Goal: Task Accomplishment & Management: Manage account settings

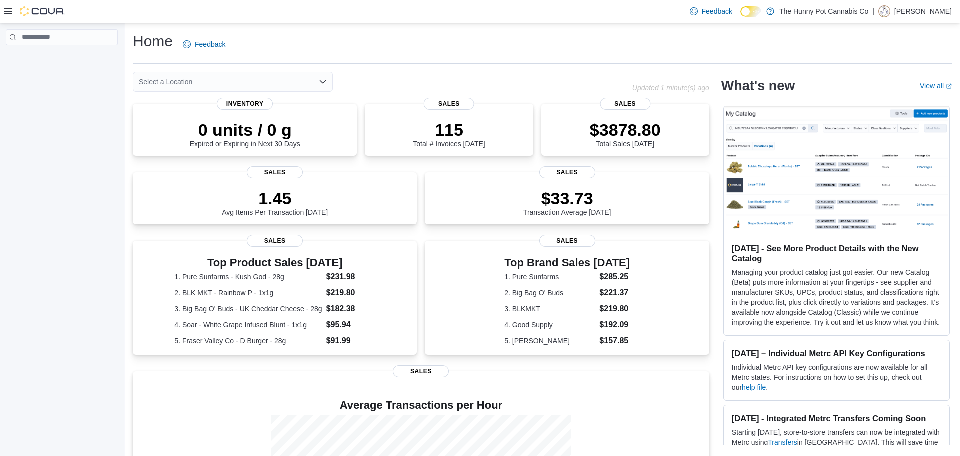
click at [7, 10] on icon at bounding box center [8, 11] width 8 height 8
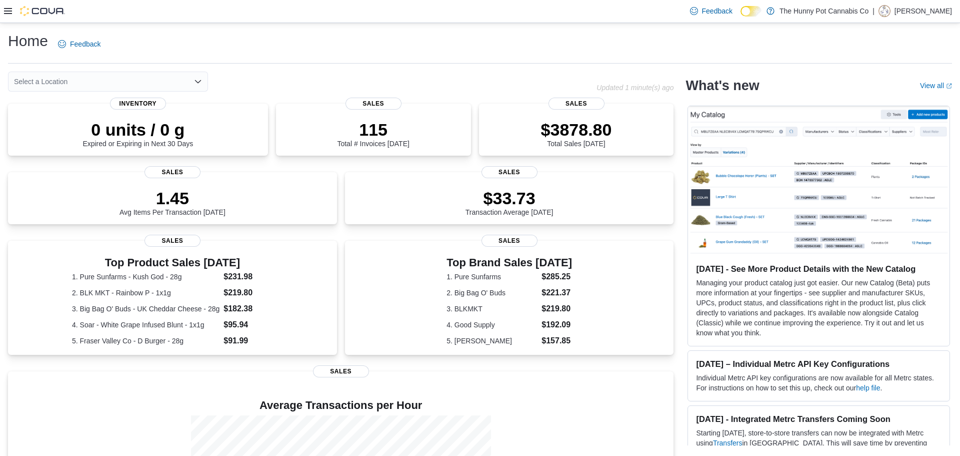
click at [6, 14] on icon at bounding box center [8, 11] width 8 height 6
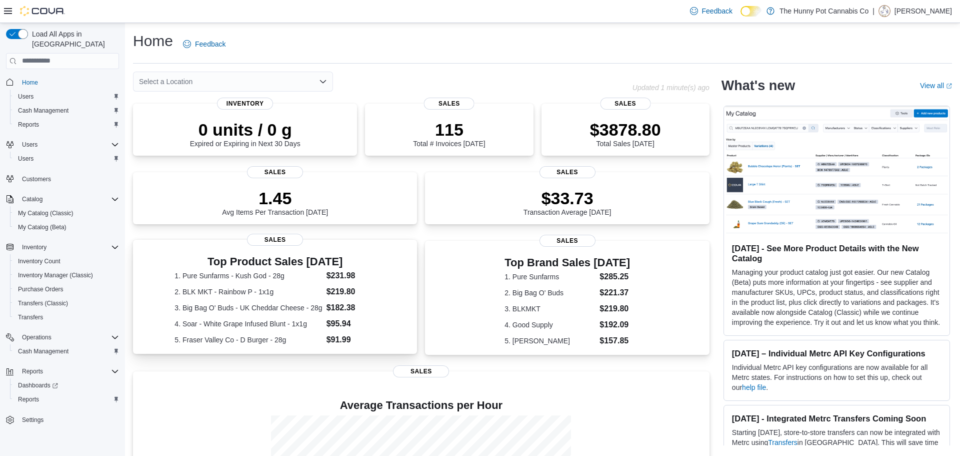
scroll to position [130, 0]
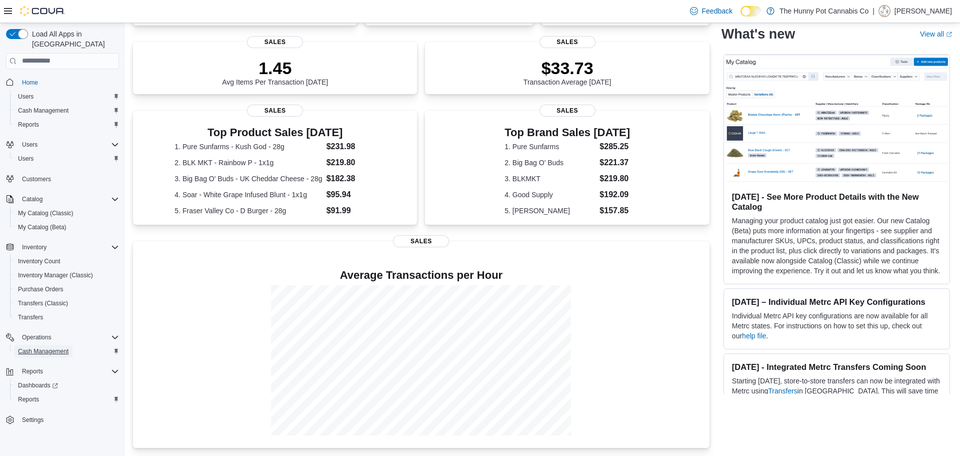
click at [50, 347] on span "Cash Management" at bounding box center [43, 351] width 51 height 8
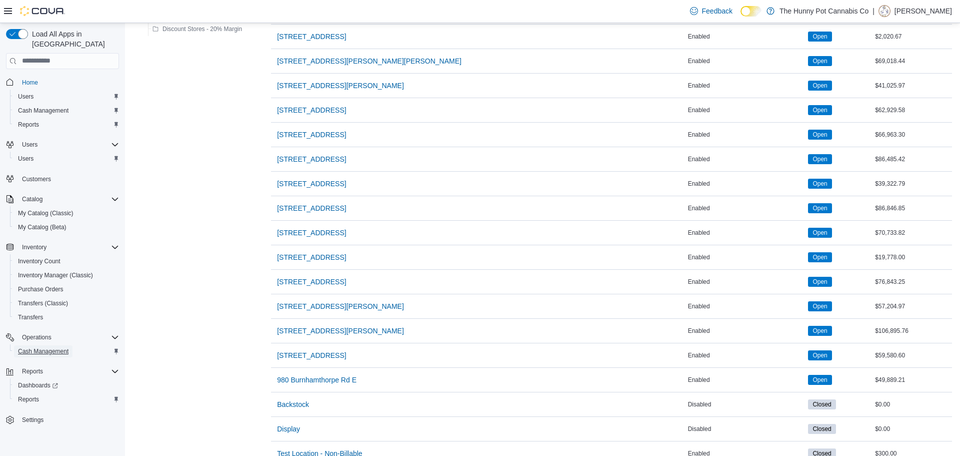
scroll to position [693, 0]
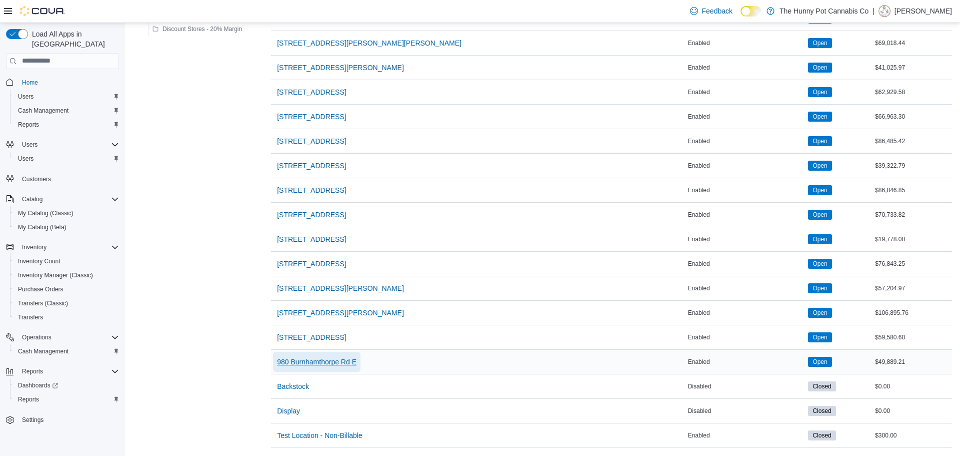
click at [292, 361] on span "980 Burnhamthorpe Rd E" at bounding box center [317, 362] width 80 height 10
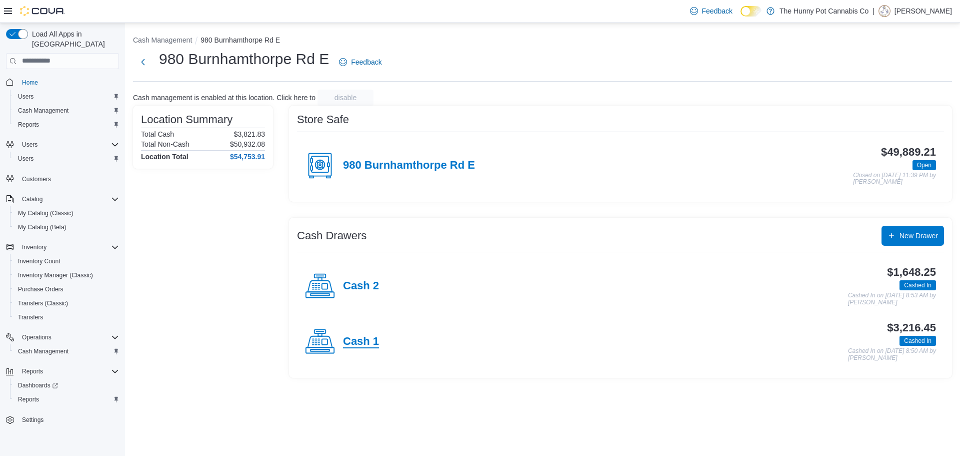
click at [369, 341] on h4 "Cash 1" at bounding box center [361, 341] width 36 height 13
click at [374, 282] on h4 "Cash 2" at bounding box center [361, 286] width 36 height 13
click at [343, 274] on div "Cash 2" at bounding box center [342, 286] width 74 height 30
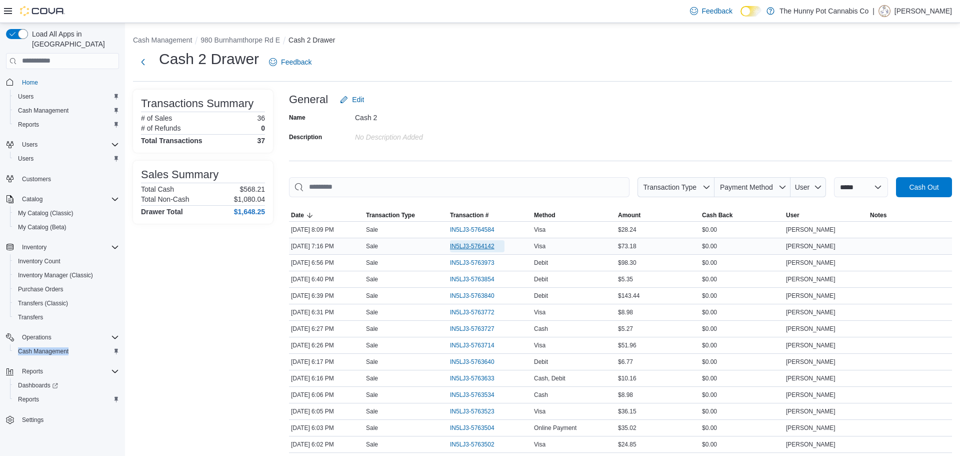
click at [491, 249] on span "IN5LJ3-5764142" at bounding box center [472, 246] width 45 height 8
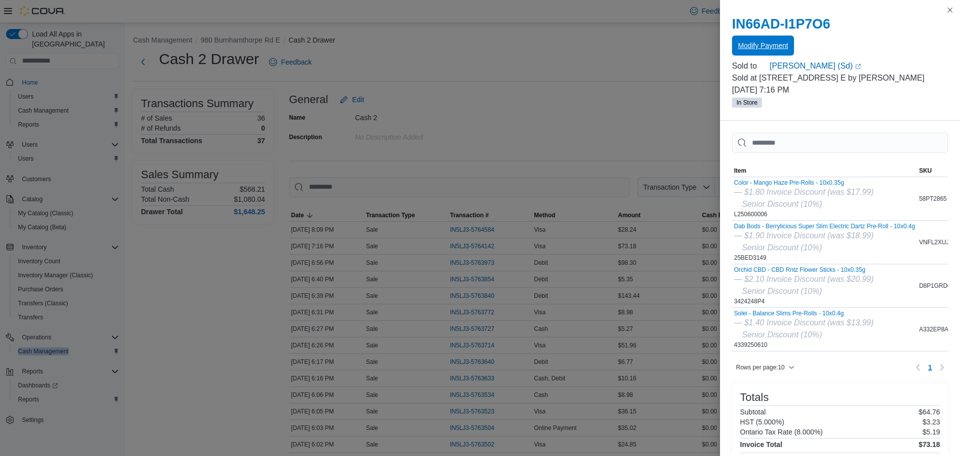
click at [770, 51] on span "Modify Payment" at bounding box center [763, 46] width 50 height 20
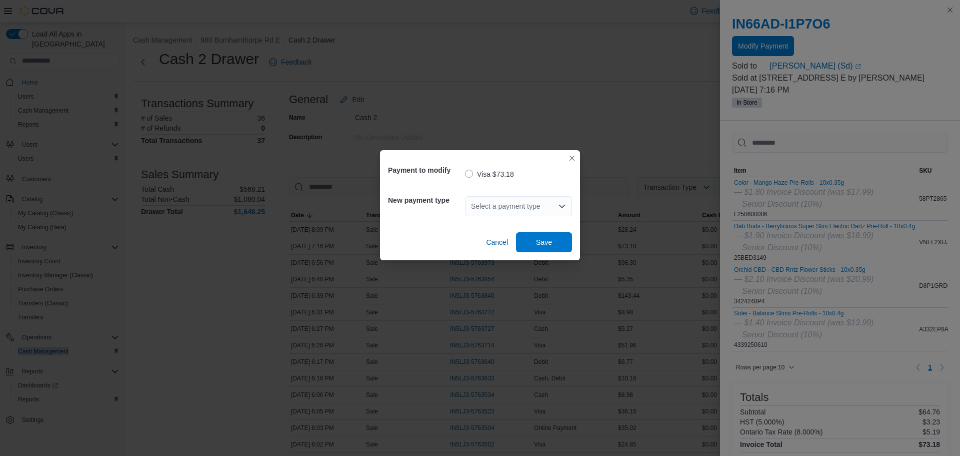
click at [529, 209] on div "Select a payment type" at bounding box center [518, 206] width 107 height 20
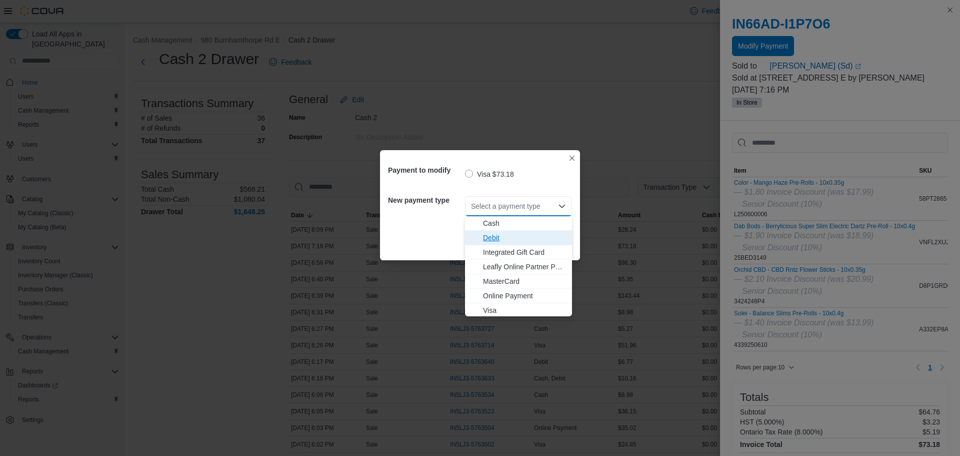
click at [514, 238] on span "Debit" at bounding box center [524, 238] width 83 height 10
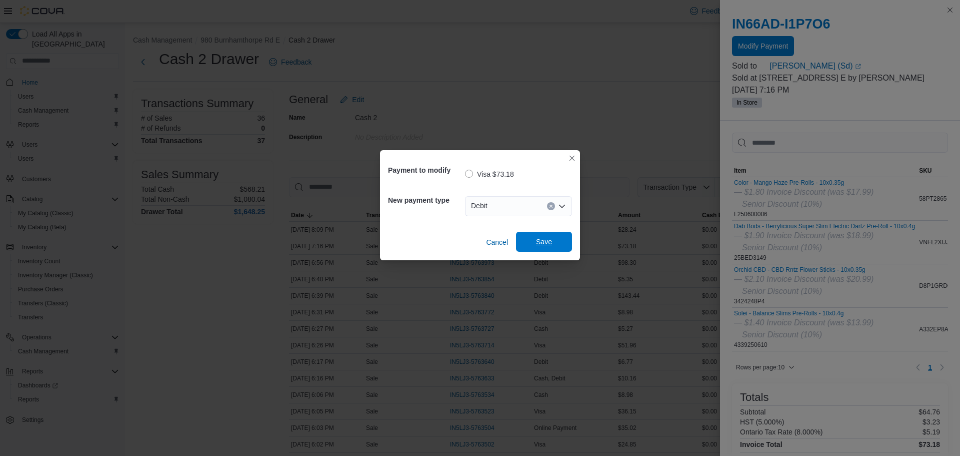
click at [552, 238] on span "Save" at bounding box center [544, 242] width 44 height 20
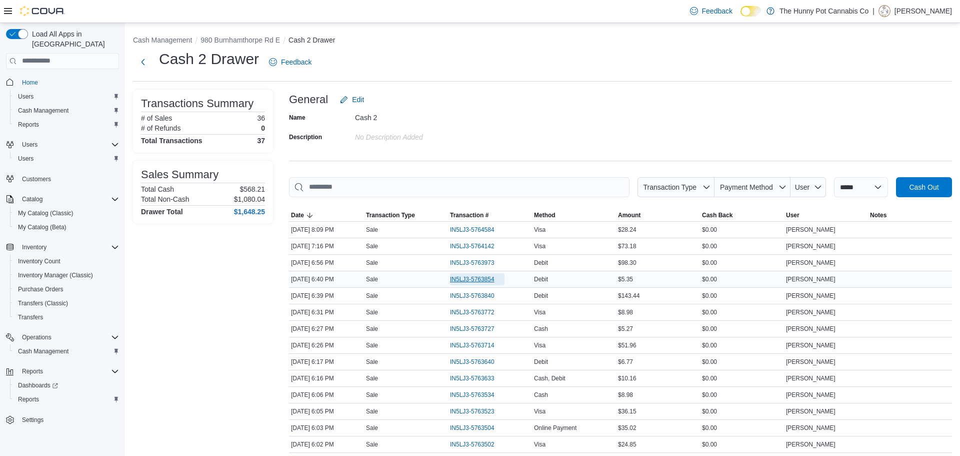
click at [480, 276] on span "IN5LJ3-5763854" at bounding box center [472, 279] width 45 height 8
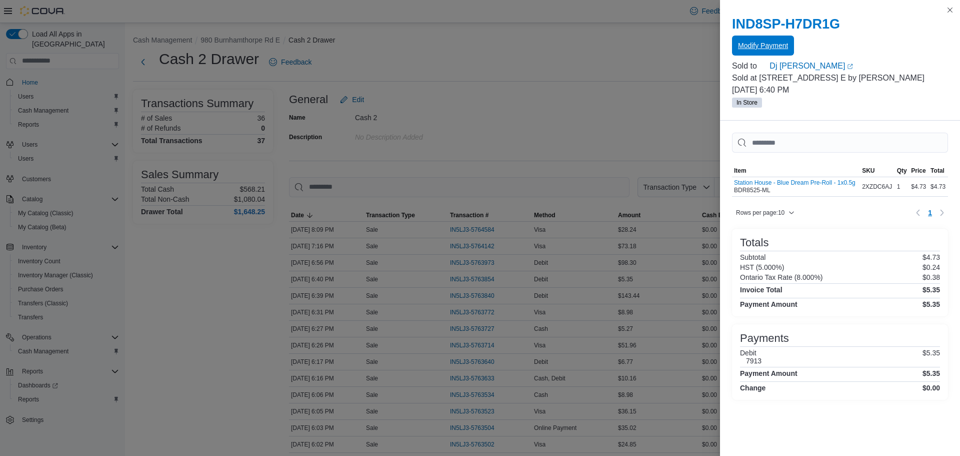
click at [765, 43] on span "Modify Payment" at bounding box center [763, 46] width 50 height 10
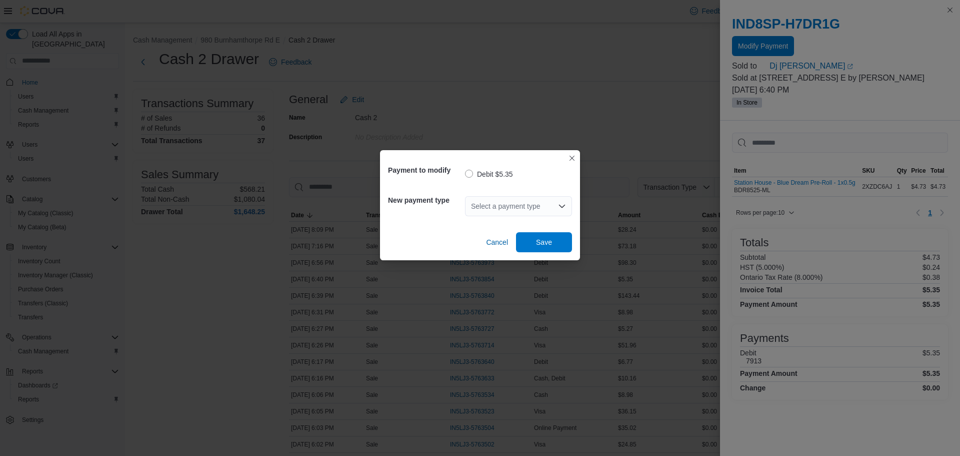
click at [534, 201] on div "Select a payment type" at bounding box center [518, 206] width 107 height 20
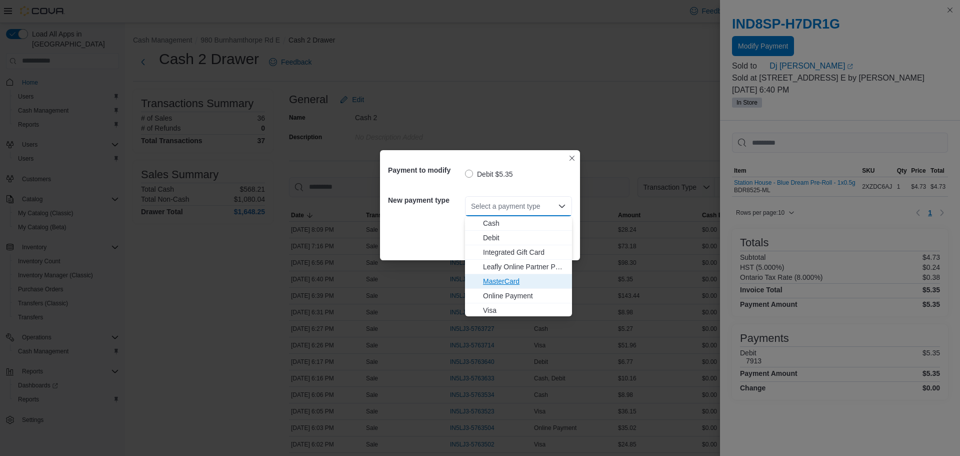
click at [533, 275] on button "MasterCard" at bounding box center [518, 281] width 107 height 15
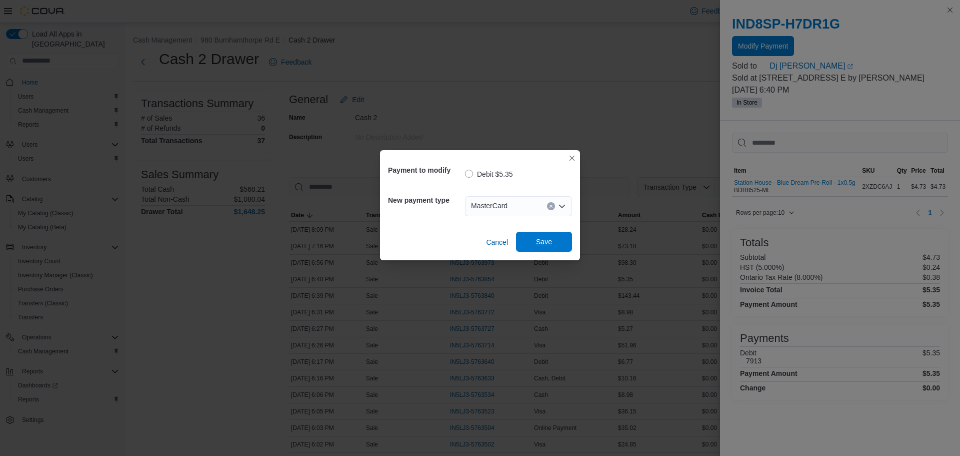
click at [540, 240] on span "Save" at bounding box center [544, 242] width 16 height 10
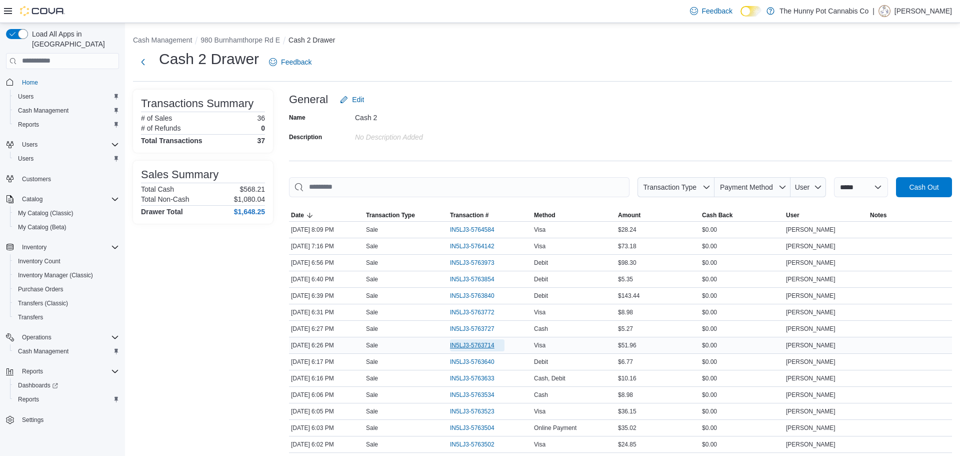
click at [467, 341] on span "IN5LJ3-5763714" at bounding box center [472, 345] width 45 height 8
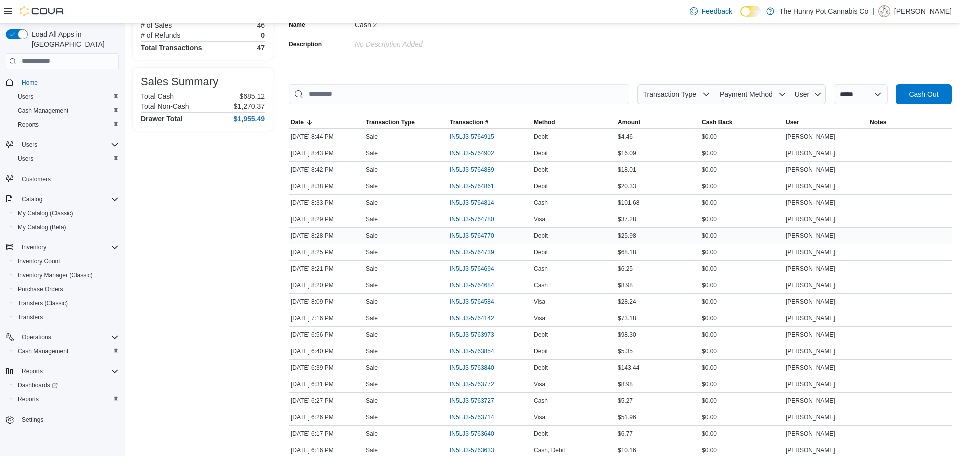
scroll to position [96, 0]
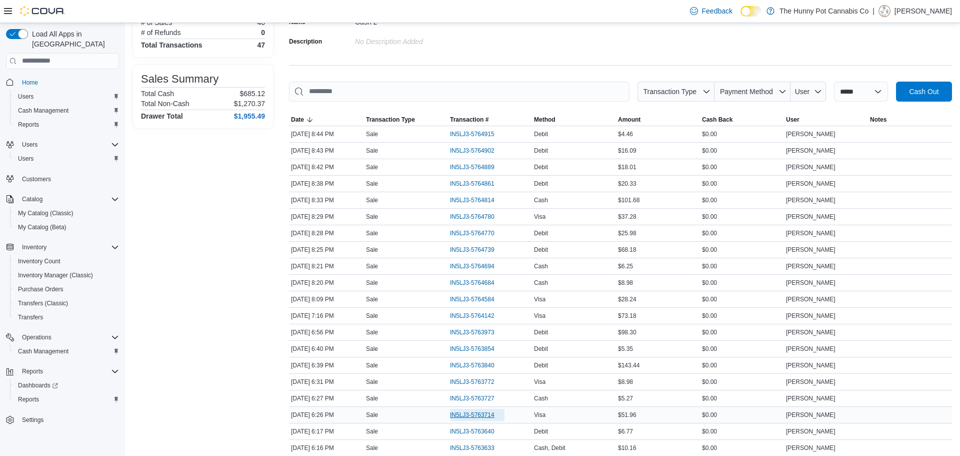
click at [477, 412] on span "IN5LJ3-5763714" at bounding box center [472, 415] width 45 height 8
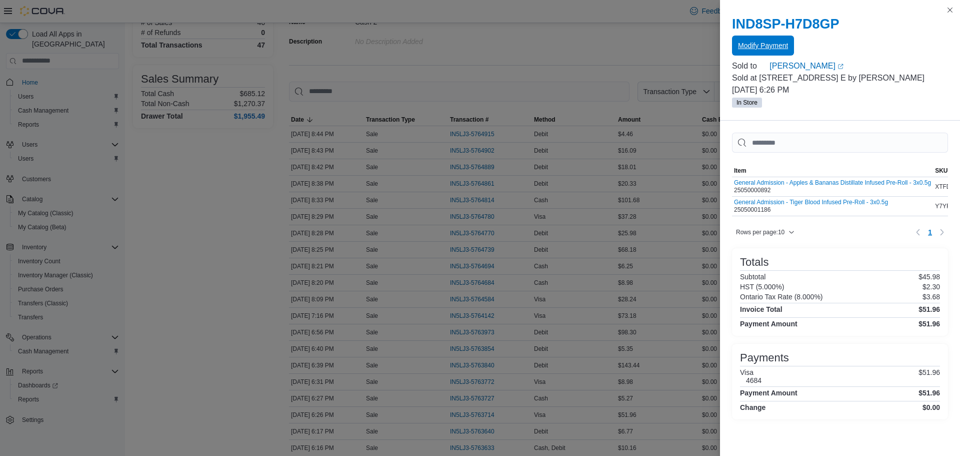
click at [778, 50] on span "Modify Payment" at bounding box center [763, 46] width 50 height 10
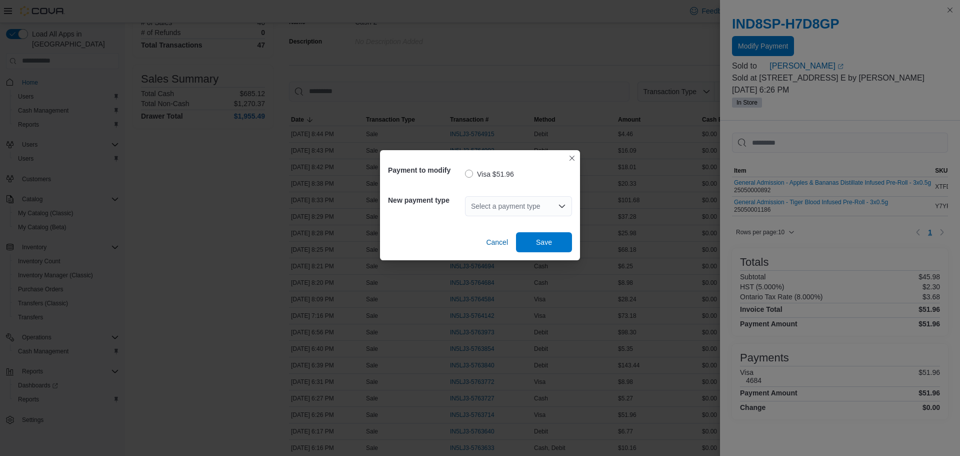
click at [480, 201] on div "Select a payment type" at bounding box center [518, 206] width 107 height 20
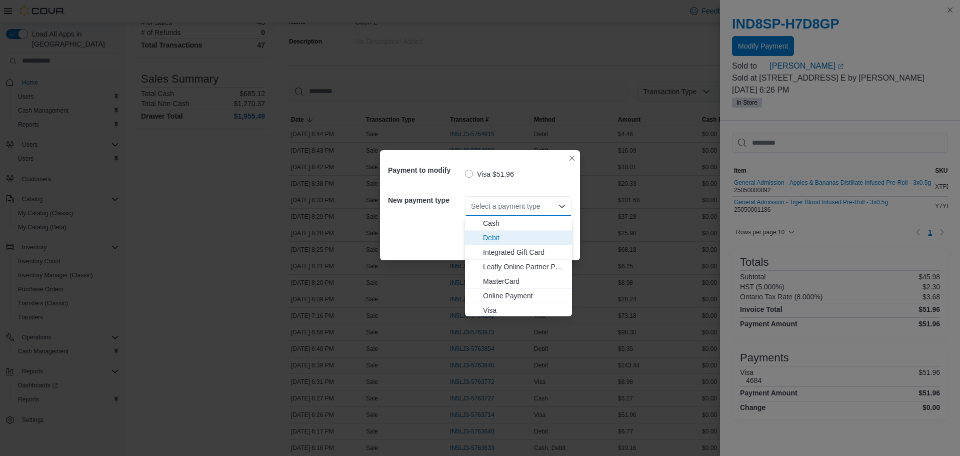
click at [488, 233] on span "Debit" at bounding box center [524, 238] width 83 height 10
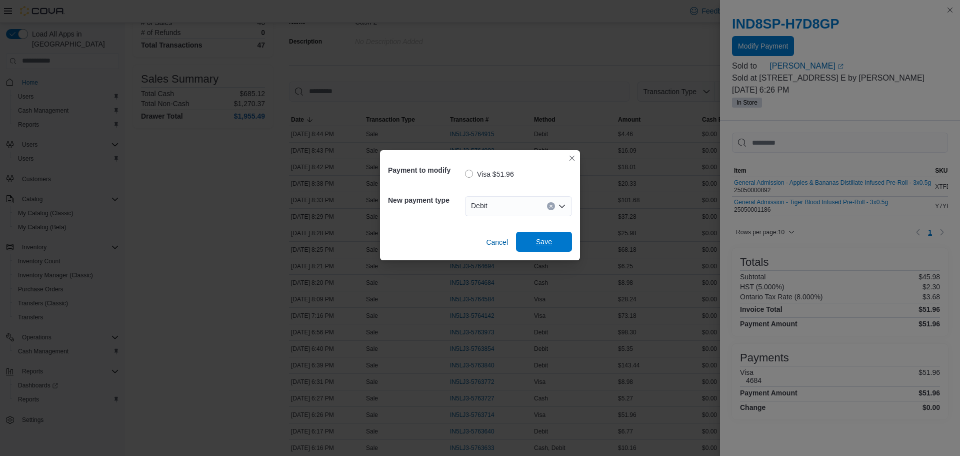
click at [536, 244] on span "Save" at bounding box center [544, 242] width 16 height 10
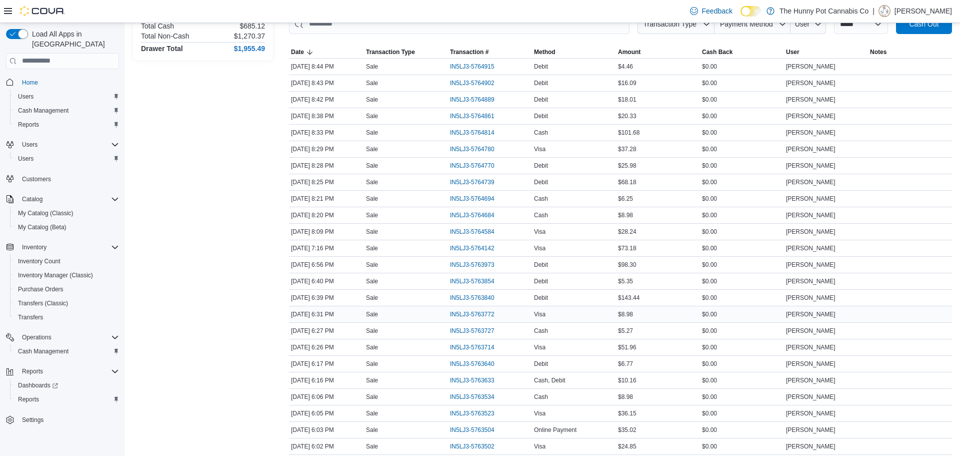
scroll to position [165, 0]
click at [473, 413] on span "IN5LJ3-5763523" at bounding box center [472, 412] width 45 height 8
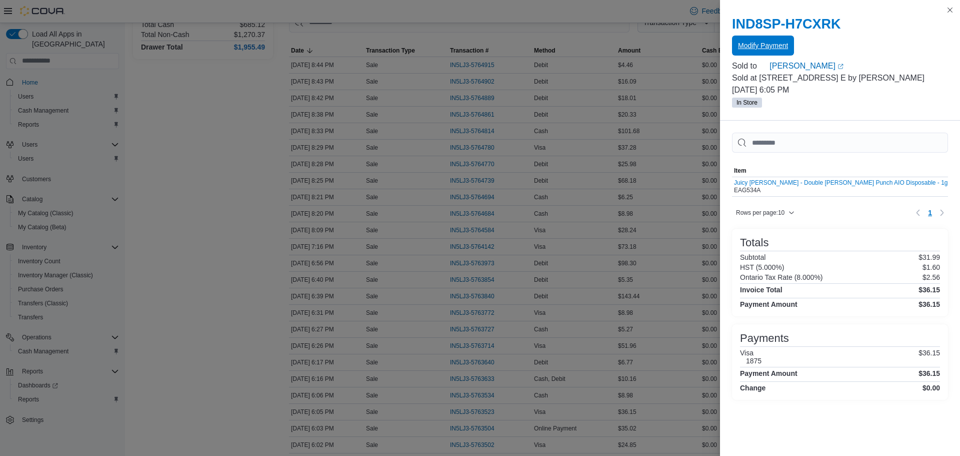
click at [773, 50] on span "Modify Payment" at bounding box center [763, 46] width 50 height 10
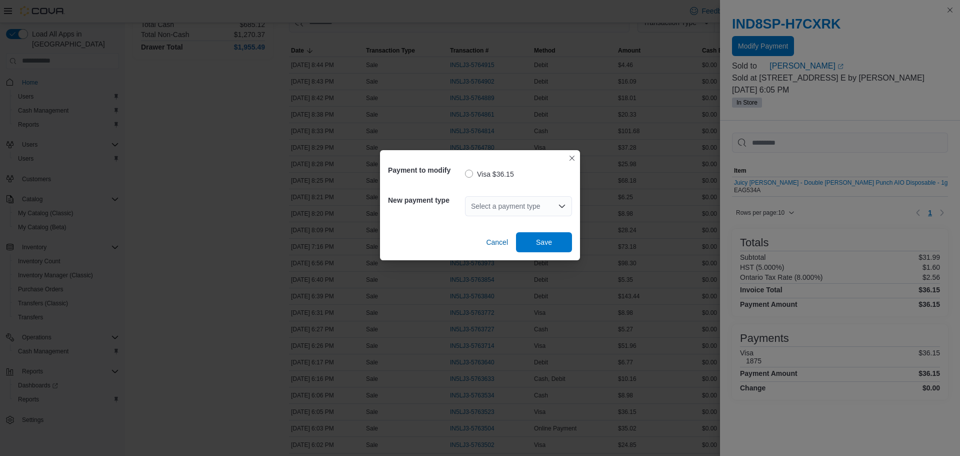
click at [538, 202] on div "Select a payment type" at bounding box center [518, 206] width 107 height 20
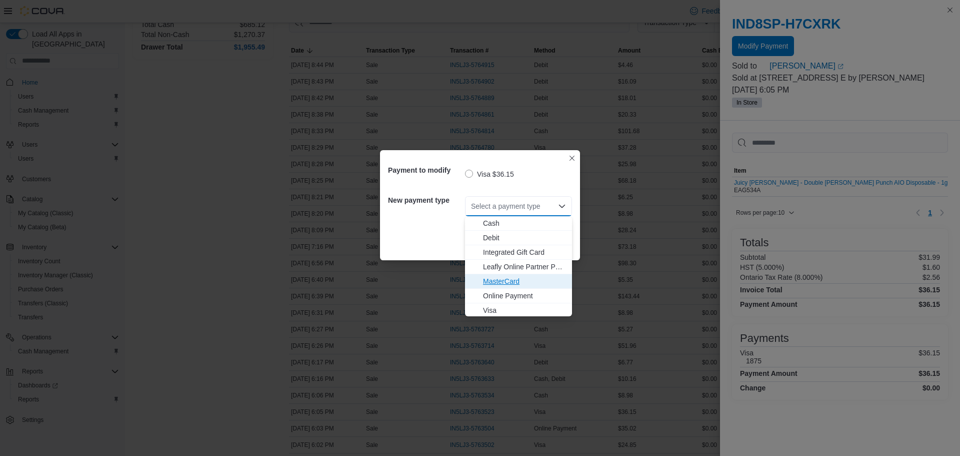
click at [542, 279] on span "MasterCard" at bounding box center [524, 281] width 83 height 10
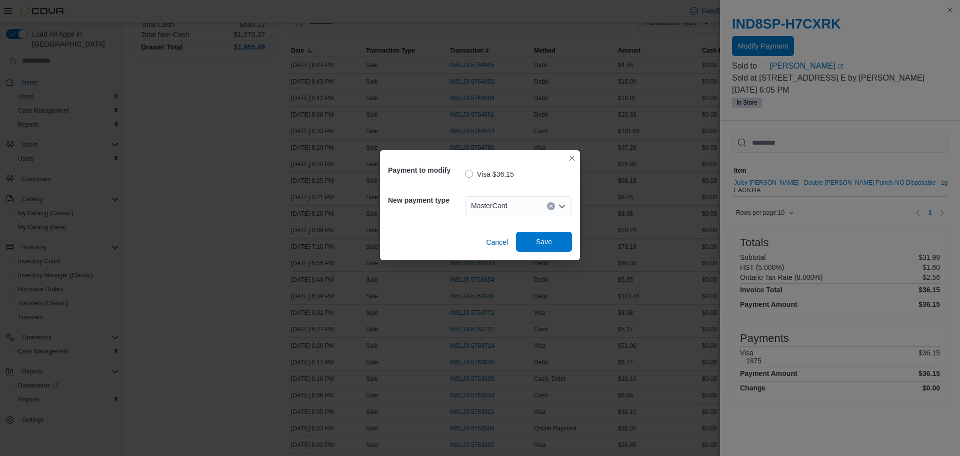
click at [547, 243] on span "Save" at bounding box center [544, 242] width 16 height 10
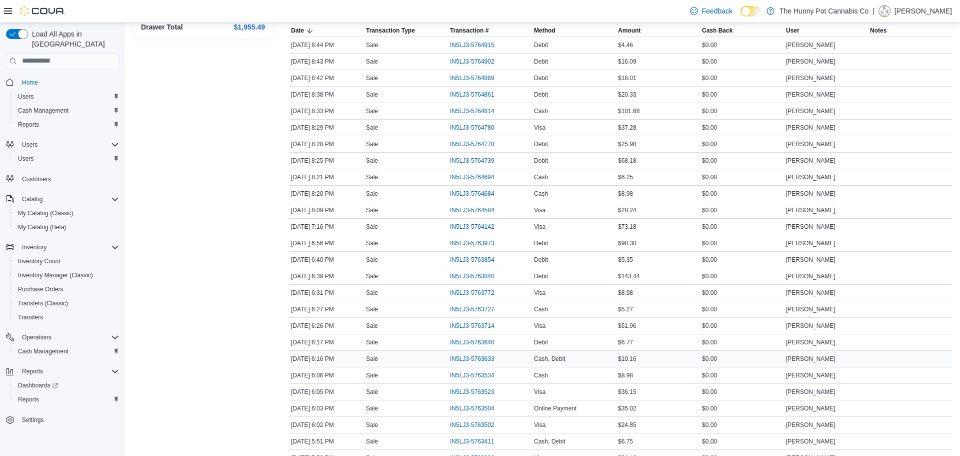
scroll to position [188, 0]
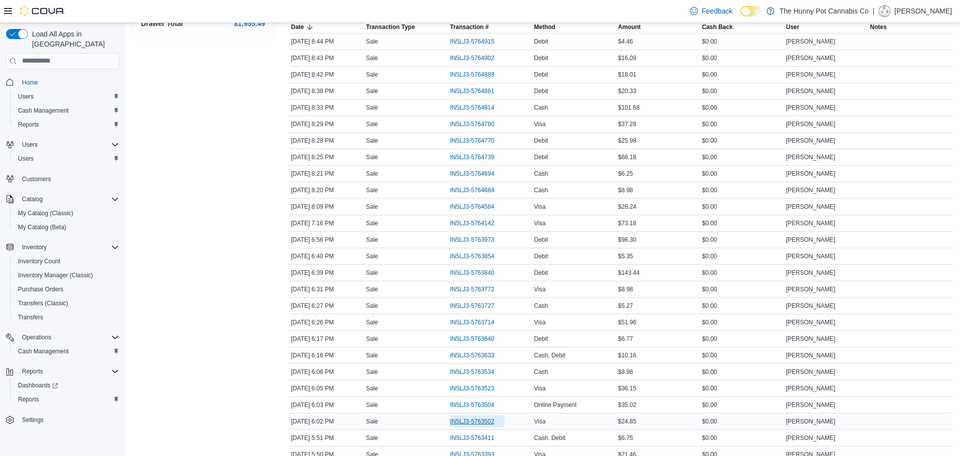
click at [454, 422] on span "IN5LJ3-5763502" at bounding box center [472, 421] width 45 height 8
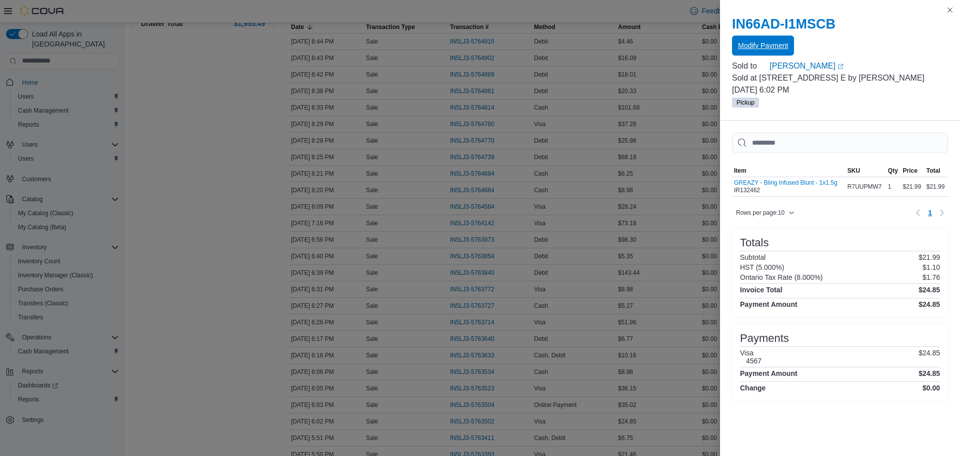
click at [782, 48] on span "Modify Payment" at bounding box center [763, 46] width 50 height 10
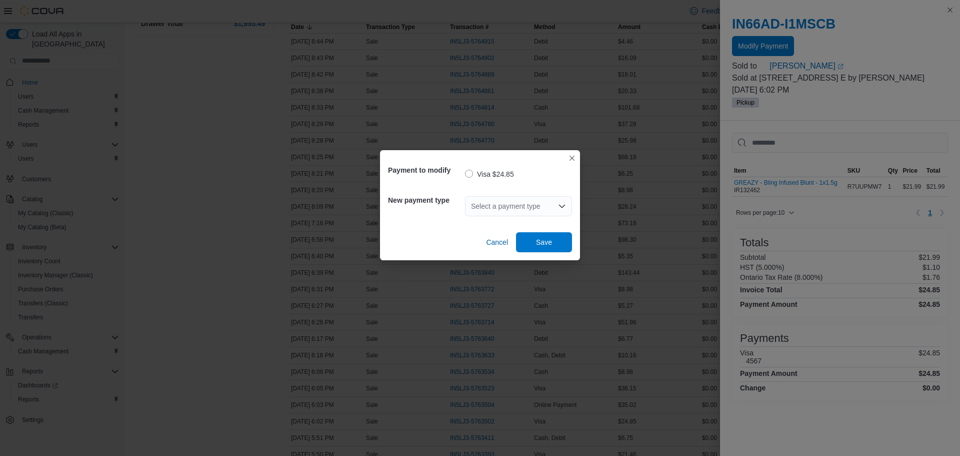
click at [518, 211] on div "Select a payment type" at bounding box center [518, 206] width 107 height 20
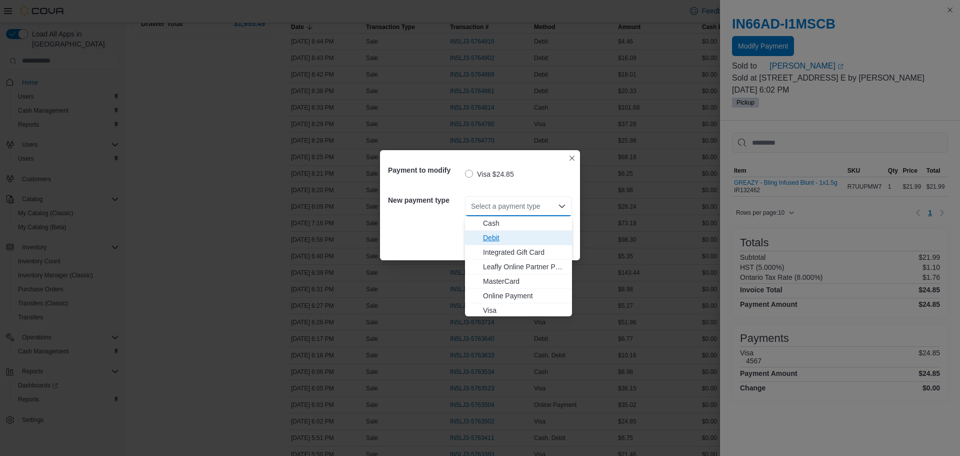
click at [511, 235] on span "Debit" at bounding box center [524, 238] width 83 height 10
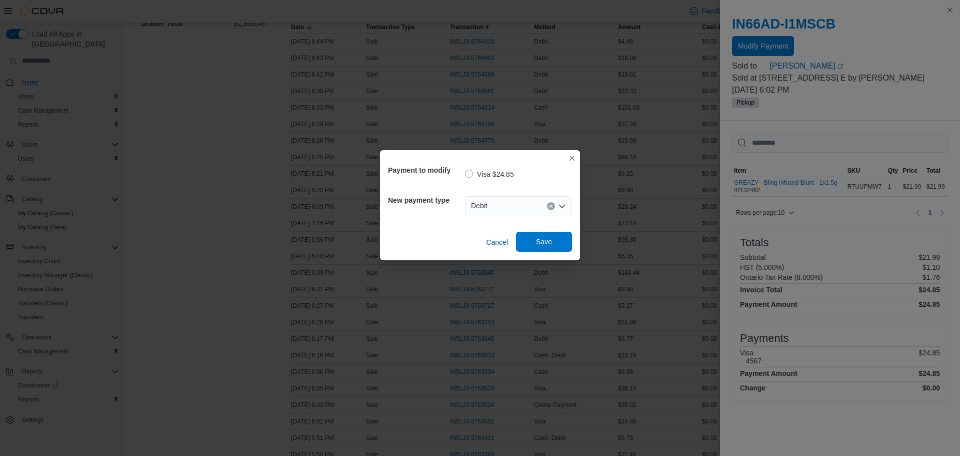
click at [529, 241] on span "Save" at bounding box center [544, 242] width 44 height 20
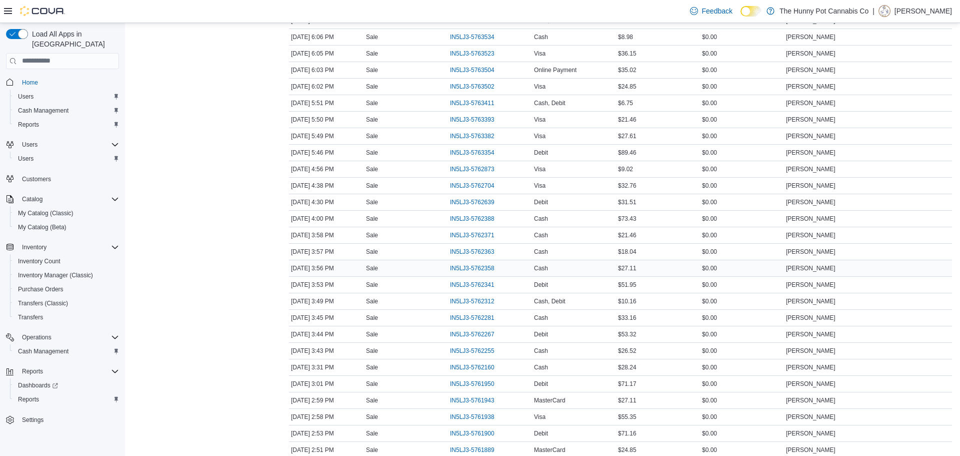
scroll to position [524, 0]
click at [473, 383] on span "IN5LJ3-5761950" at bounding box center [472, 383] width 45 height 8
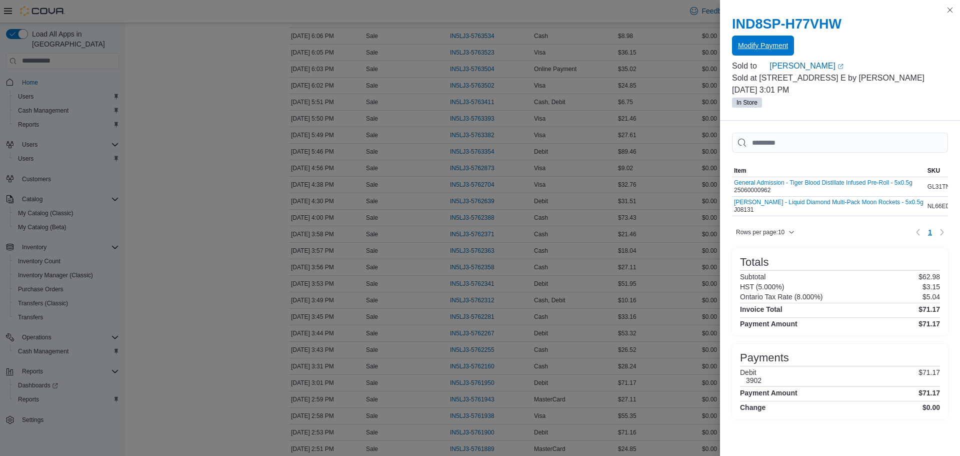
click at [753, 41] on span "Modify Payment" at bounding box center [763, 46] width 50 height 10
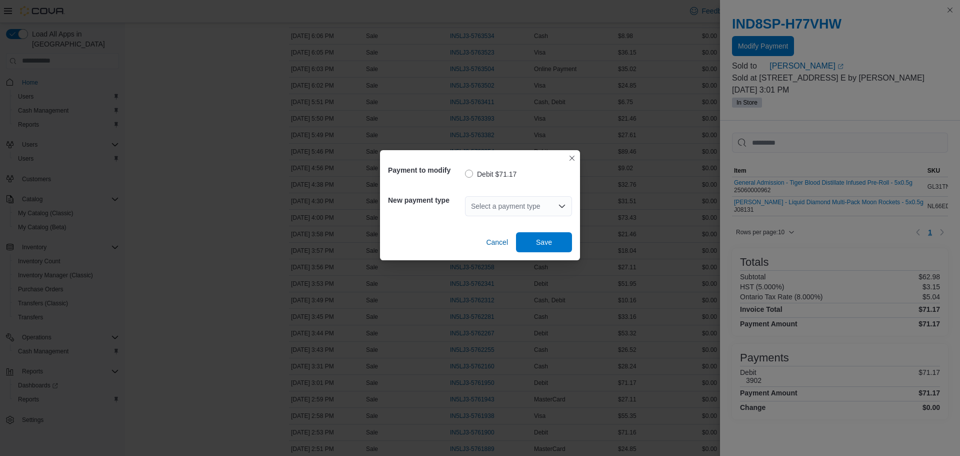
click at [491, 208] on div "Select a payment type" at bounding box center [518, 206] width 107 height 20
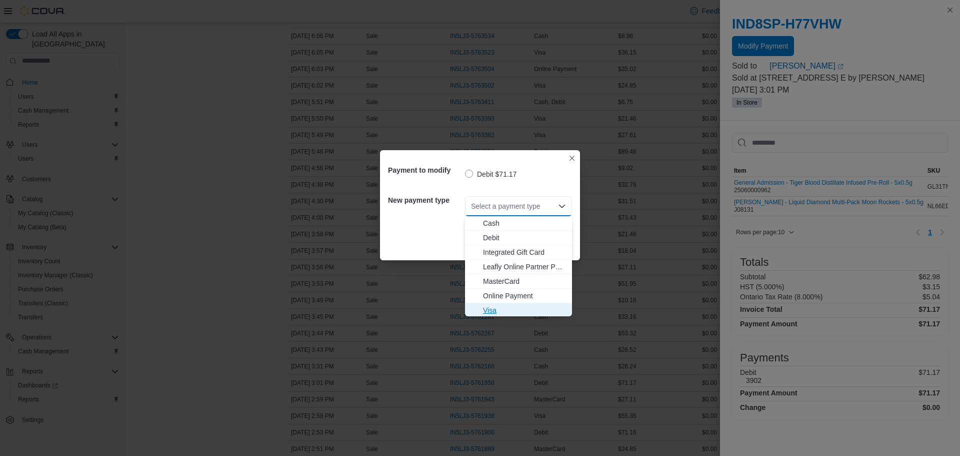
click at [514, 307] on span "Visa" at bounding box center [524, 310] width 83 height 10
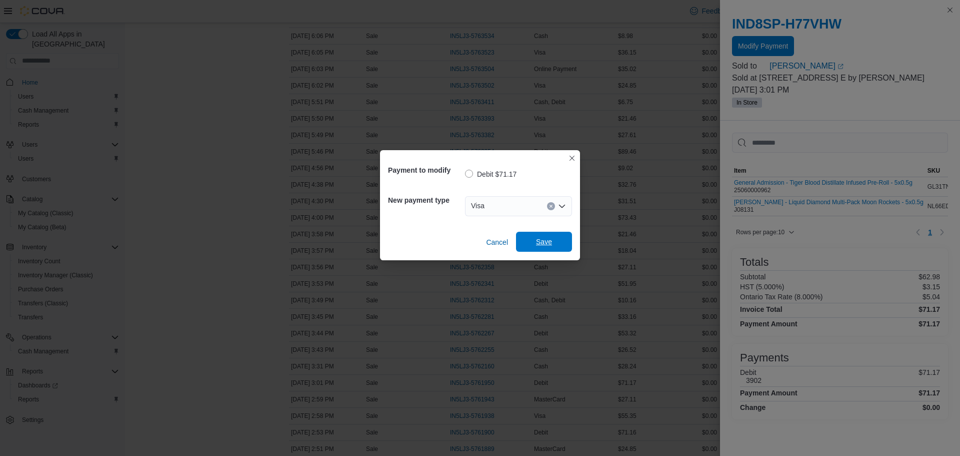
click at [545, 249] on span "Save" at bounding box center [544, 242] width 44 height 20
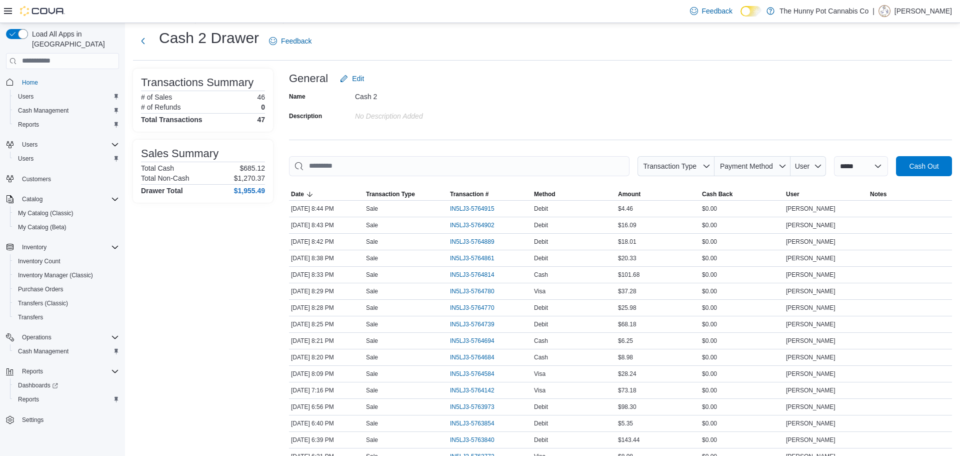
scroll to position [0, 0]
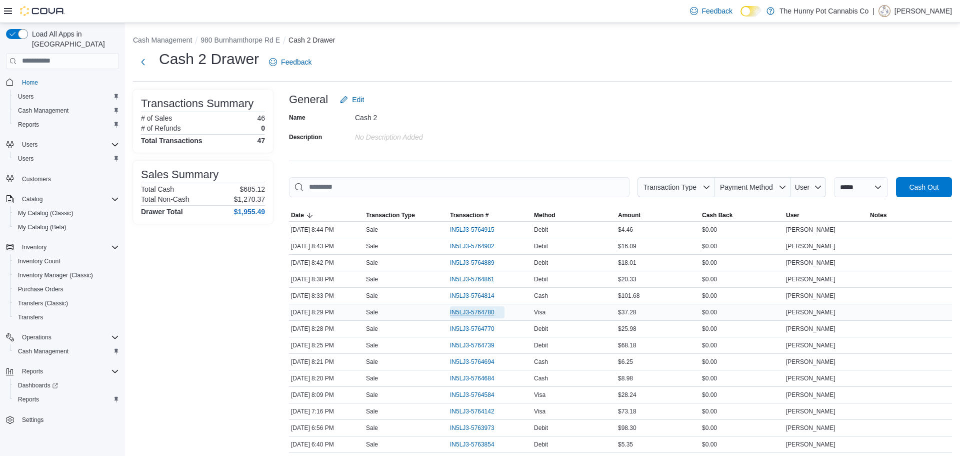
click at [467, 306] on span "IN5LJ3-5764780" at bounding box center [477, 312] width 55 height 12
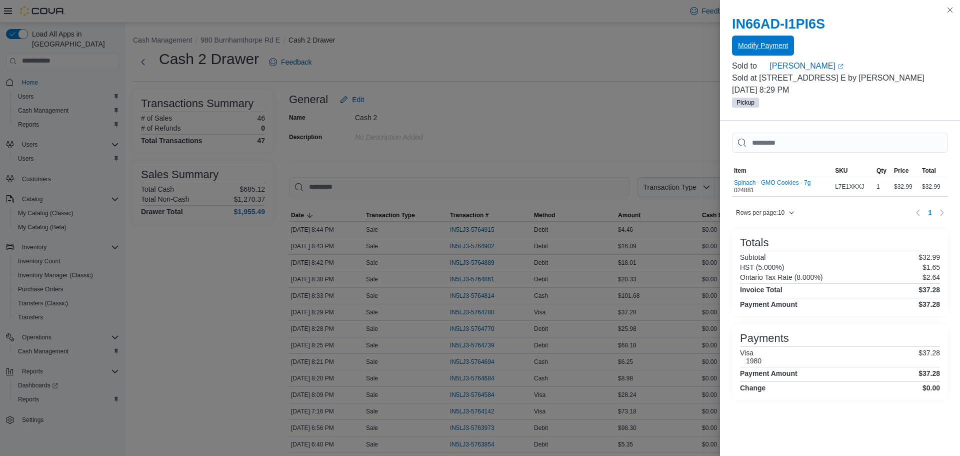
click at [782, 45] on span "Modify Payment" at bounding box center [763, 46] width 50 height 10
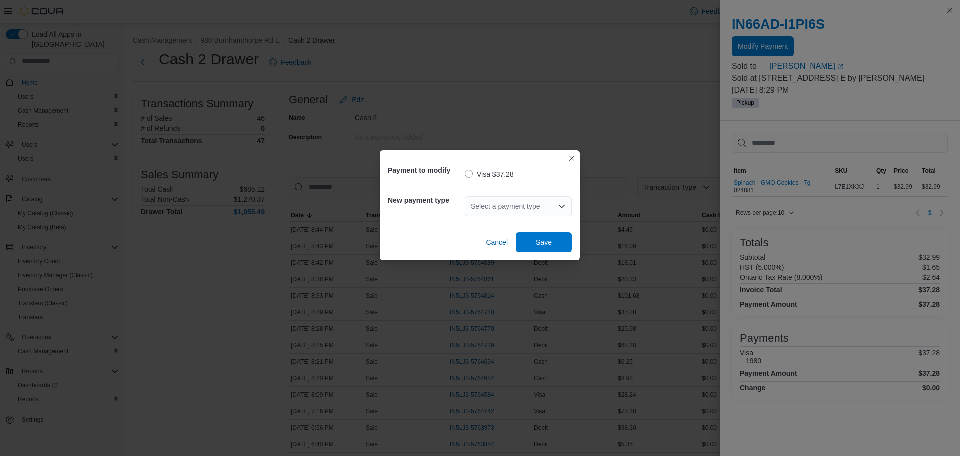
click at [578, 209] on div "Payment to modify Visa $37.28 New payment type Select a payment type Cancel Save" at bounding box center [480, 205] width 200 height 110
click at [501, 218] on div "Select a payment type" at bounding box center [518, 206] width 107 height 32
click at [502, 209] on div "Select a payment type" at bounding box center [518, 206] width 107 height 20
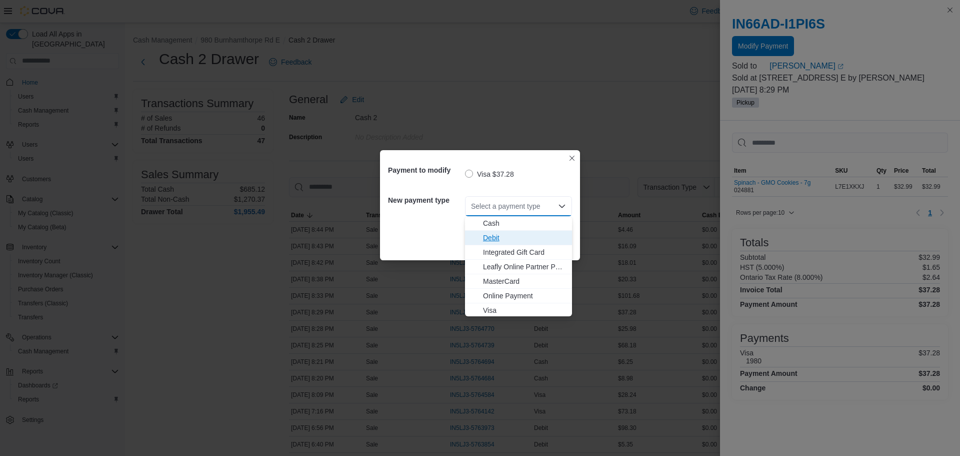
click at [532, 235] on span "Debit" at bounding box center [524, 238] width 83 height 10
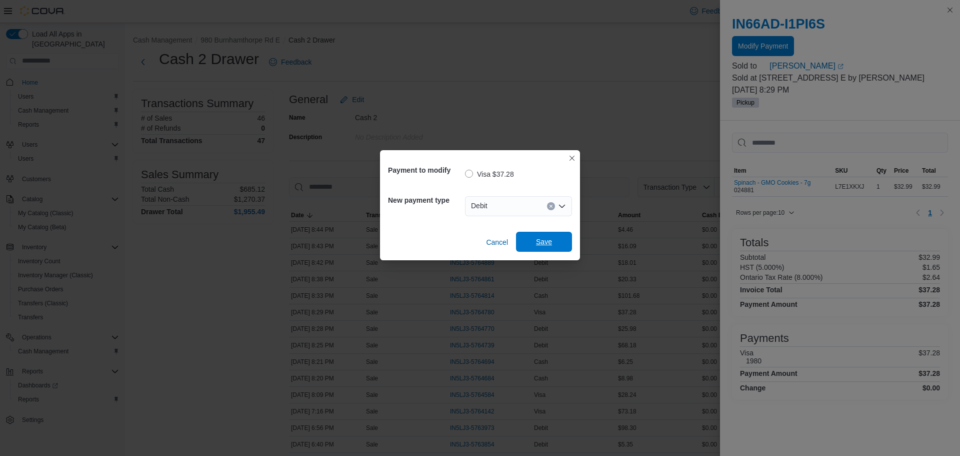
click at [539, 238] on span "Save" at bounding box center [544, 242] width 16 height 10
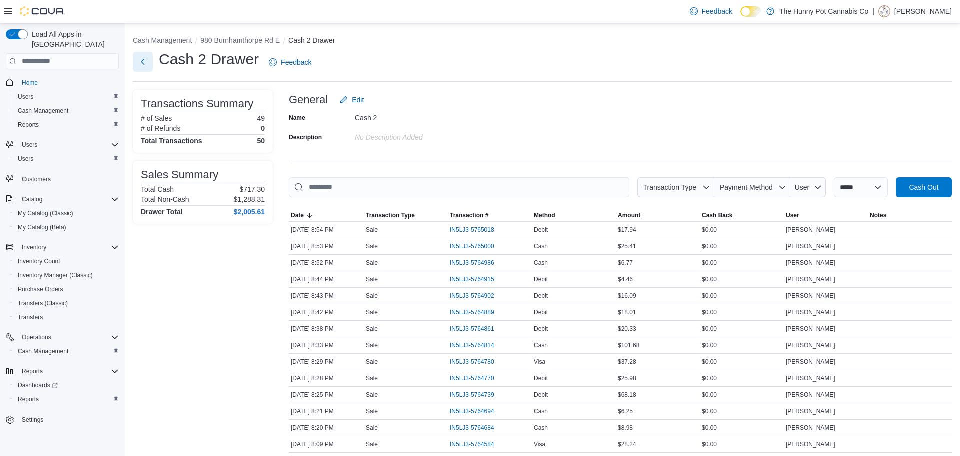
click at [134, 56] on button "Next" at bounding box center [143, 62] width 20 height 20
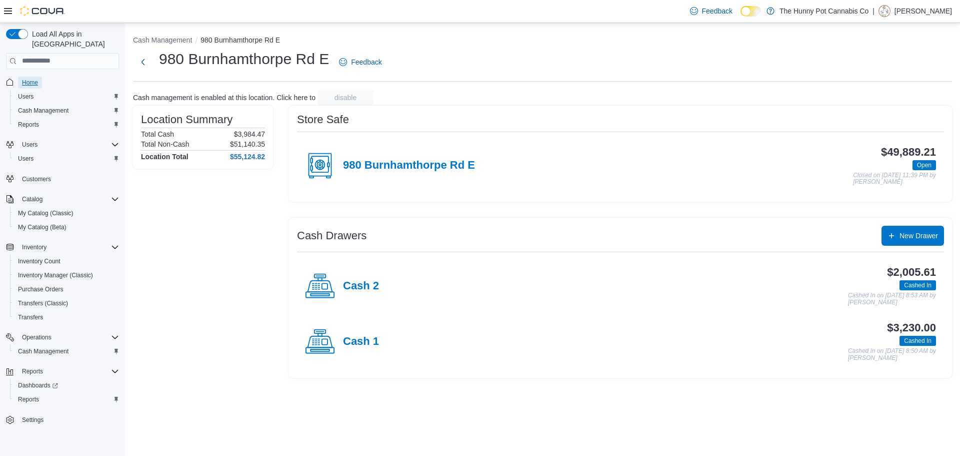
click at [41, 77] on link "Home" at bounding box center [30, 83] width 24 height 12
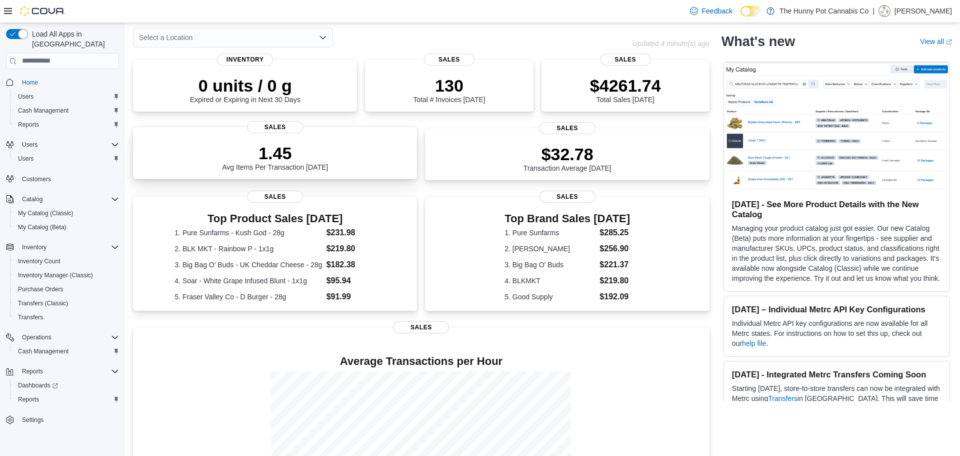
scroll to position [130, 0]
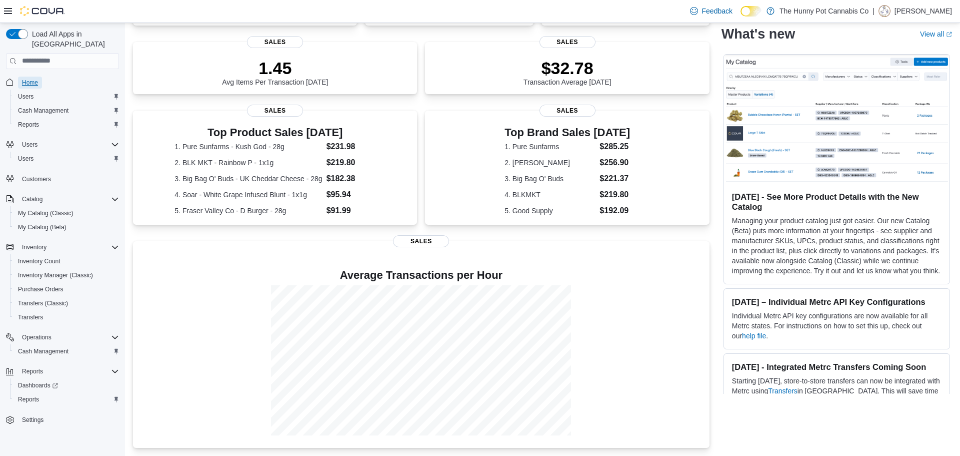
click at [37, 79] on span "Home" at bounding box center [30, 83] width 16 height 8
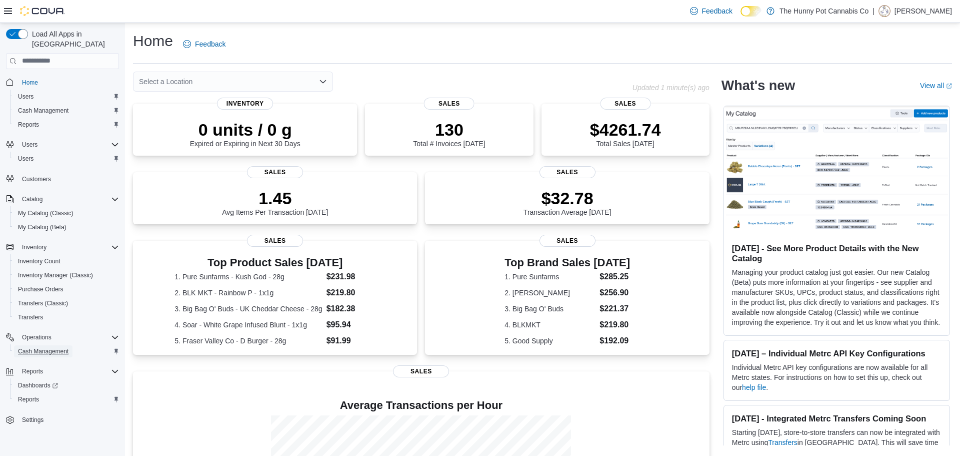
click at [46, 347] on span "Cash Management" at bounding box center [43, 351] width 51 height 8
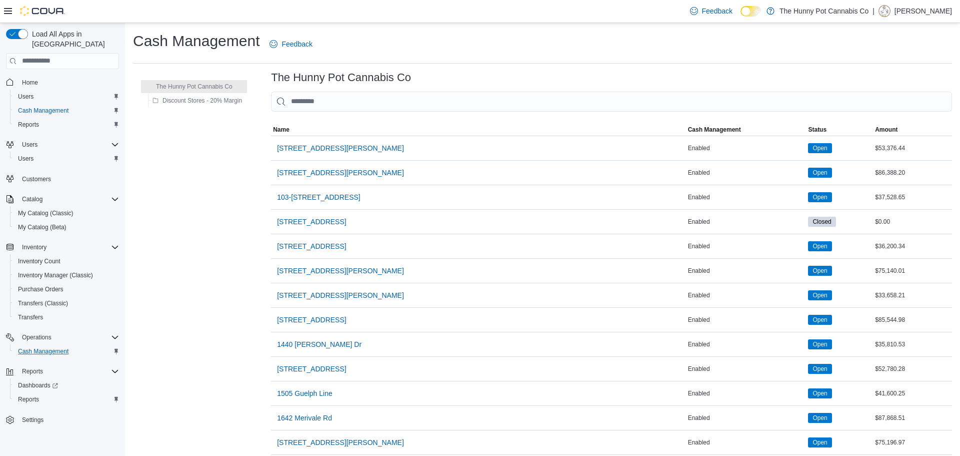
scroll to position [693, 0]
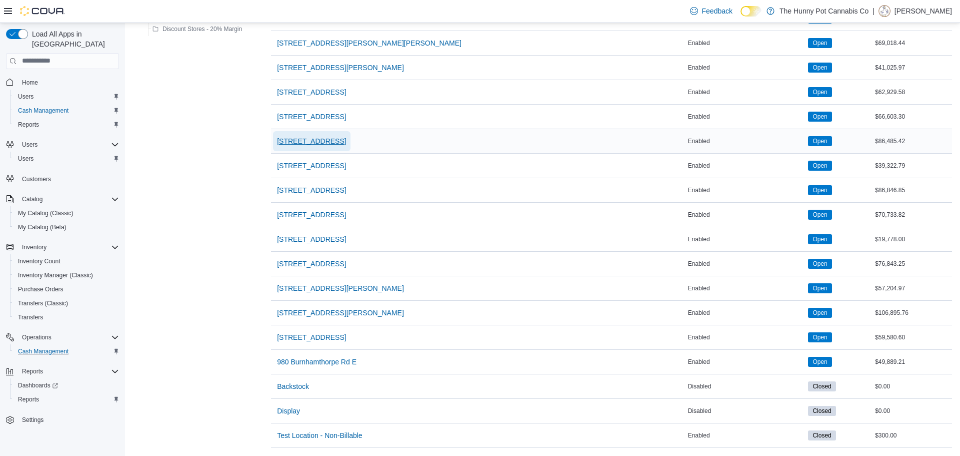
click at [341, 144] on span "[STREET_ADDRESS]" at bounding box center [311, 141] width 69 height 10
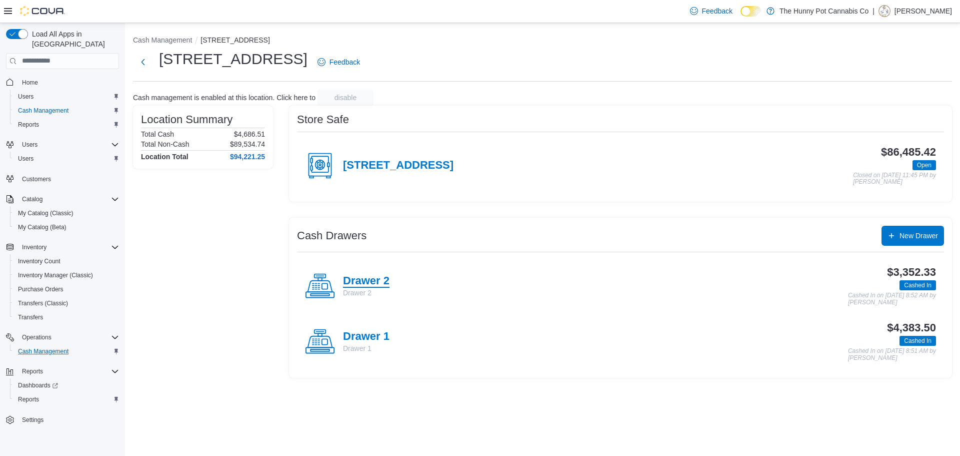
click at [364, 277] on h4 "Drawer 2" at bounding box center [366, 281] width 47 height 13
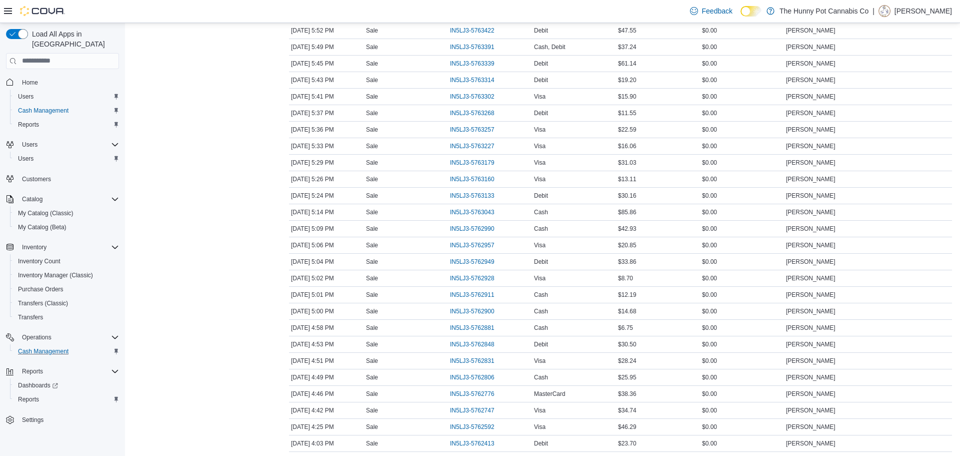
scroll to position [1468, 0]
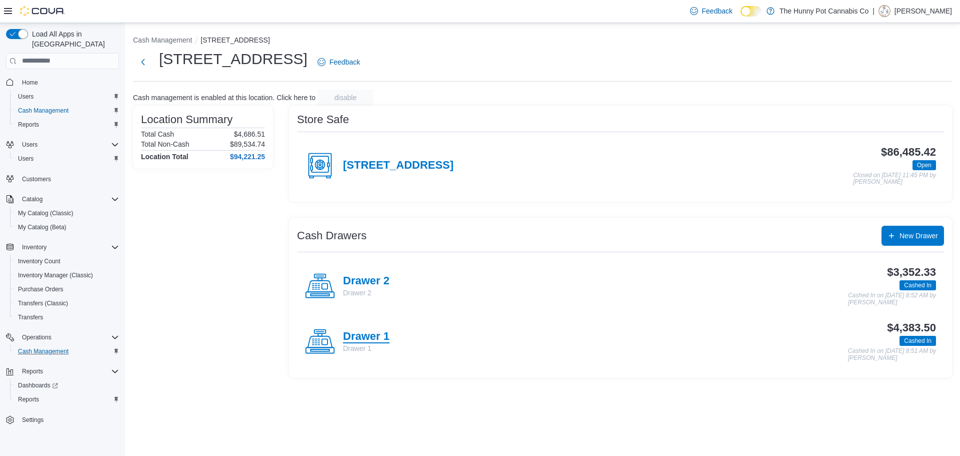
click at [384, 342] on h4 "Drawer 1" at bounding box center [366, 336] width 47 height 13
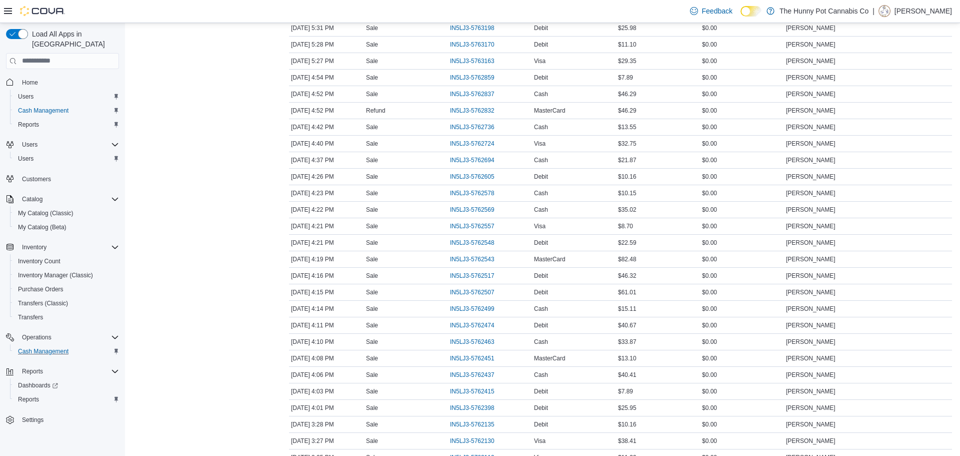
scroll to position [1468, 0]
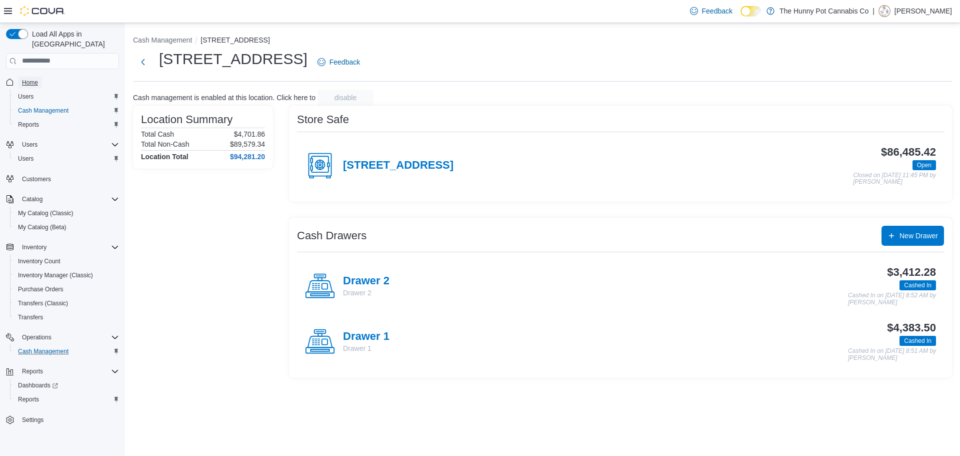
click at [37, 79] on span "Home" at bounding box center [30, 83] width 16 height 8
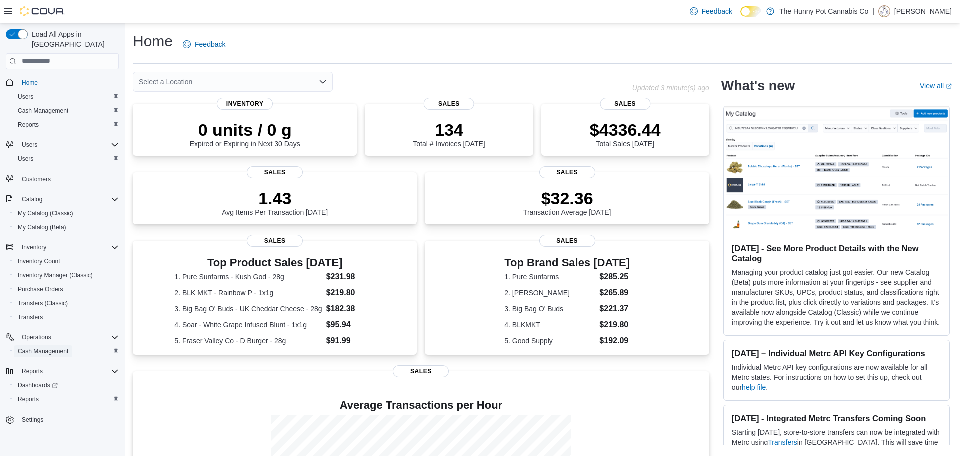
click at [57, 345] on span "Cash Management" at bounding box center [43, 351] width 51 height 12
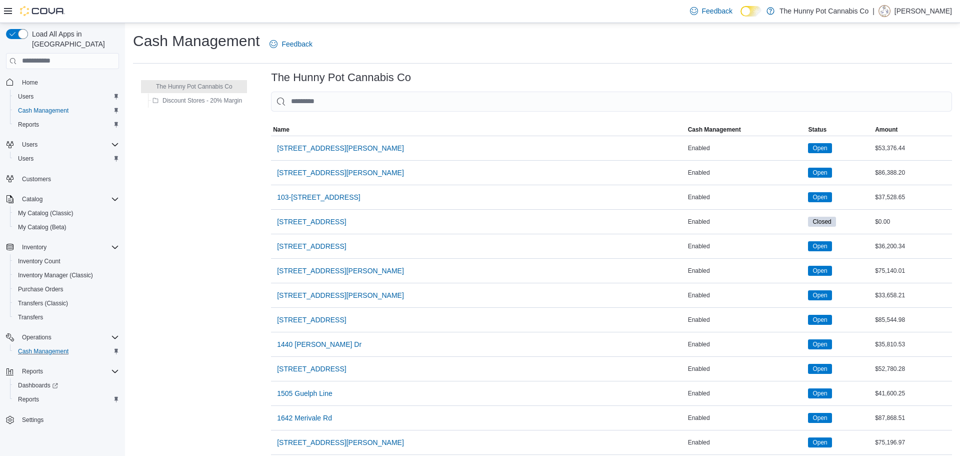
scroll to position [693, 0]
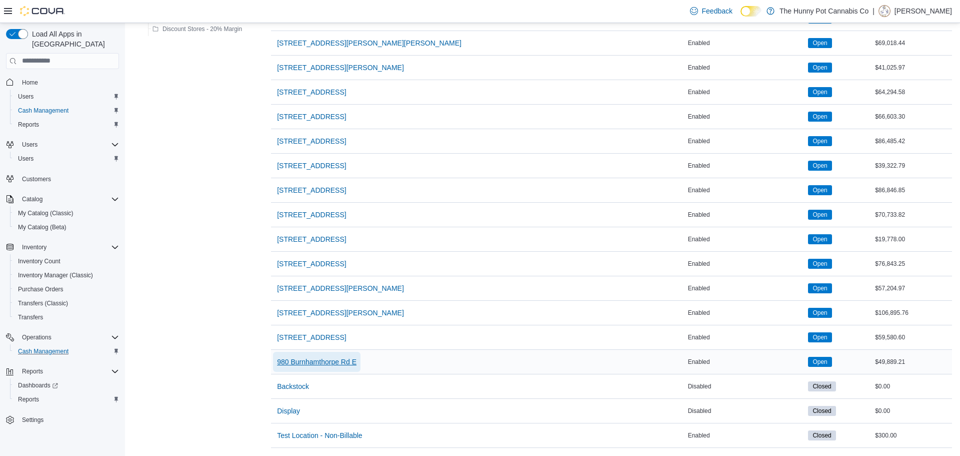
click at [347, 365] on span "980 Burnhamthorpe Rd E" at bounding box center [317, 362] width 80 height 10
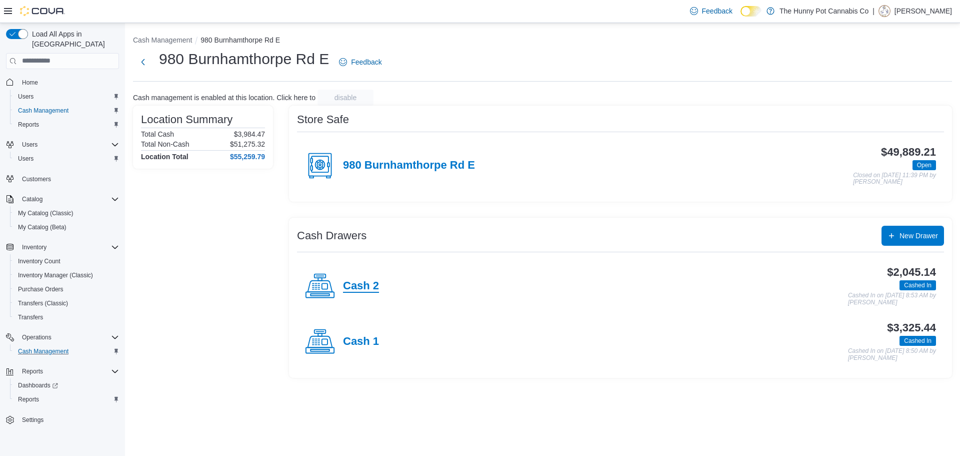
click at [366, 291] on h4 "Cash 2" at bounding box center [361, 286] width 36 height 13
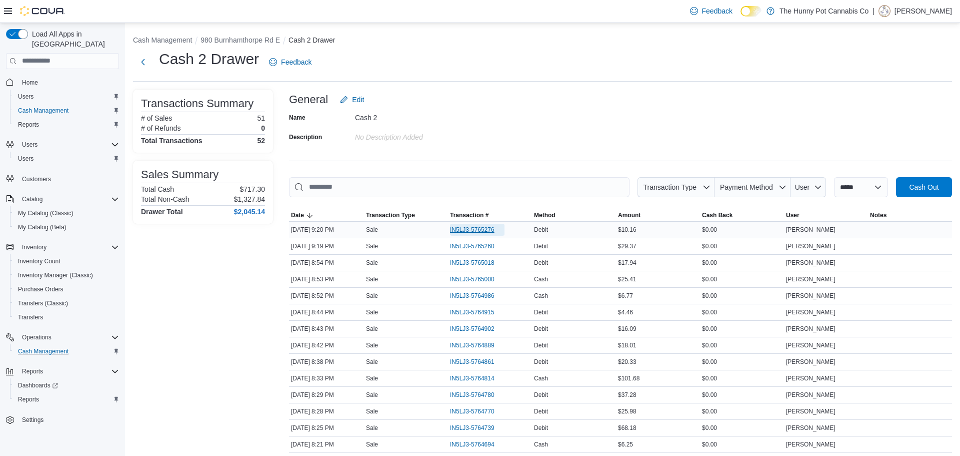
click at [451, 224] on span "IN5LJ3-5765276" at bounding box center [477, 230] width 55 height 12
click at [40, 175] on span "Customers" at bounding box center [36, 179] width 29 height 8
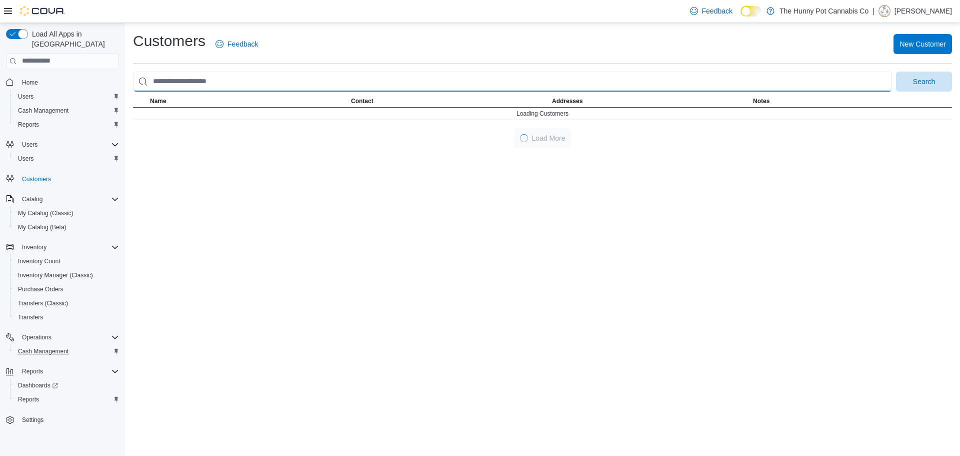
click at [249, 83] on input "search" at bounding box center [512, 82] width 759 height 20
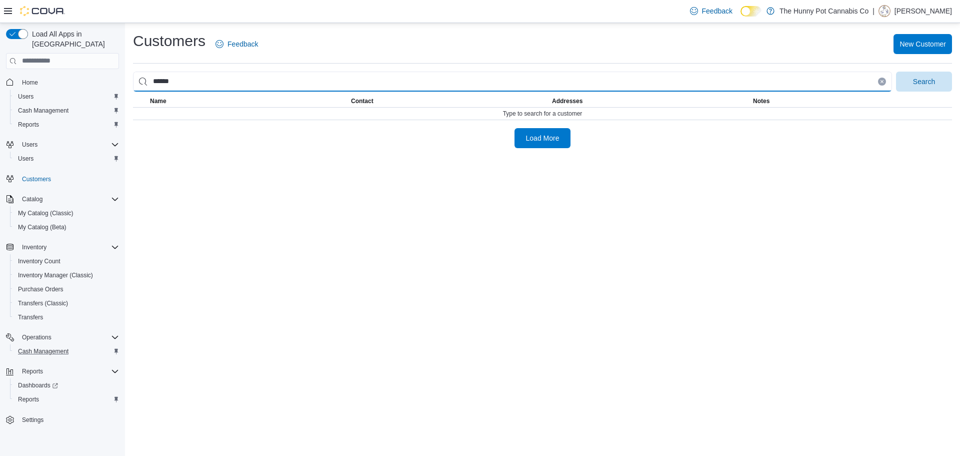
click at [896, 72] on button "Search" at bounding box center [924, 82] width 56 height 20
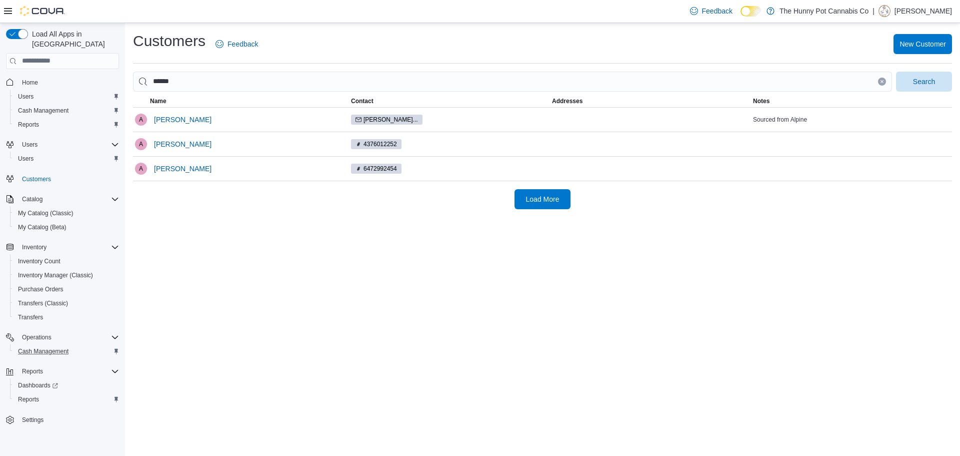
click at [567, 188] on div at bounding box center [542, 185] width 819 height 8
click at [557, 198] on span "Load More" at bounding box center [543, 199] width 34 height 10
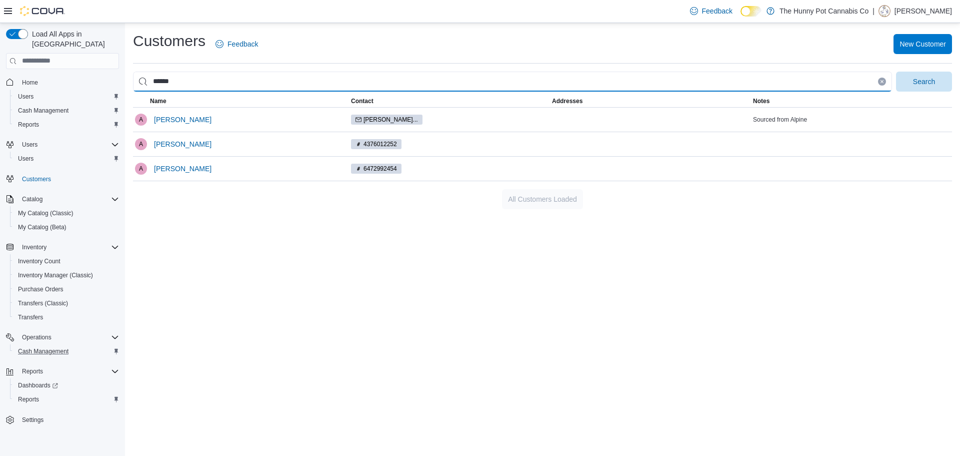
click at [270, 83] on input "******" at bounding box center [512, 82] width 759 height 20
type input "********"
click at [896, 72] on button "Search" at bounding box center [924, 82] width 56 height 20
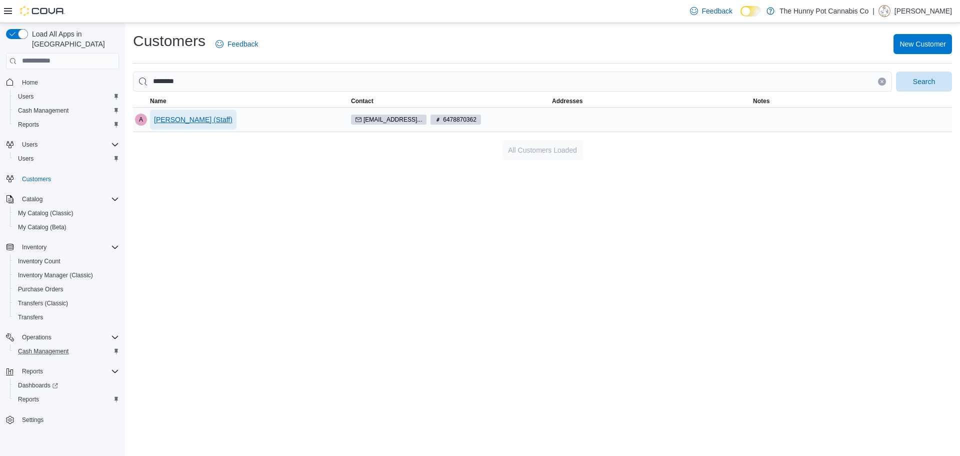
click at [203, 122] on span "Andy Ram (Staff)" at bounding box center [193, 120] width 79 height 10
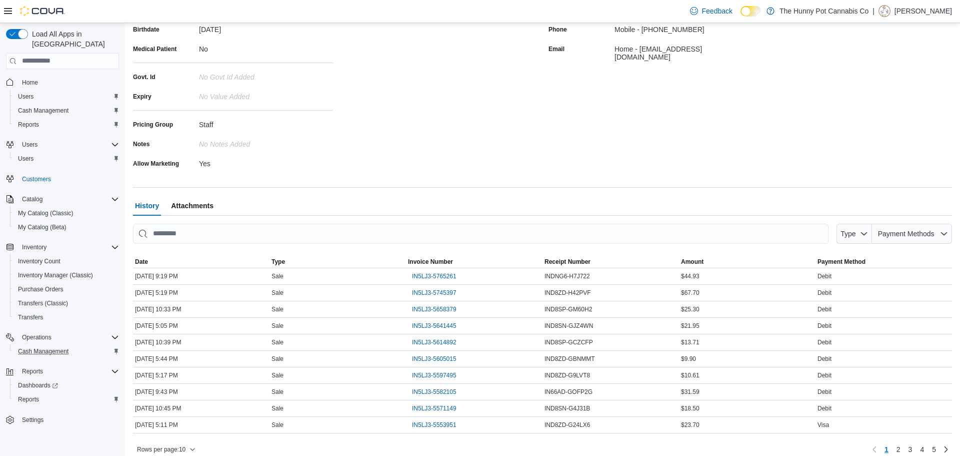
scroll to position [173, 0]
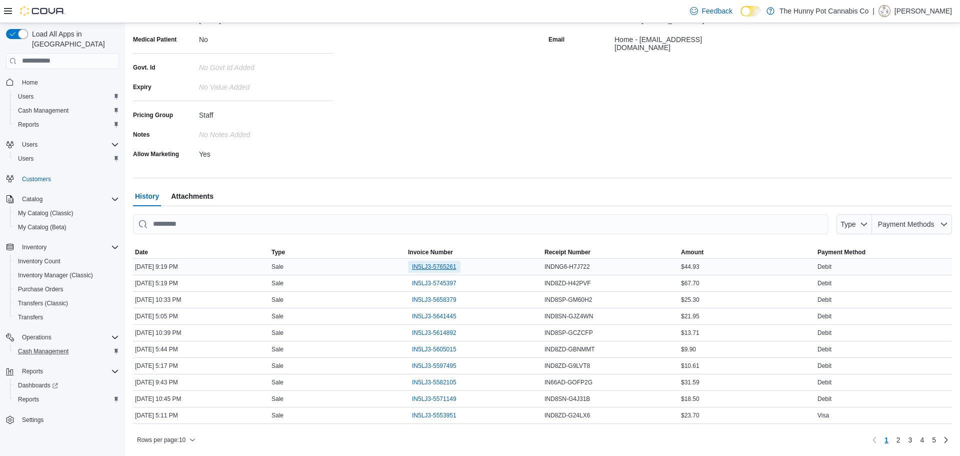
click at [449, 264] on span "IN5LJ3-5765261" at bounding box center [434, 267] width 45 height 8
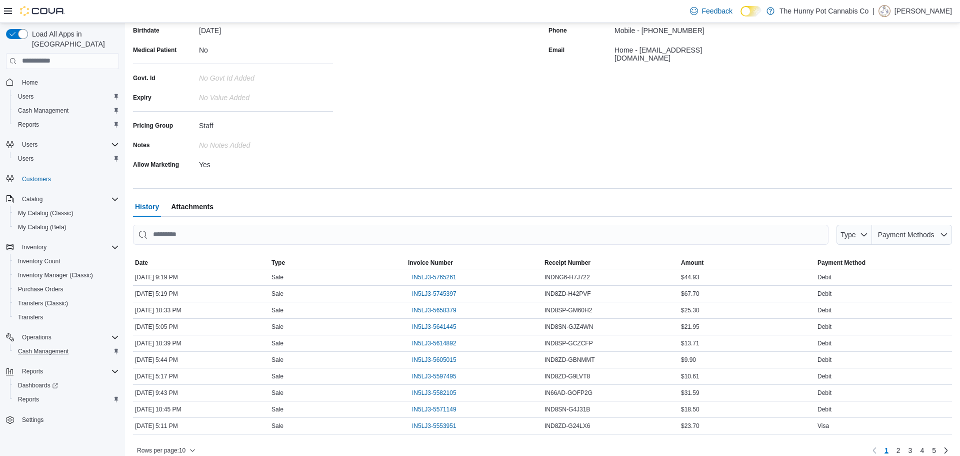
scroll to position [160, 0]
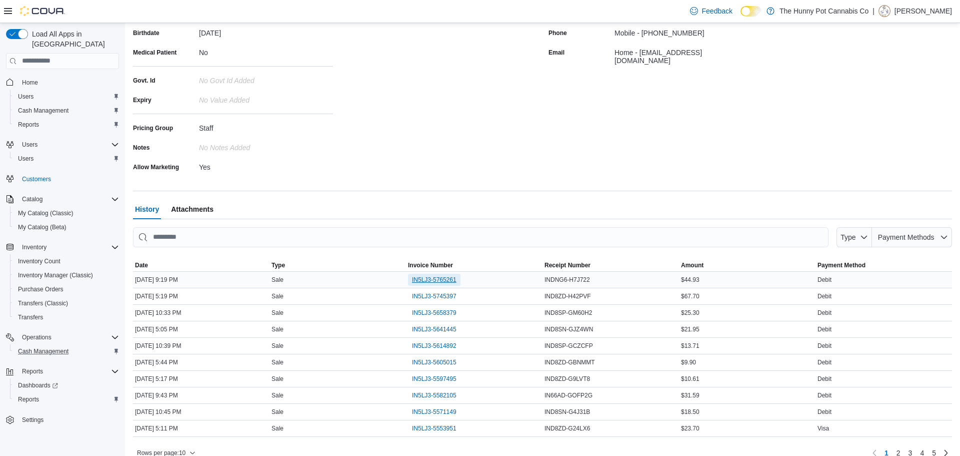
click at [451, 282] on span "IN5LJ3-5765261" at bounding box center [434, 280] width 45 height 8
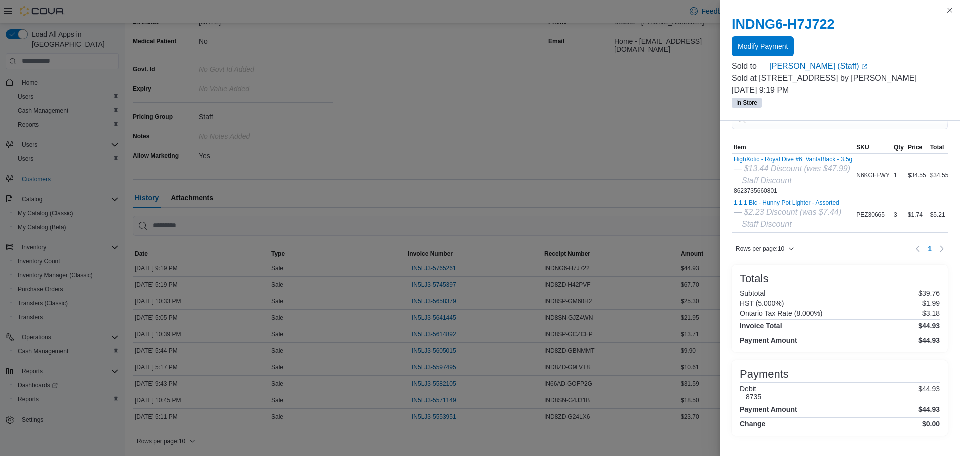
scroll to position [173, 0]
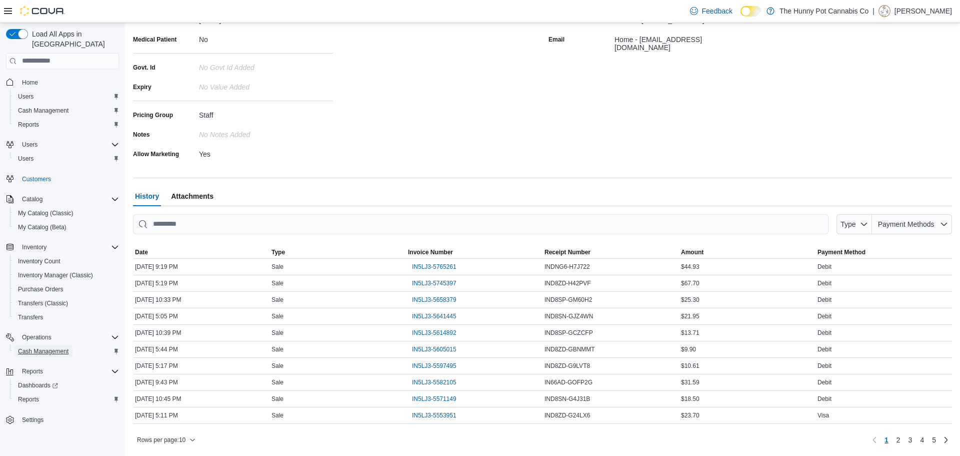
click at [50, 347] on span "Cash Management" at bounding box center [43, 351] width 51 height 8
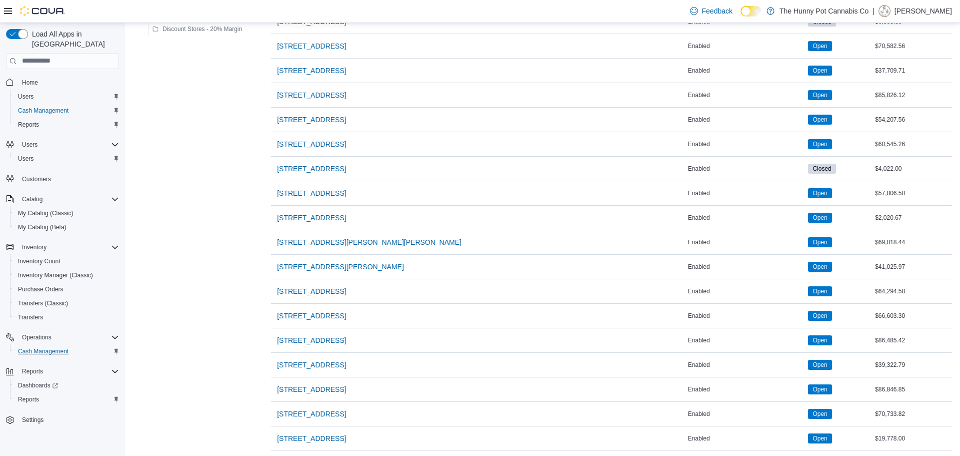
scroll to position [693, 0]
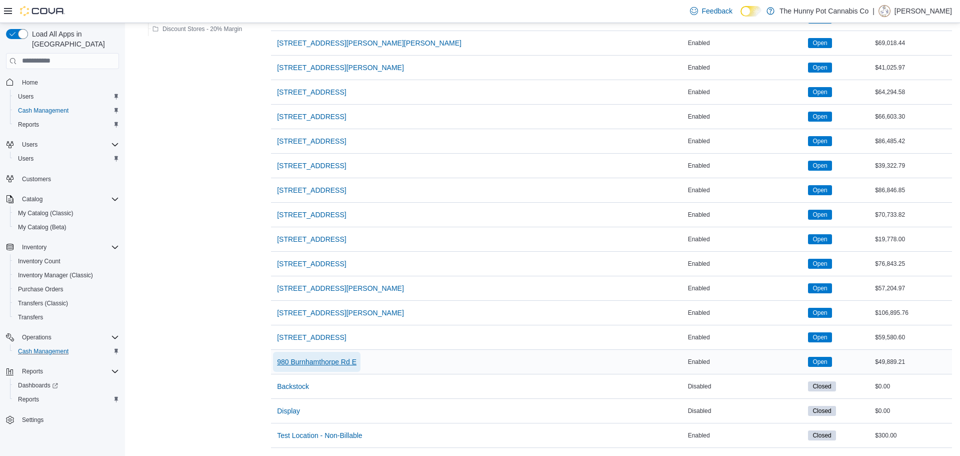
click at [318, 358] on span "980 Burnhamthorpe Rd E" at bounding box center [317, 362] width 80 height 10
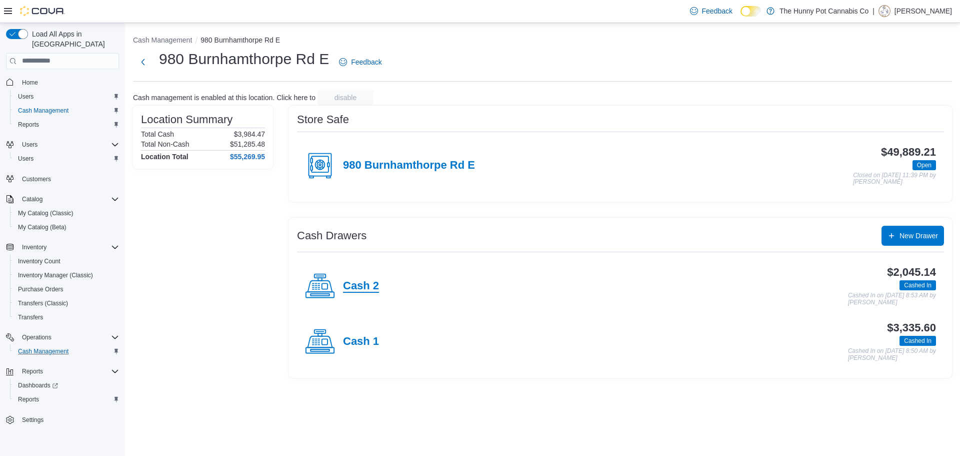
click at [361, 290] on h4 "Cash 2" at bounding box center [361, 286] width 36 height 13
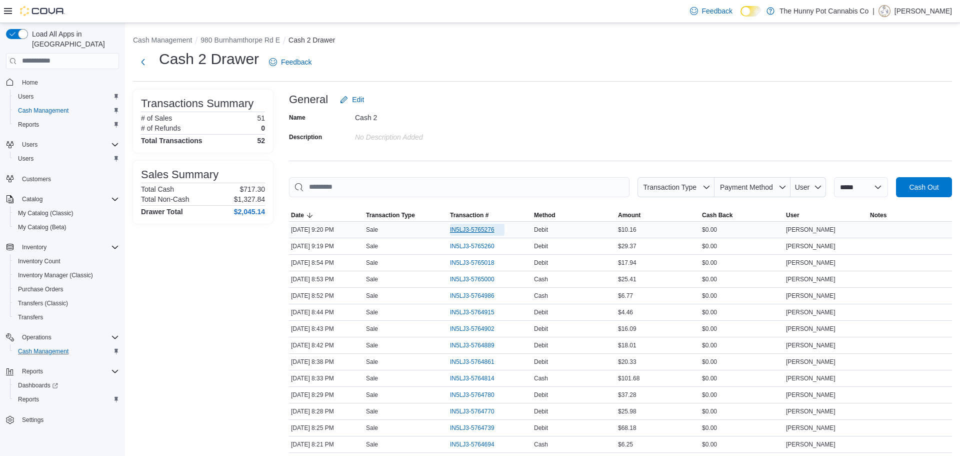
click at [466, 233] on span "IN5LJ3-5765276" at bounding box center [472, 230] width 45 height 8
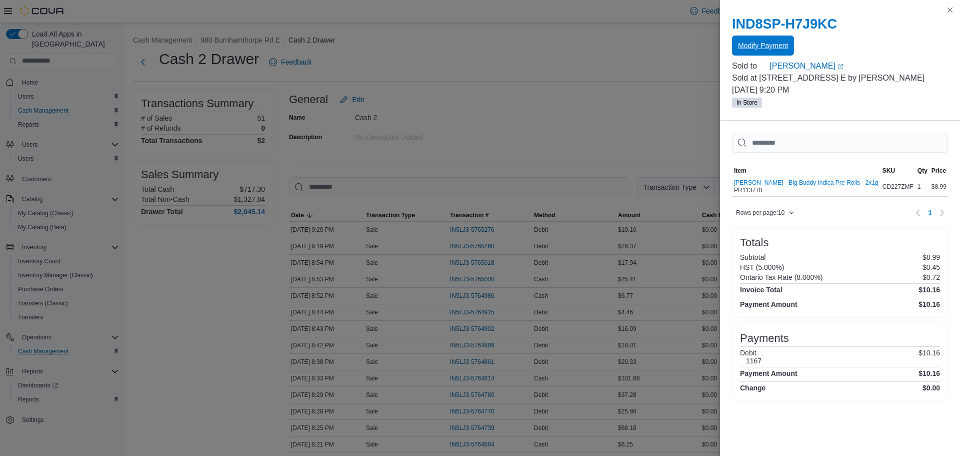
click at [759, 52] on span "Modify Payment" at bounding box center [763, 46] width 50 height 20
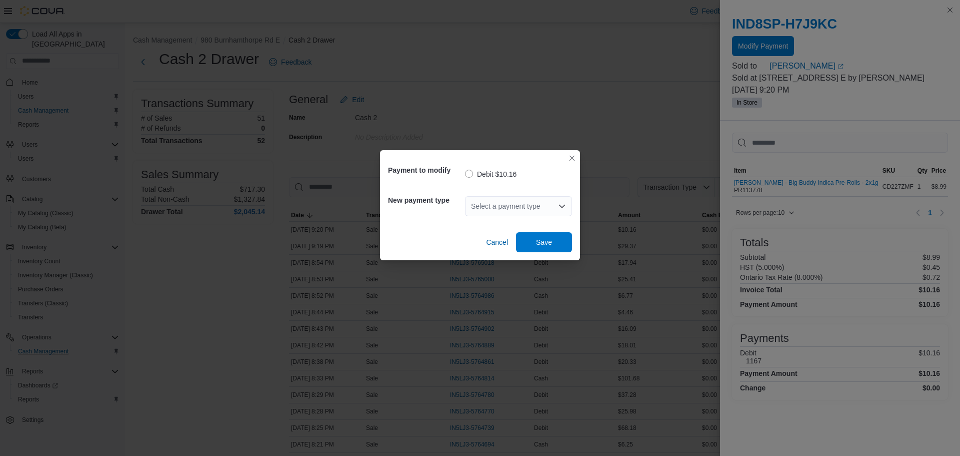
click at [528, 202] on div "Select a payment type" at bounding box center [518, 206] width 107 height 20
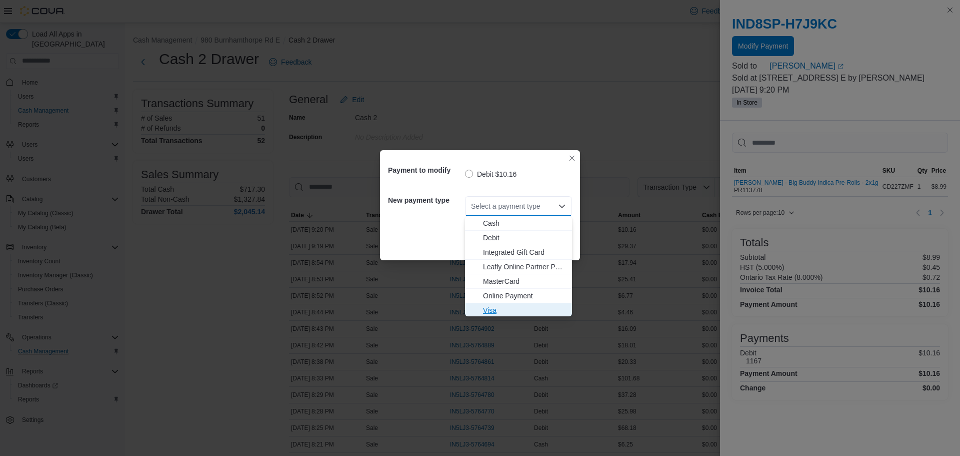
click at [539, 310] on span "Visa" at bounding box center [524, 310] width 83 height 10
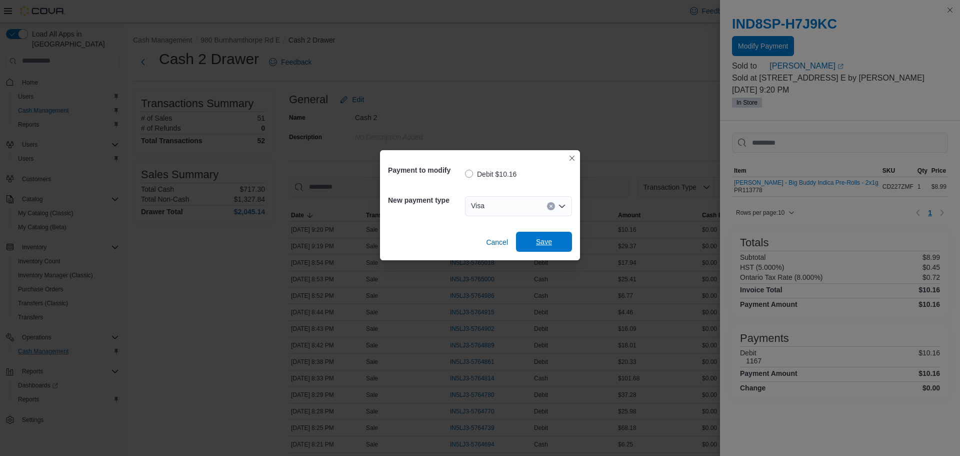
click at [534, 235] on span "Save" at bounding box center [544, 242] width 44 height 20
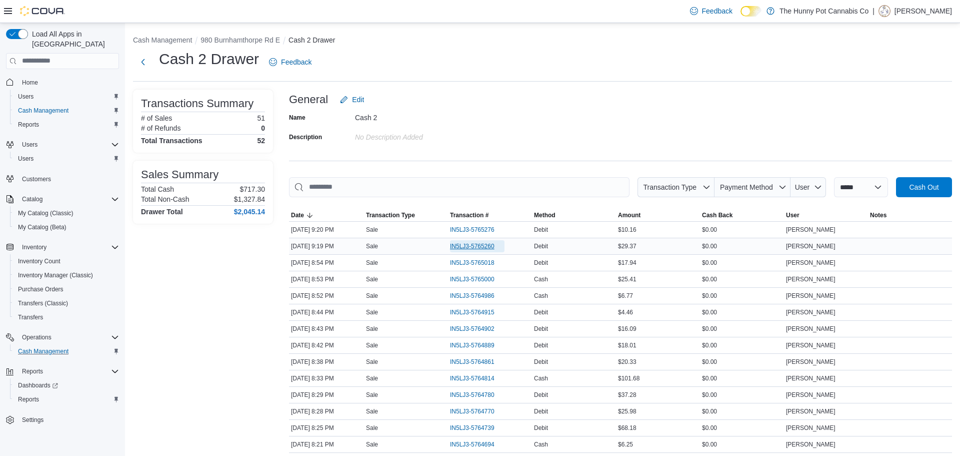
click at [483, 243] on span "IN5LJ3-5765260" at bounding box center [472, 246] width 45 height 8
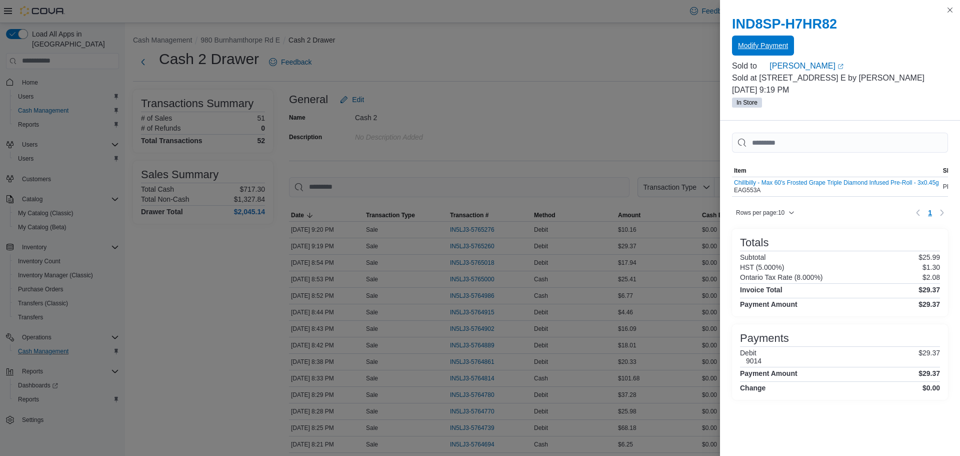
click at [782, 51] on span "Modify Payment" at bounding box center [763, 46] width 50 height 20
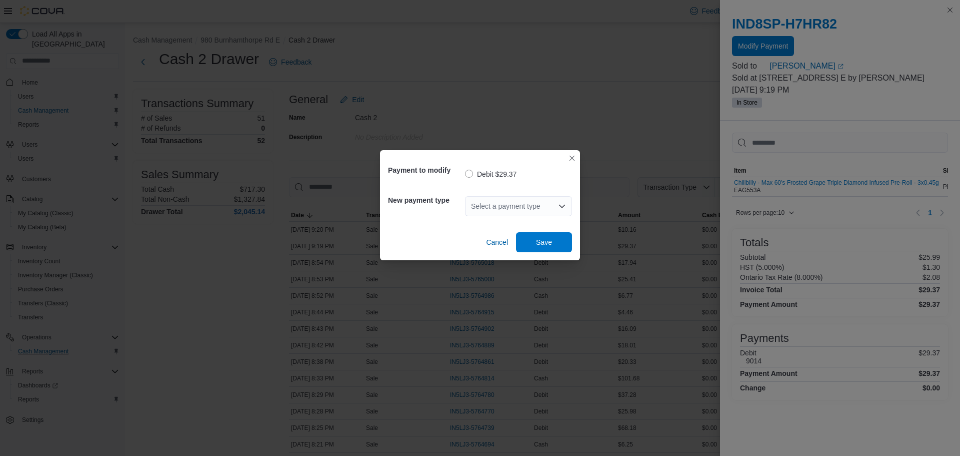
click at [487, 211] on div "Select a payment type" at bounding box center [518, 206] width 107 height 20
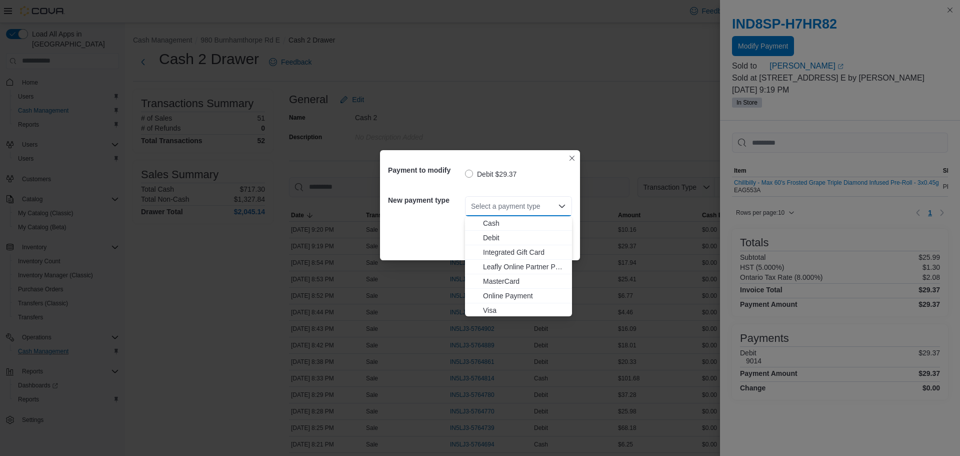
click at [608, 150] on div "Payment to modify Debit $29.37 New payment type Select a payment type Combo box…" at bounding box center [480, 228] width 960 height 456
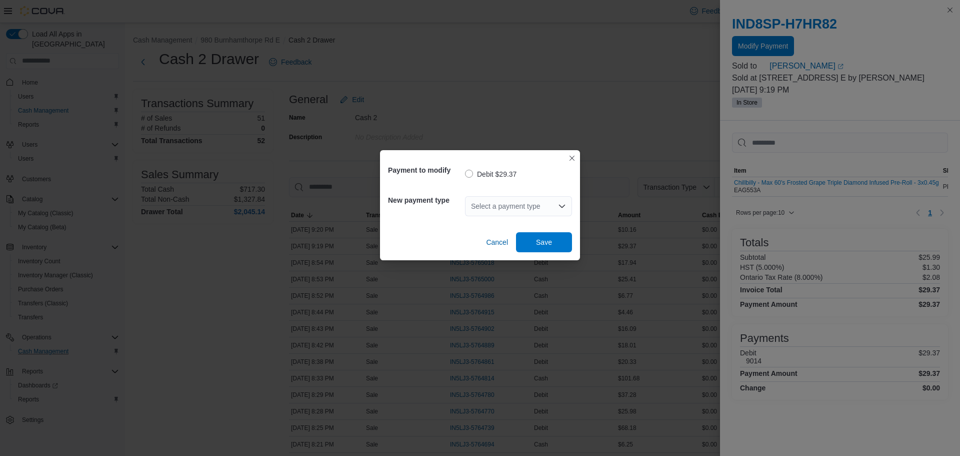
click at [608, 150] on div "Payment to modify Debit $29.37 New payment type Select a payment type Cancel Sa…" at bounding box center [480, 228] width 960 height 456
click at [576, 159] on button "Closes this modal window" at bounding box center [572, 158] width 12 height 12
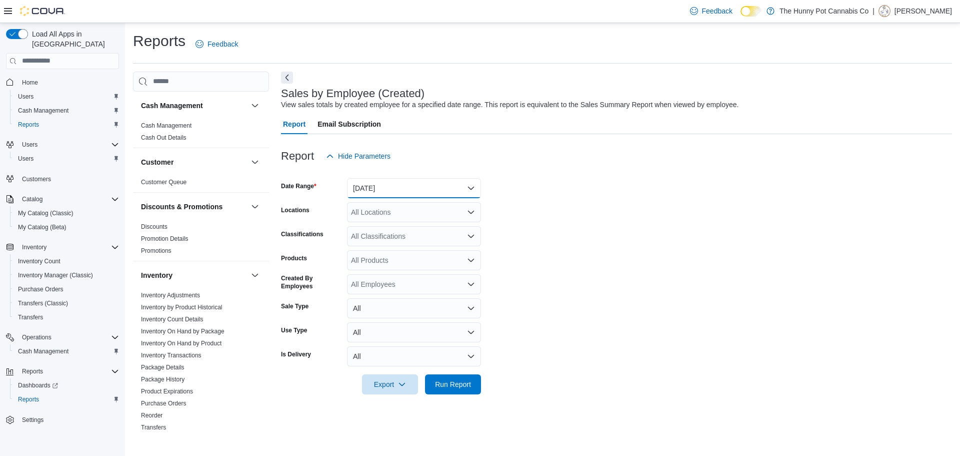
click at [376, 181] on button "[DATE]" at bounding box center [414, 188] width 134 height 20
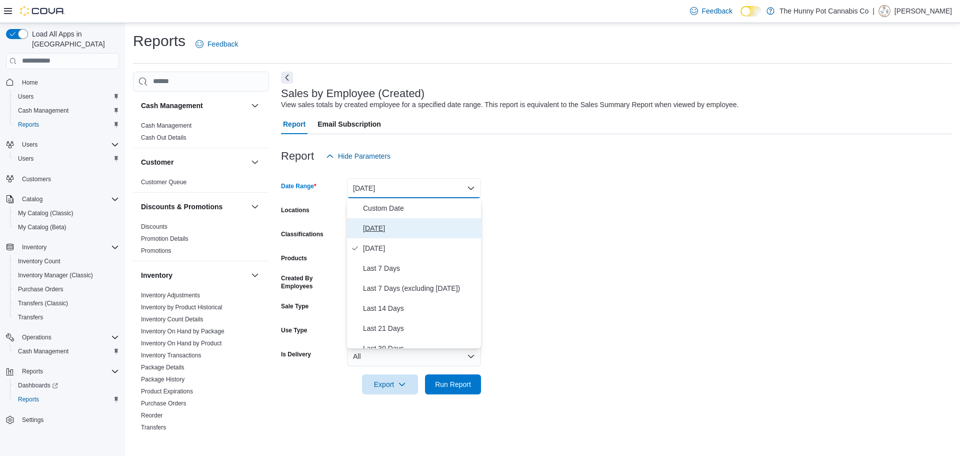
click at [382, 237] on button "Today" at bounding box center [414, 228] width 134 height 20
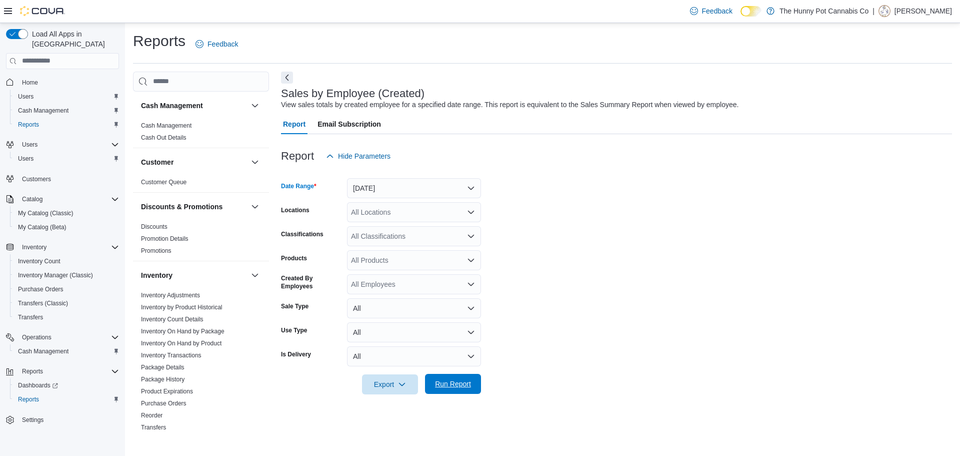
click at [445, 385] on span "Run Report" at bounding box center [453, 384] width 36 height 10
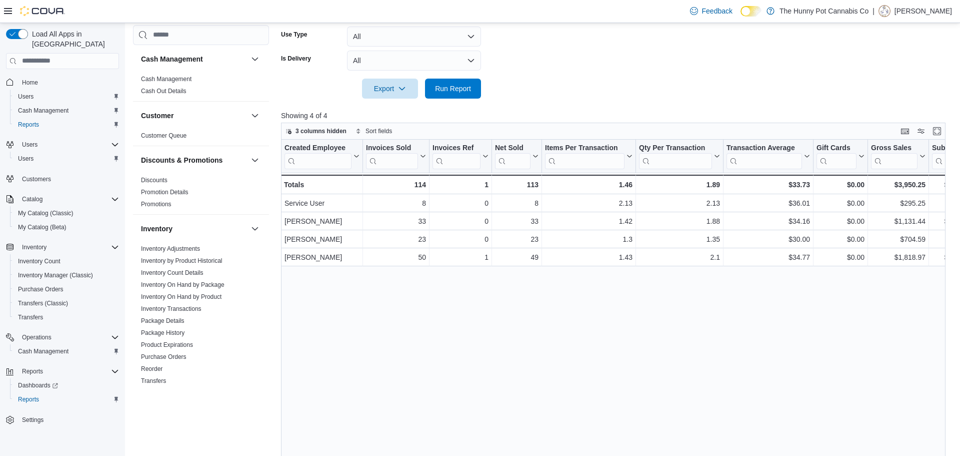
scroll to position [295, 0]
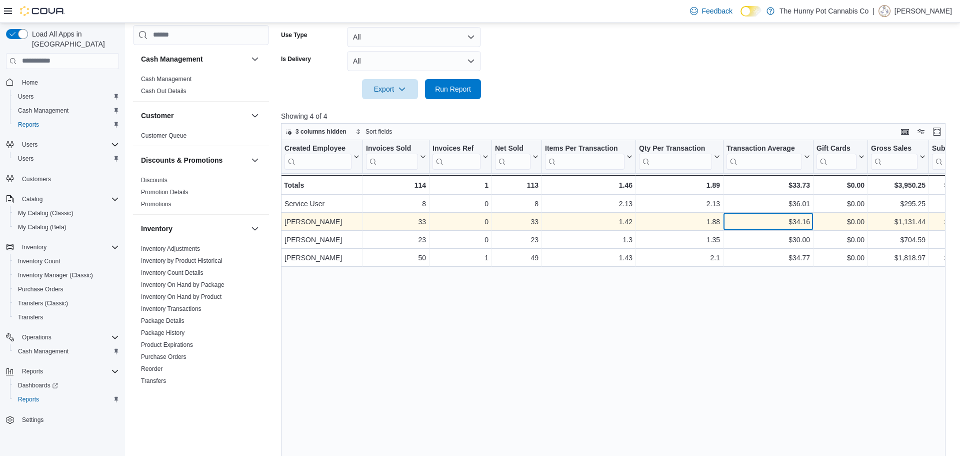
click at [742, 227] on div "$34.16" at bounding box center [769, 222] width 84 height 12
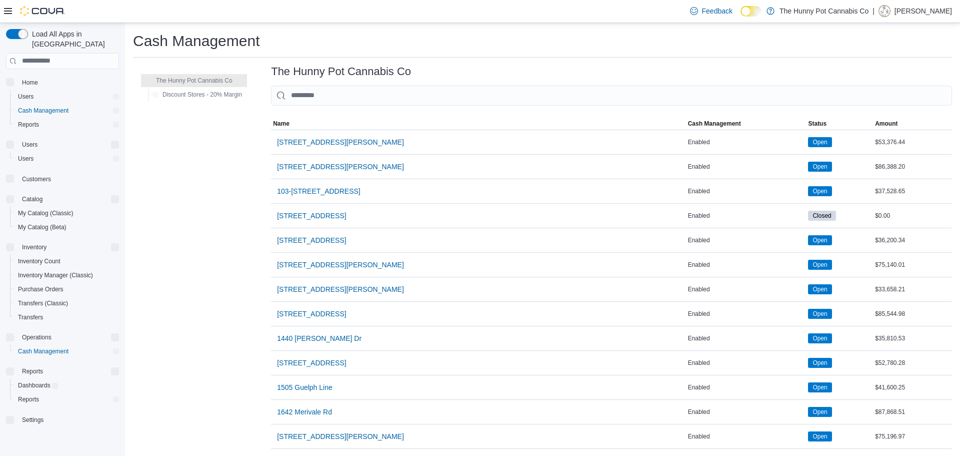
scroll to position [693, 0]
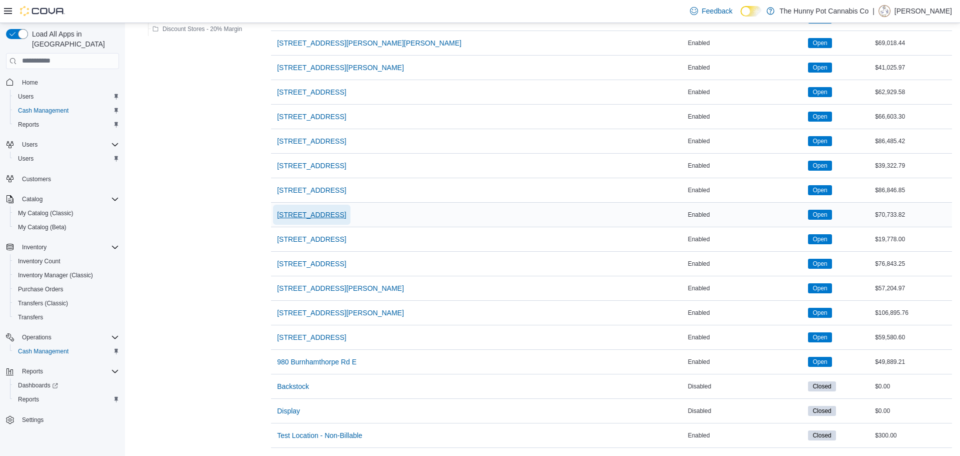
click at [313, 216] on span "5035 Hurontario St" at bounding box center [311, 215] width 69 height 10
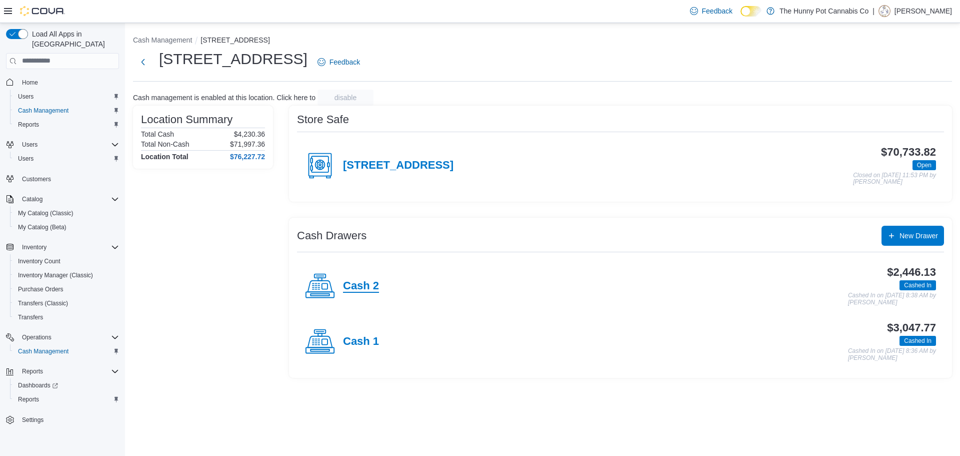
click at [373, 288] on h4 "Cash 2" at bounding box center [361, 286] width 36 height 13
click at [371, 336] on h4 "Cash 1" at bounding box center [361, 341] width 36 height 13
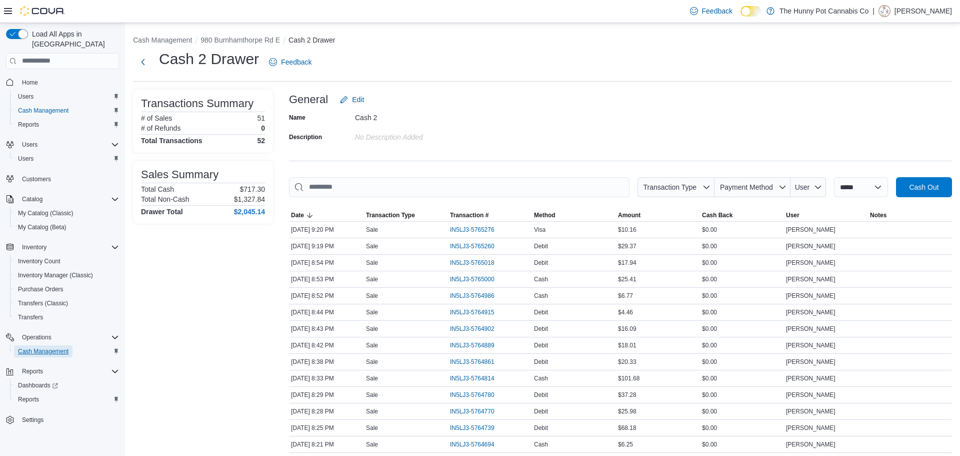
click at [69, 347] on span "Cash Management" at bounding box center [43, 351] width 51 height 8
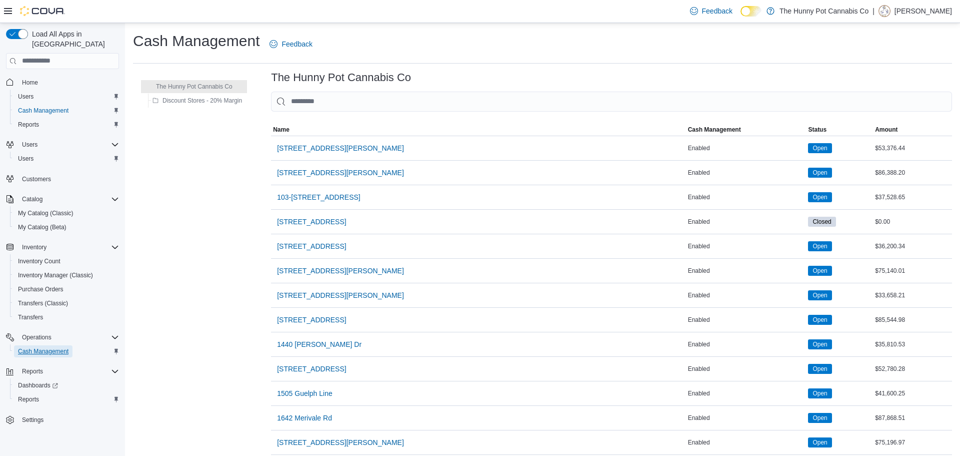
scroll to position [693, 0]
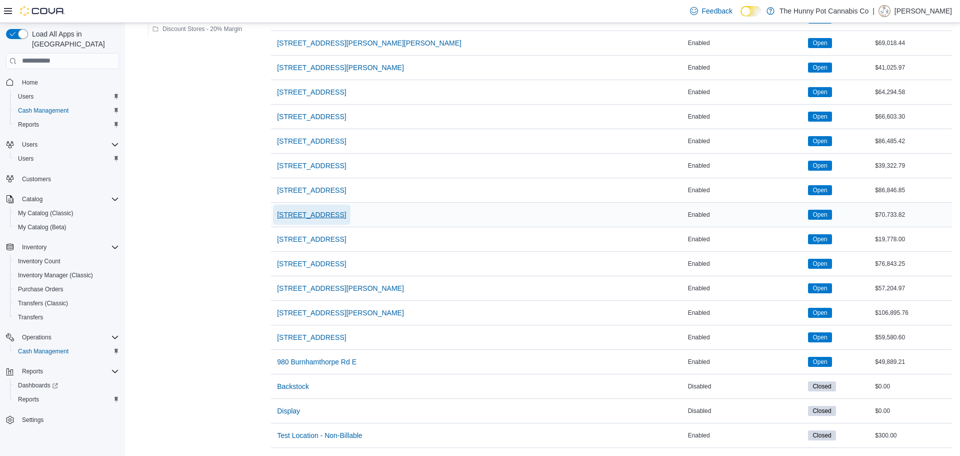
click at [328, 208] on span "[STREET_ADDRESS]" at bounding box center [311, 215] width 69 height 20
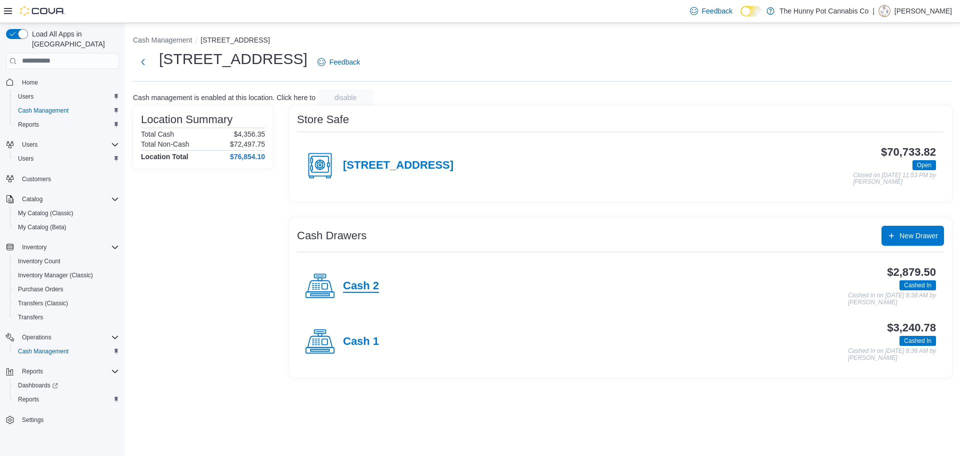
click at [361, 288] on h4 "Cash 2" at bounding box center [361, 286] width 36 height 13
click at [352, 354] on div "Cash 1" at bounding box center [342, 342] width 74 height 30
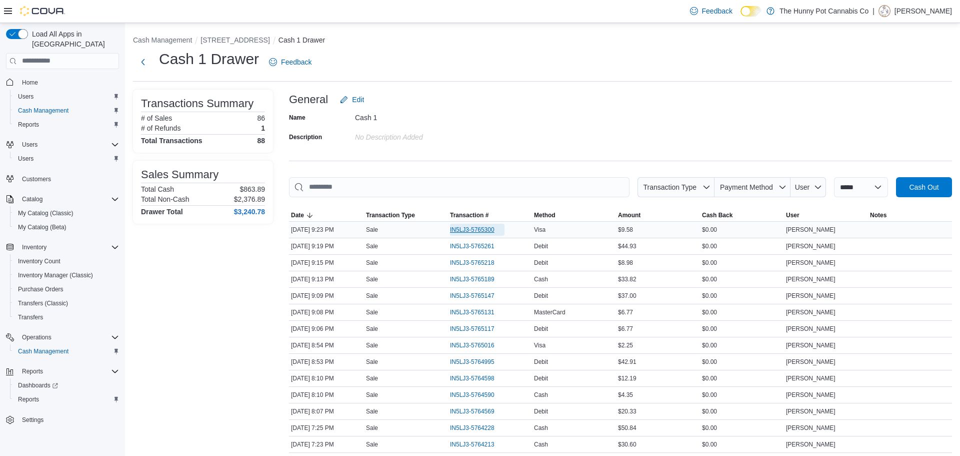
click at [468, 226] on span "IN5LJ3-5765300" at bounding box center [472, 230] width 45 height 8
click at [26, 79] on span "Home" at bounding box center [30, 83] width 16 height 8
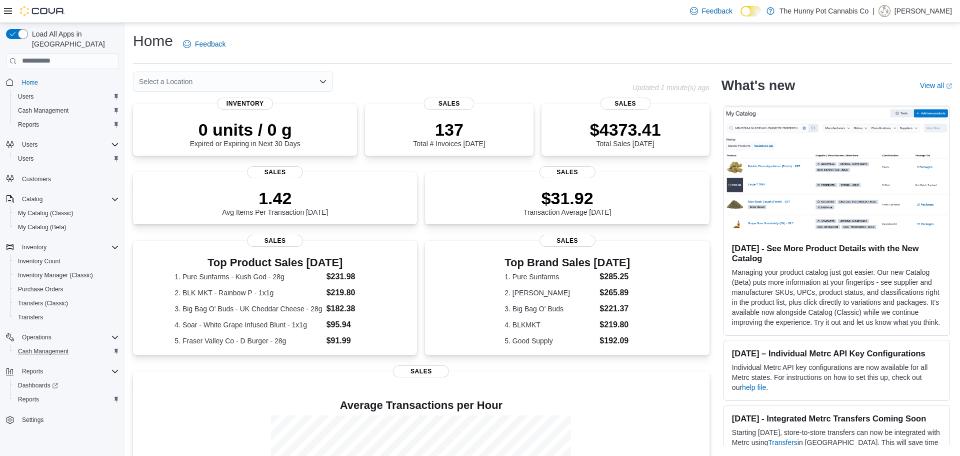
click at [90, 345] on div "Cash Management" at bounding box center [66, 351] width 105 height 12
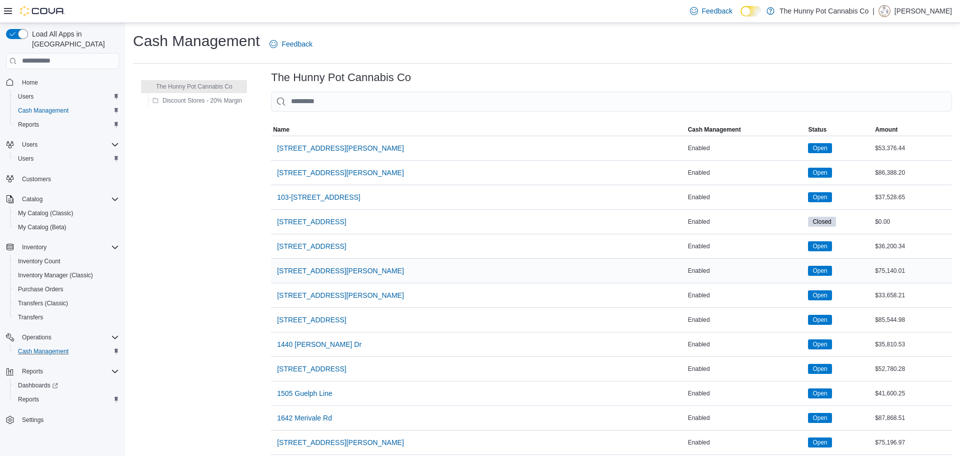
scroll to position [693, 0]
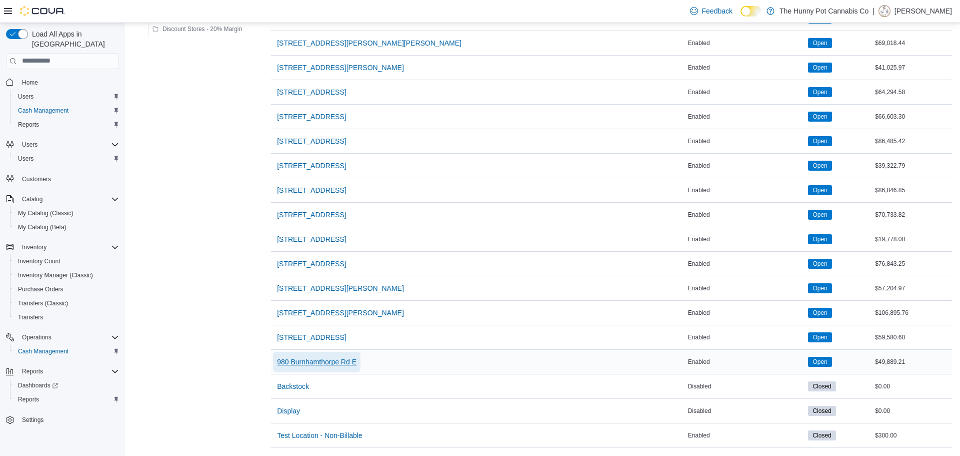
click at [341, 363] on span "980 Burnhamthorpe Rd E" at bounding box center [317, 362] width 80 height 10
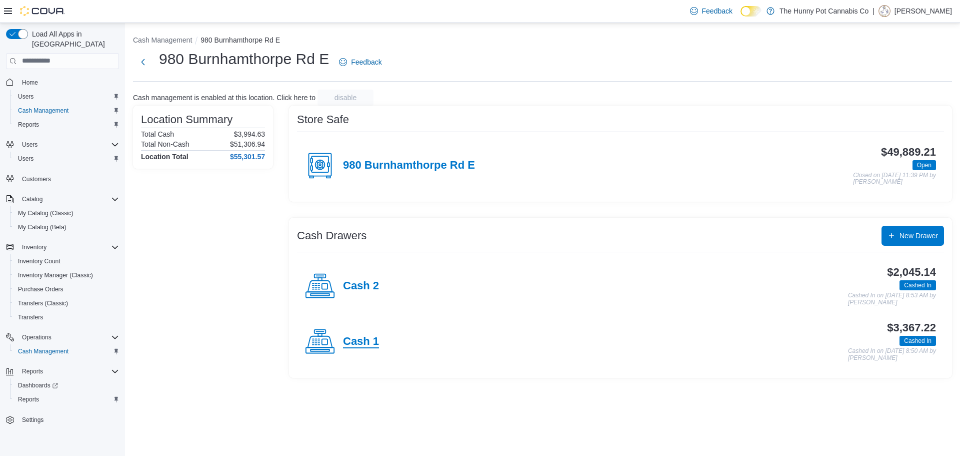
click at [374, 339] on h4 "Cash 1" at bounding box center [361, 341] width 36 height 13
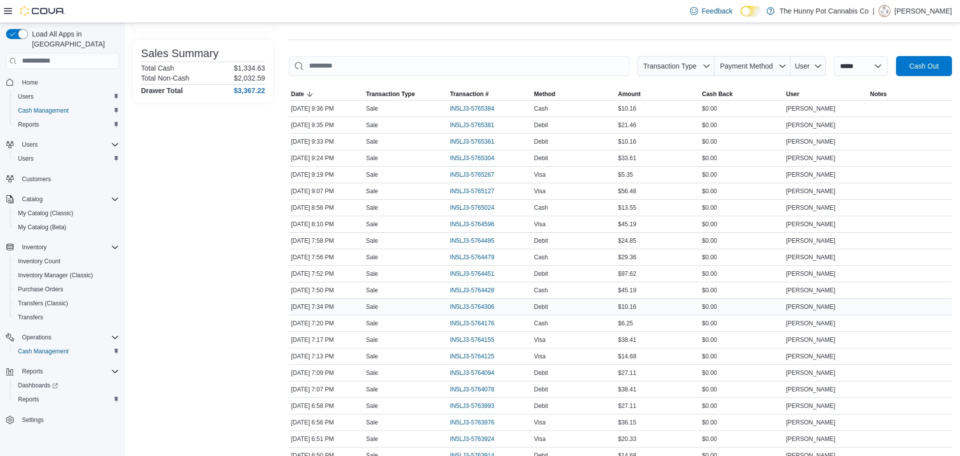
scroll to position [123, 0]
click at [472, 374] on span "IN5LJ3-5764094" at bounding box center [472, 371] width 45 height 8
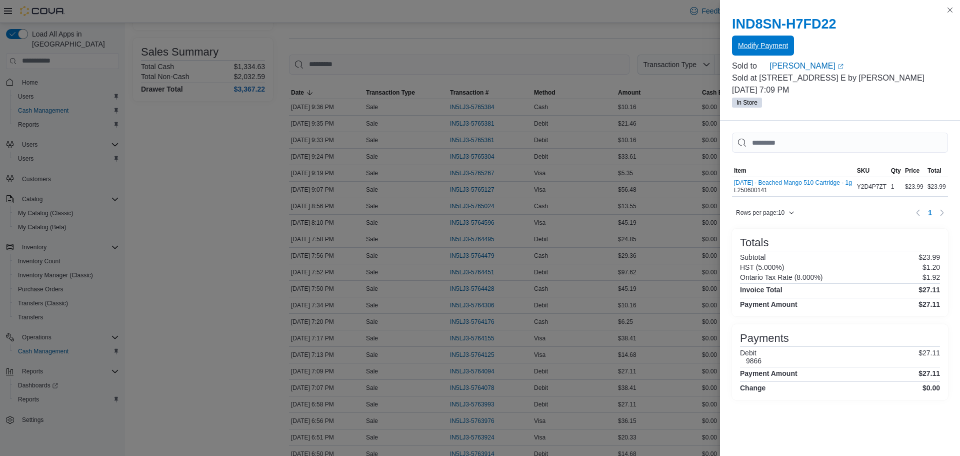
click at [751, 38] on span "Modify Payment" at bounding box center [763, 46] width 50 height 20
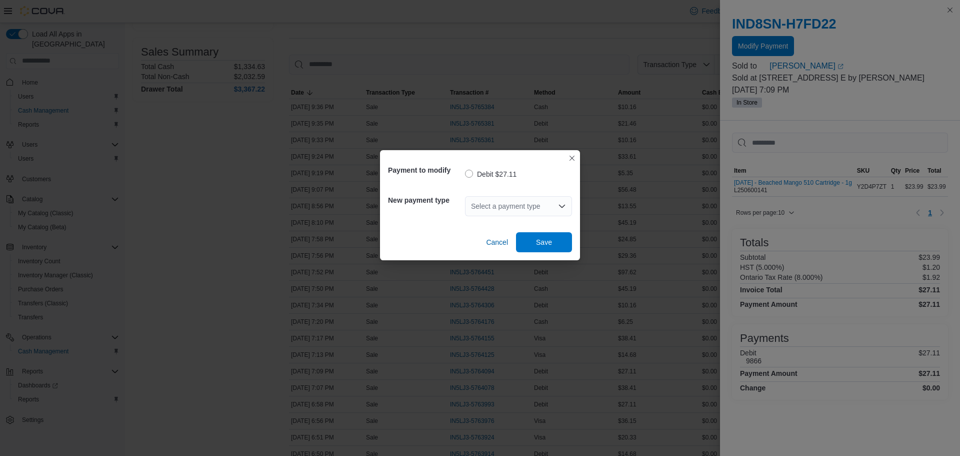
click at [480, 202] on div "Select a payment type" at bounding box center [518, 206] width 107 height 20
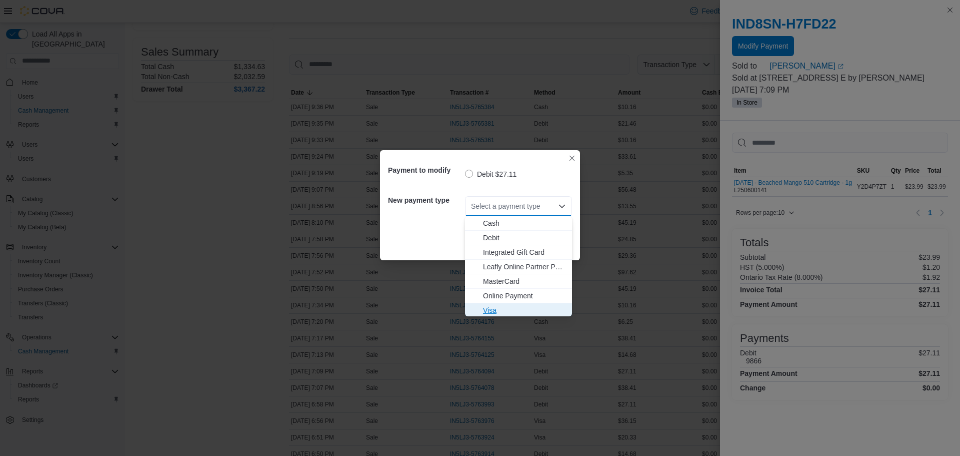
click at [538, 306] on span "Visa" at bounding box center [524, 310] width 83 height 10
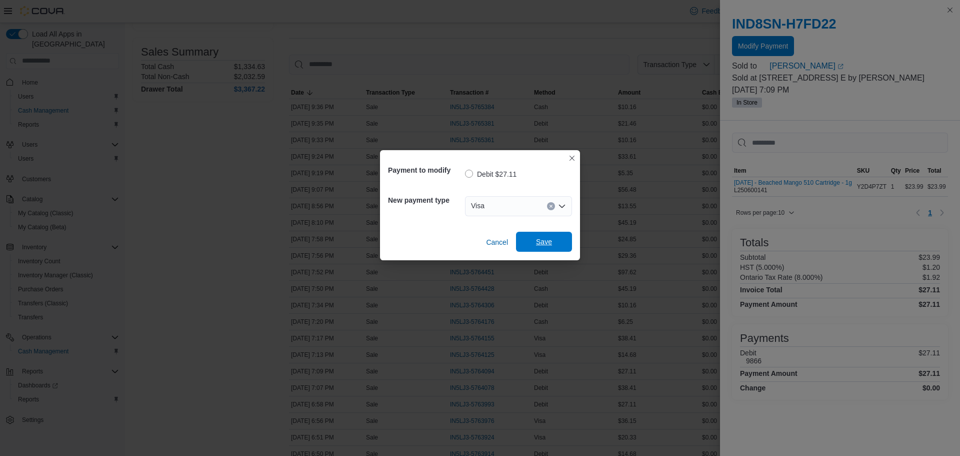
click at [543, 248] on span "Save" at bounding box center [544, 242] width 44 height 20
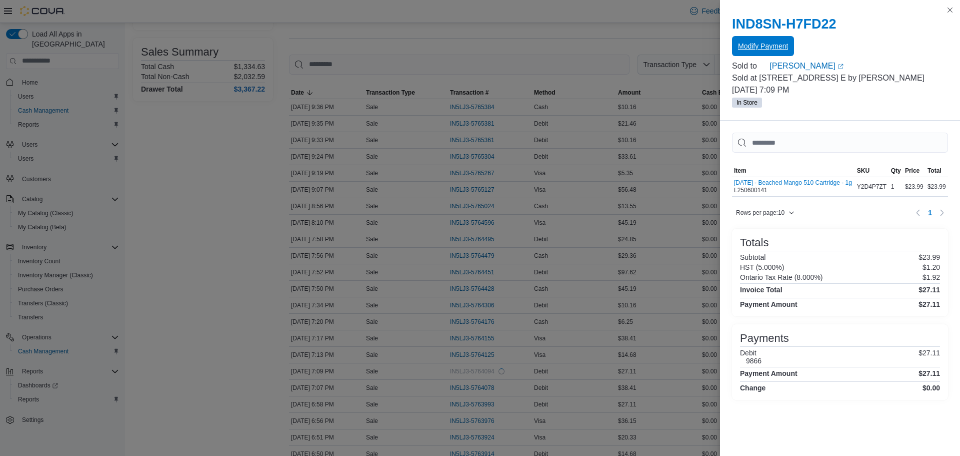
scroll to position [0, 0]
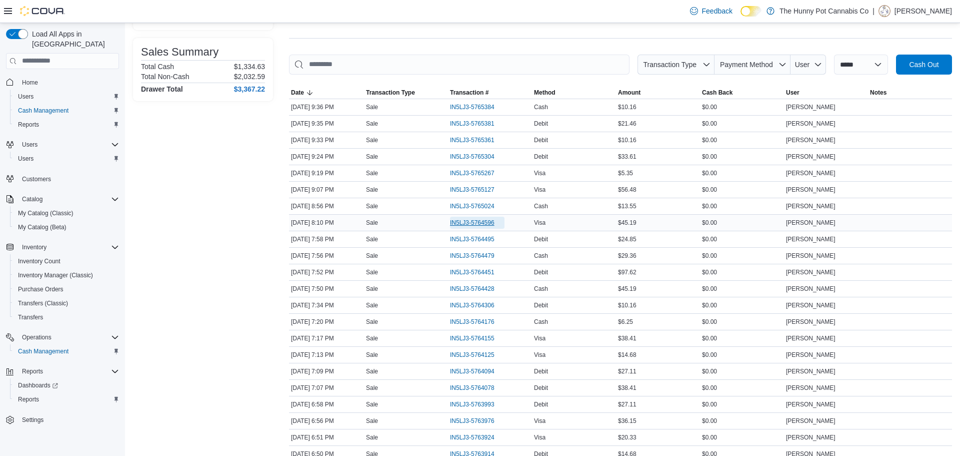
click at [465, 222] on span "IN5LJ3-5764596" at bounding box center [472, 223] width 45 height 8
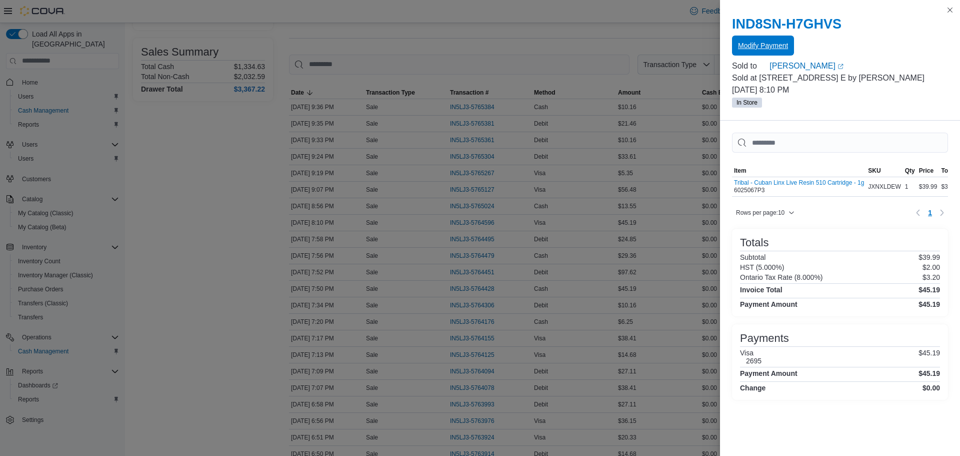
click at [759, 51] on span "Modify Payment" at bounding box center [763, 46] width 50 height 20
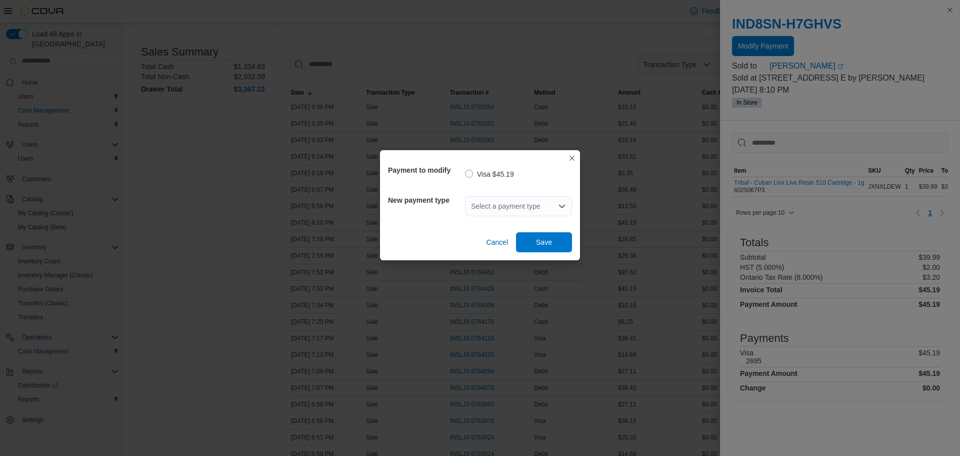
click at [530, 207] on div "Select a payment type" at bounding box center [518, 206] width 107 height 20
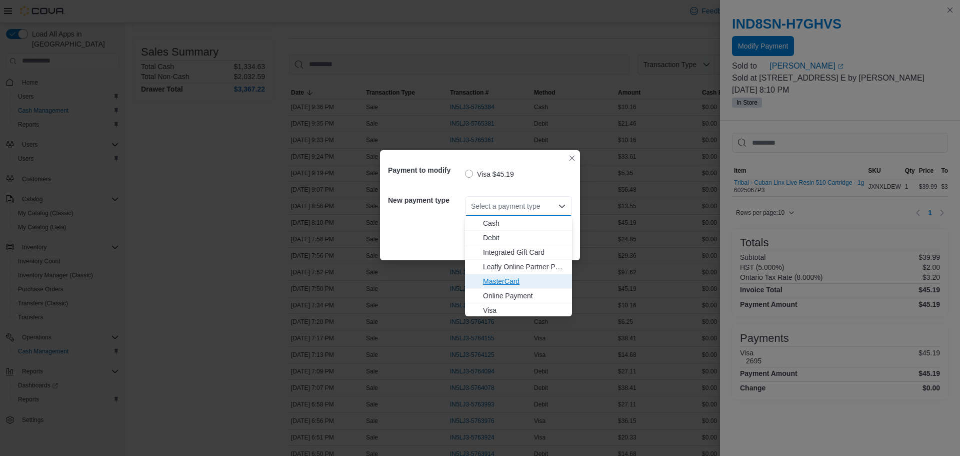
click at [511, 277] on span "MasterCard" at bounding box center [524, 281] width 83 height 10
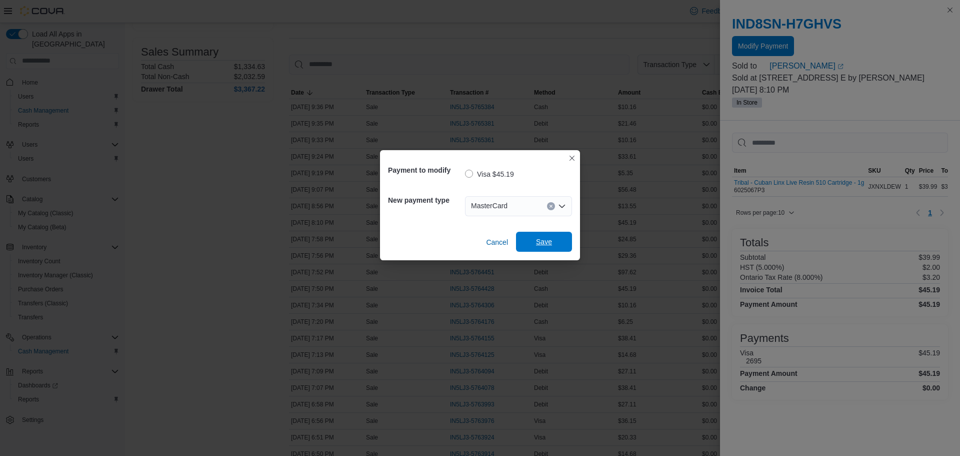
click at [551, 240] on span "Save" at bounding box center [544, 242] width 16 height 10
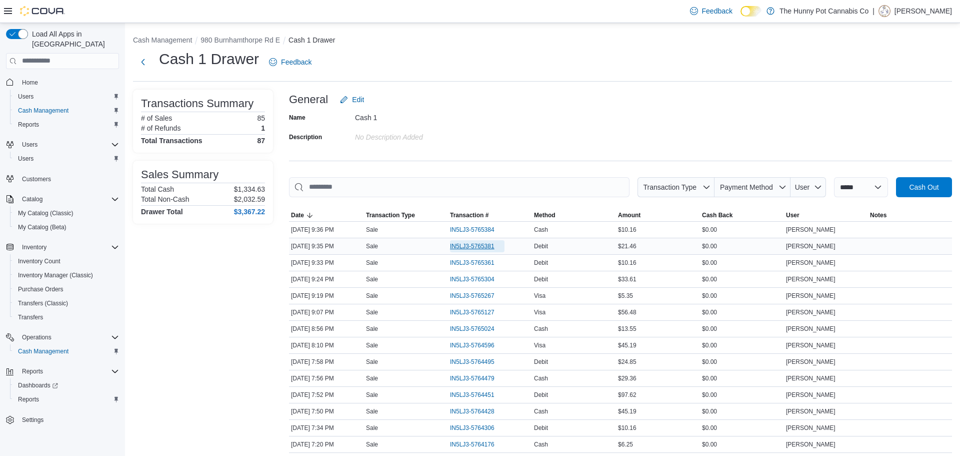
click at [489, 243] on span "IN5LJ3-5765381" at bounding box center [472, 246] width 45 height 8
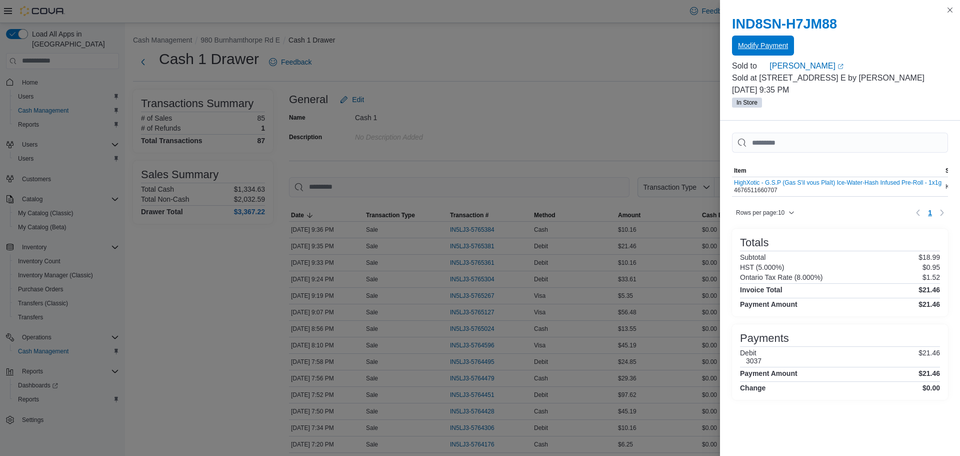
click at [775, 39] on span "Modify Payment" at bounding box center [763, 46] width 50 height 20
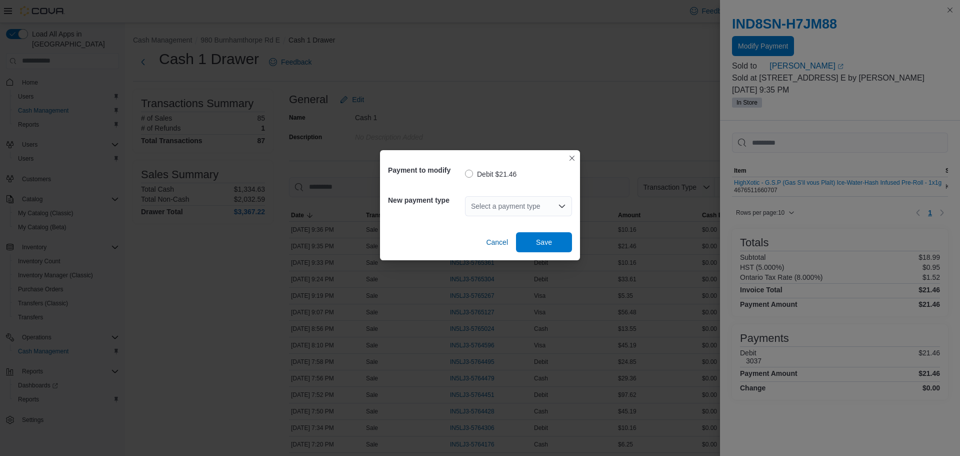
click at [476, 205] on div "Select a payment type" at bounding box center [518, 206] width 107 height 20
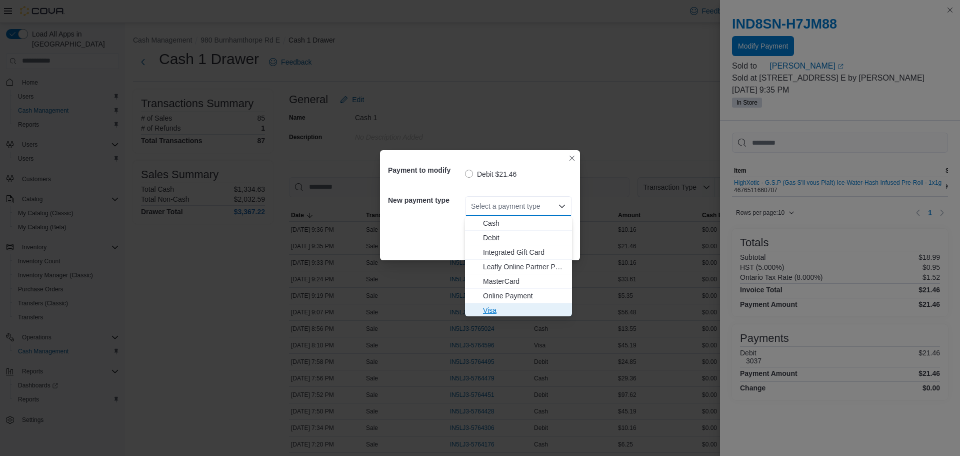
click at [520, 305] on span "Visa" at bounding box center [524, 310] width 83 height 10
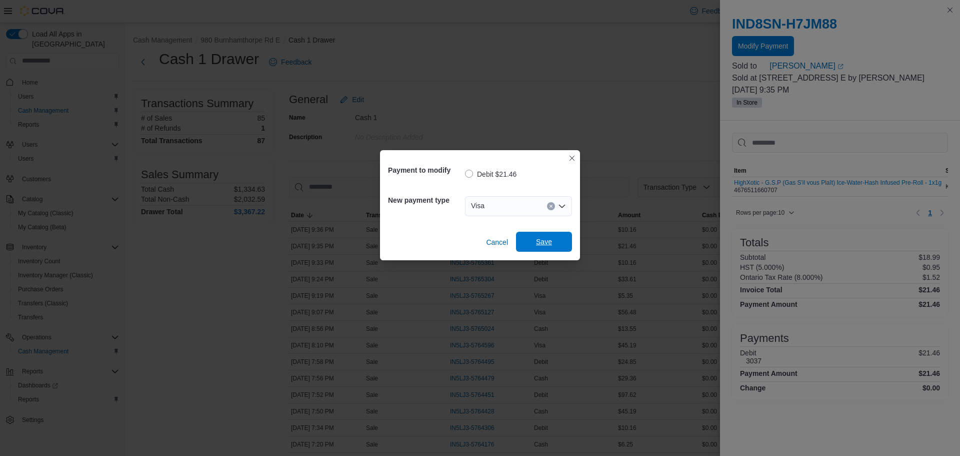
click at [538, 233] on span "Save" at bounding box center [544, 242] width 44 height 20
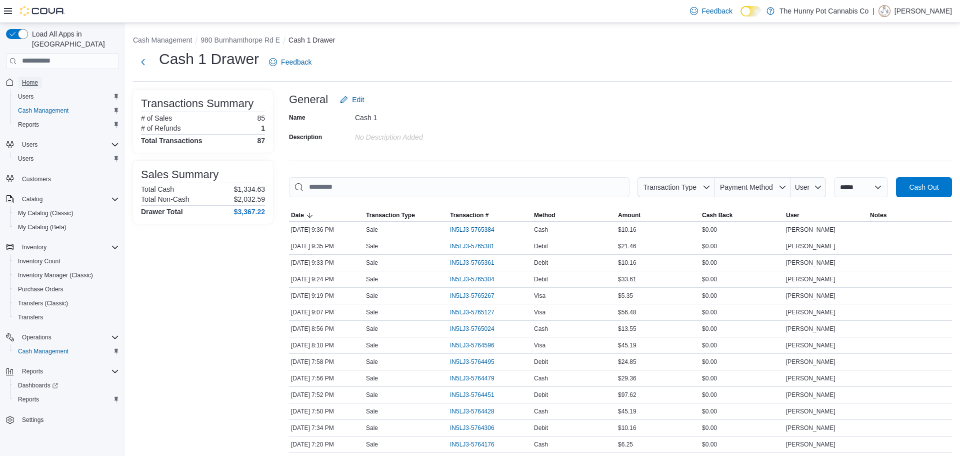
click at [35, 77] on span "Home" at bounding box center [30, 83] width 16 height 12
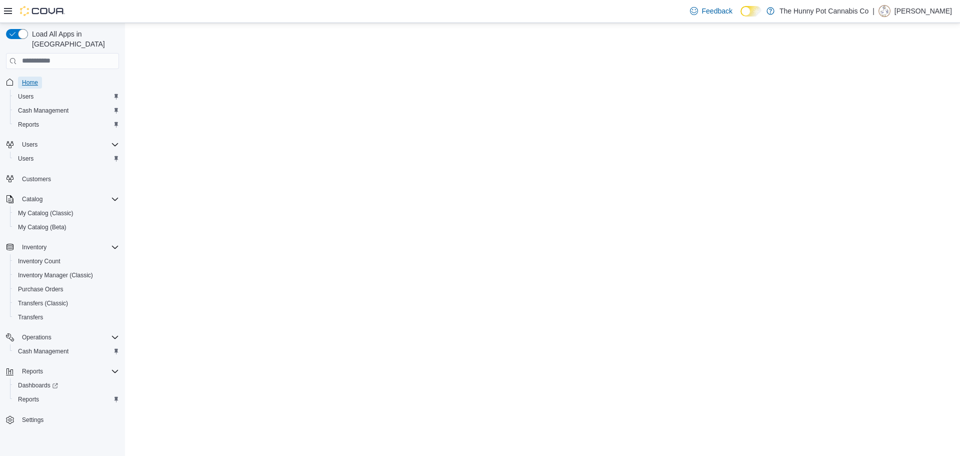
click at [35, 77] on span "Home" at bounding box center [30, 83] width 16 height 12
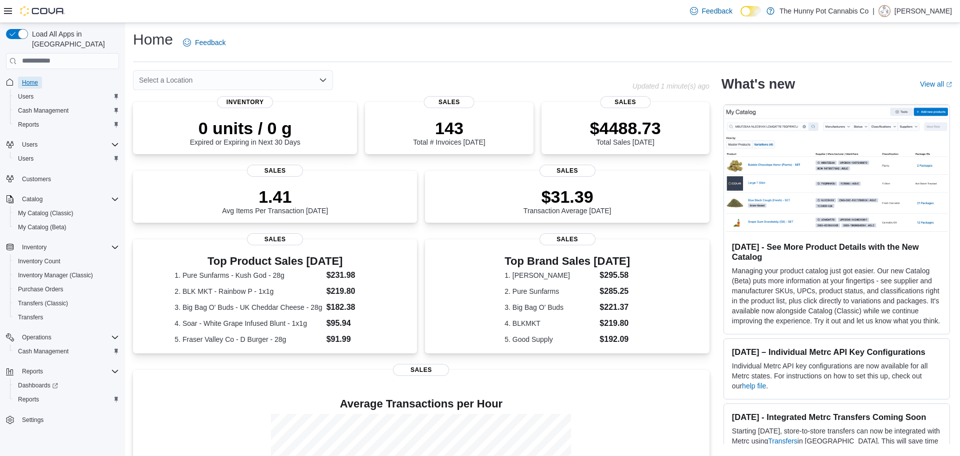
scroll to position [130, 0]
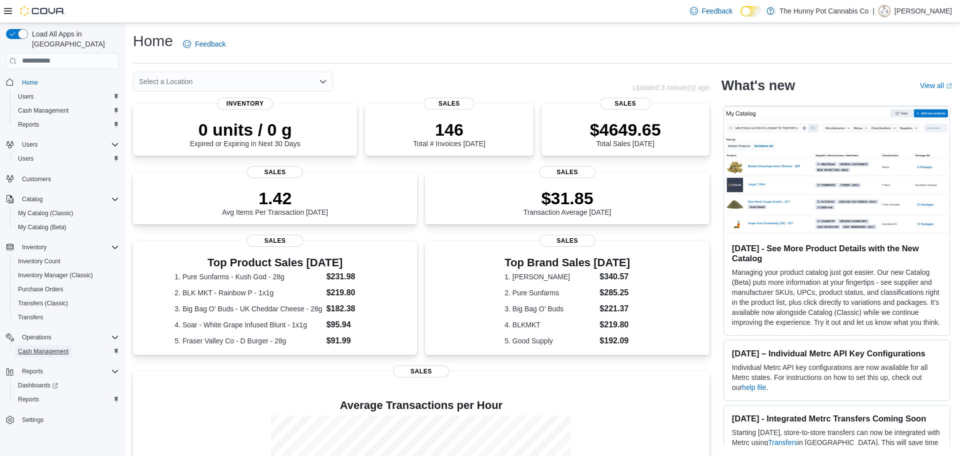
click at [39, 347] on span "Cash Management" at bounding box center [43, 351] width 51 height 12
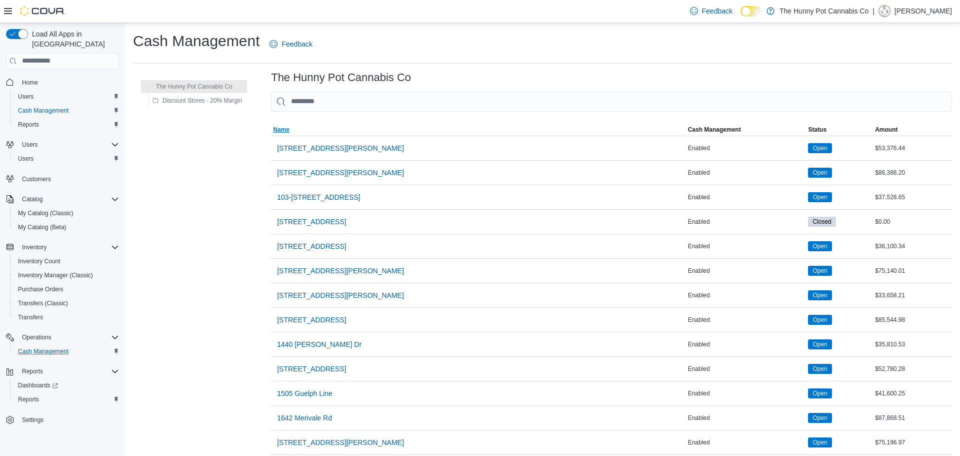
scroll to position [693, 0]
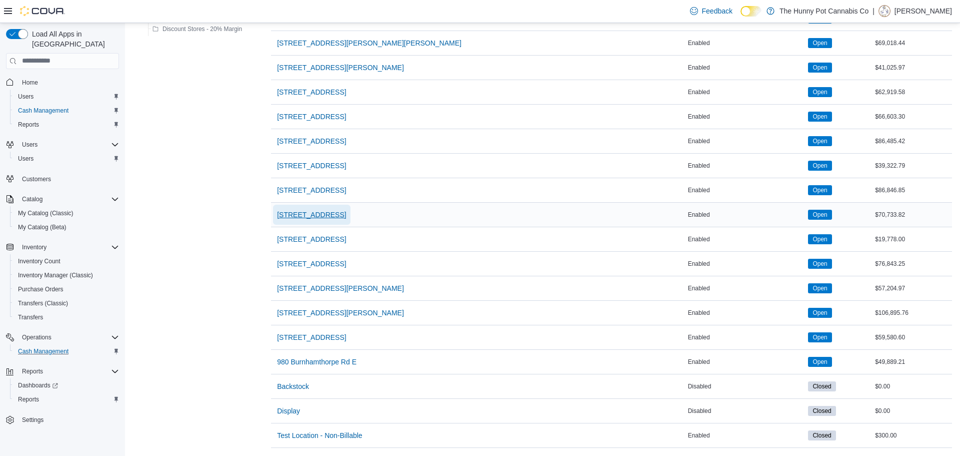
click at [310, 210] on span "[STREET_ADDRESS]" at bounding box center [311, 215] width 69 height 10
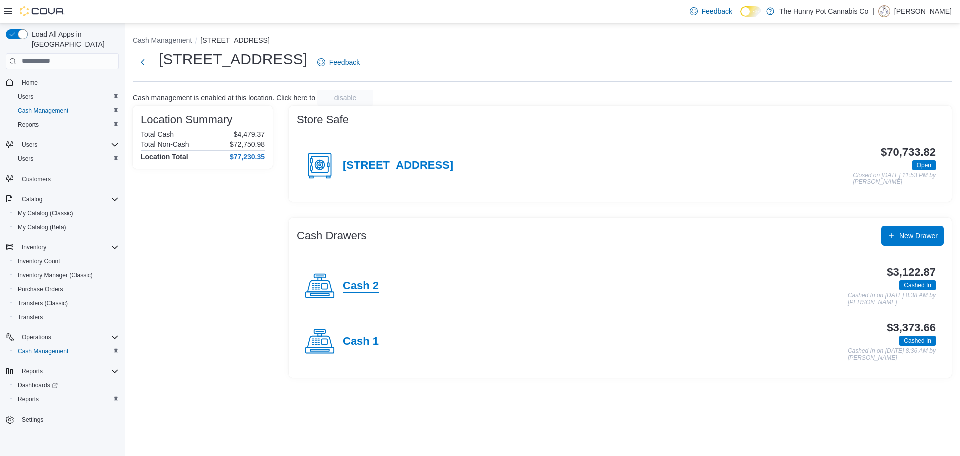
click at [362, 286] on h4 "Cash 2" at bounding box center [361, 286] width 36 height 13
click at [340, 343] on div "Cash 1" at bounding box center [342, 342] width 74 height 30
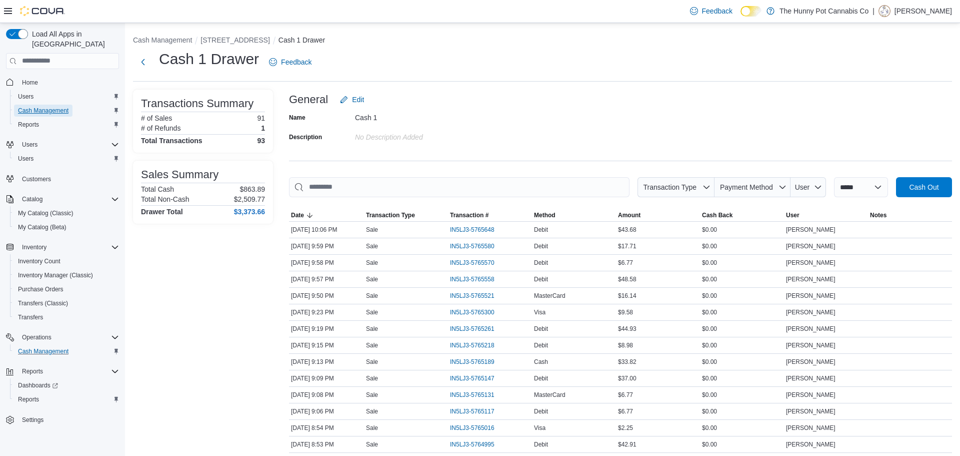
click at [65, 107] on span "Cash Management" at bounding box center [43, 111] width 51 height 8
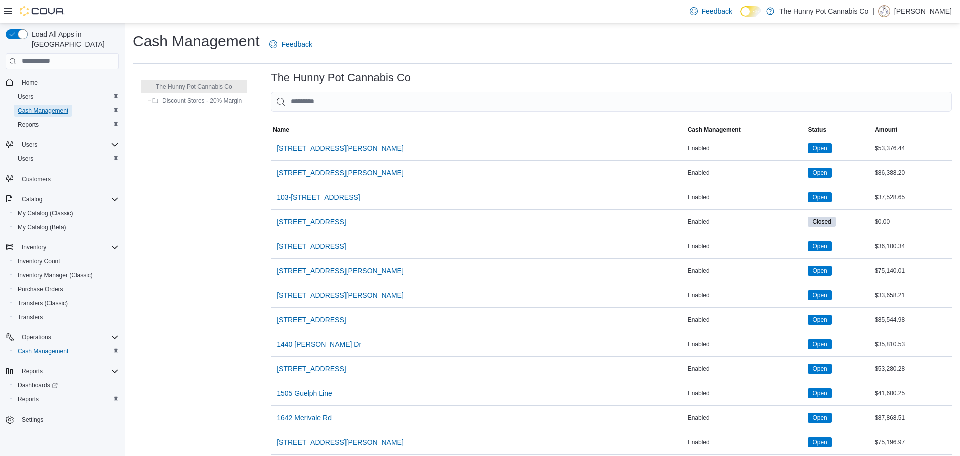
scroll to position [693, 0]
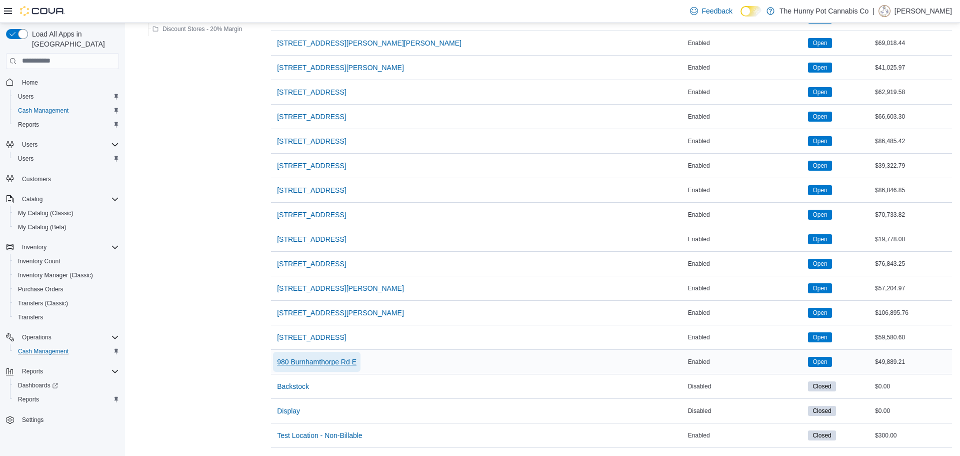
click at [353, 358] on span "980 Burnhamthorpe Rd E" at bounding box center [317, 362] width 80 height 10
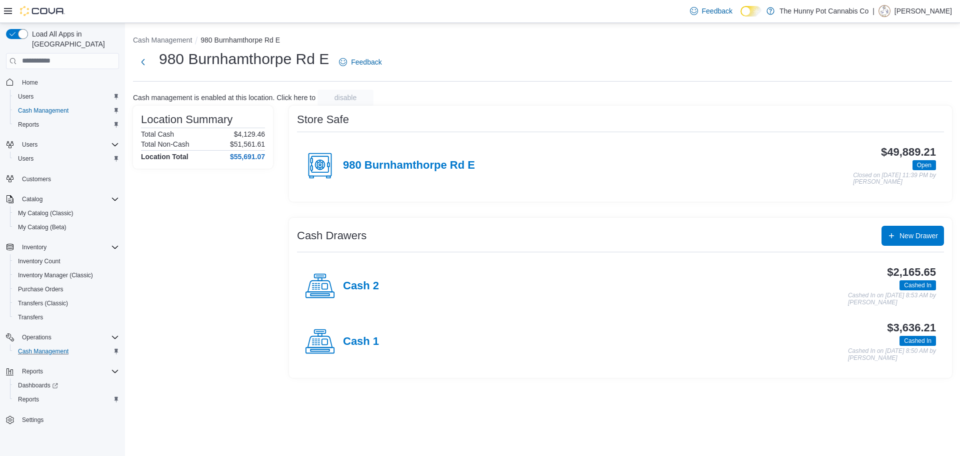
click at [348, 294] on div "Cash 2" at bounding box center [342, 286] width 74 height 30
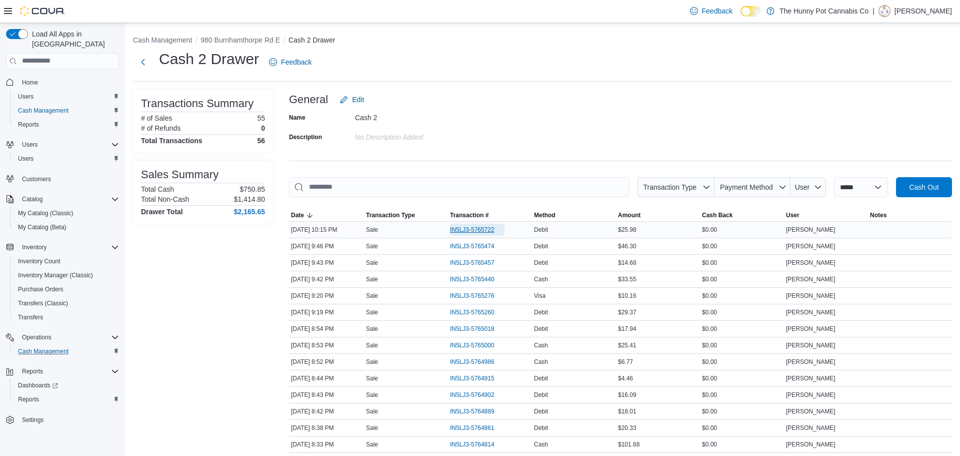
click at [483, 229] on span "IN5LJ3-5765722" at bounding box center [472, 230] width 45 height 8
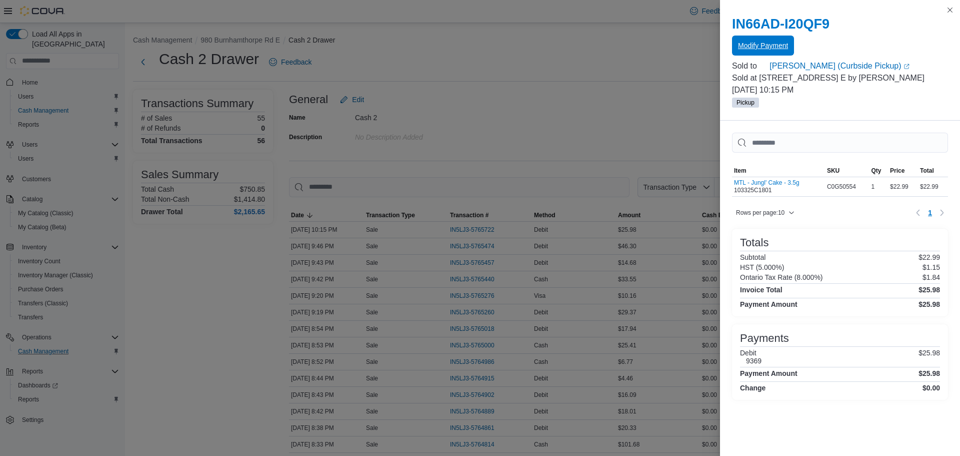
click at [750, 41] on span "Modify Payment" at bounding box center [763, 46] width 50 height 20
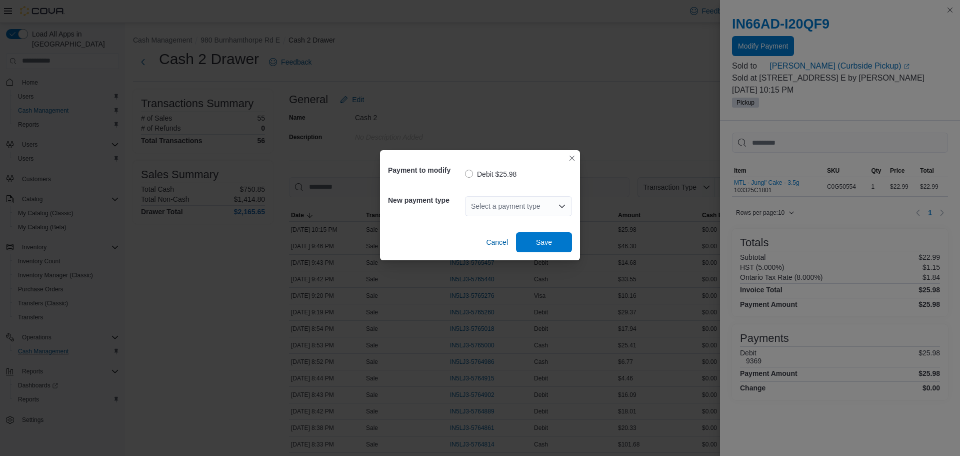
click at [474, 217] on div "Select a payment type" at bounding box center [518, 206] width 107 height 32
click at [493, 212] on div "Select a payment type" at bounding box center [518, 206] width 107 height 20
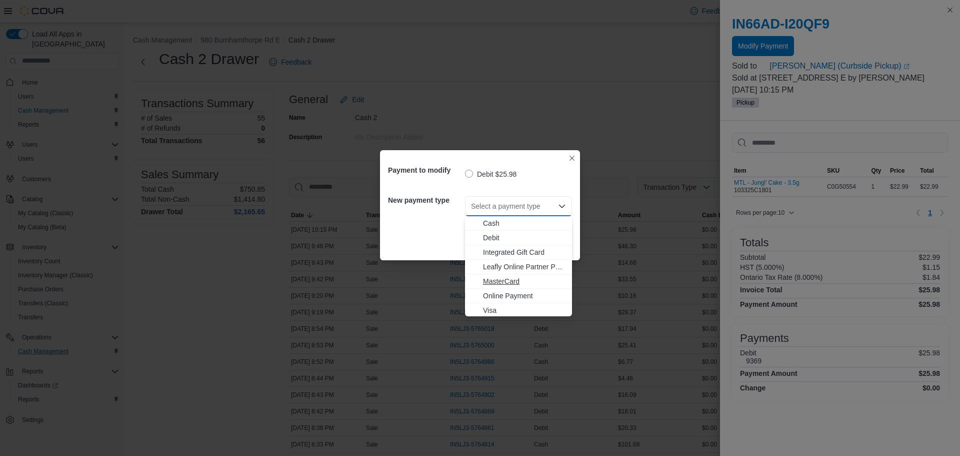
click at [509, 282] on span "MasterCard" at bounding box center [524, 281] width 83 height 10
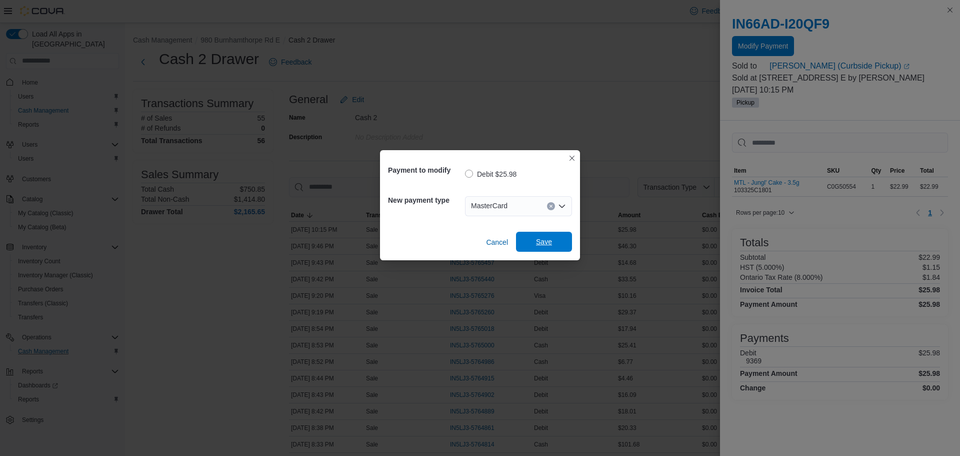
click at [549, 242] on span "Save" at bounding box center [544, 242] width 16 height 10
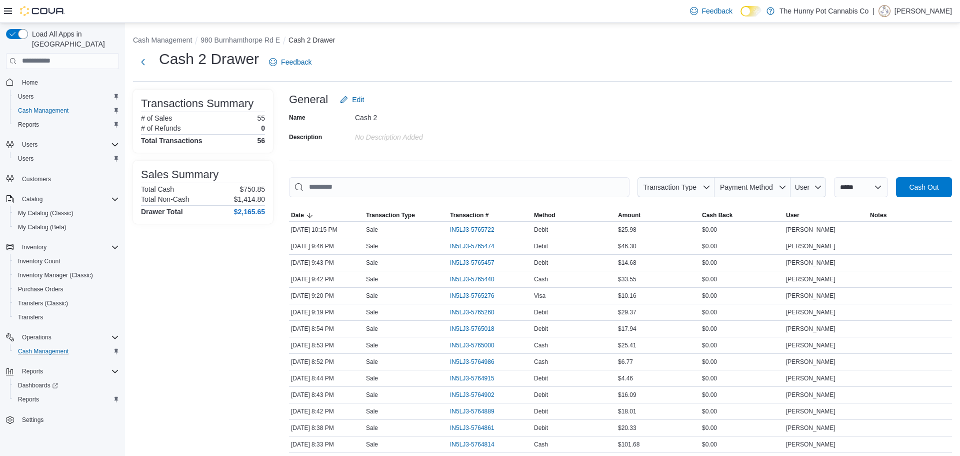
click at [144, 72] on div "Cash 2 Drawer Feedback" at bounding box center [224, 62] width 183 height 26
click at [144, 69] on button "Next" at bounding box center [143, 62] width 20 height 20
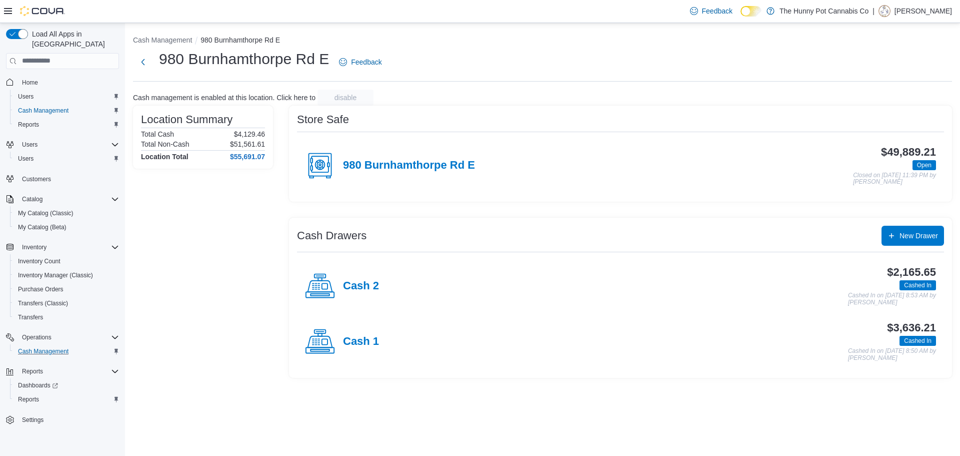
click at [338, 330] on div "Cash 1" at bounding box center [342, 342] width 74 height 30
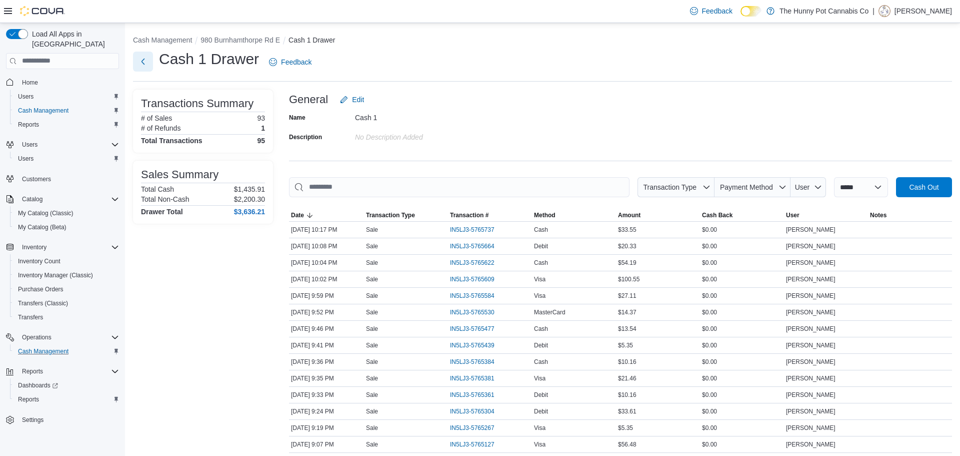
click at [144, 60] on button "Next" at bounding box center [143, 62] width 20 height 20
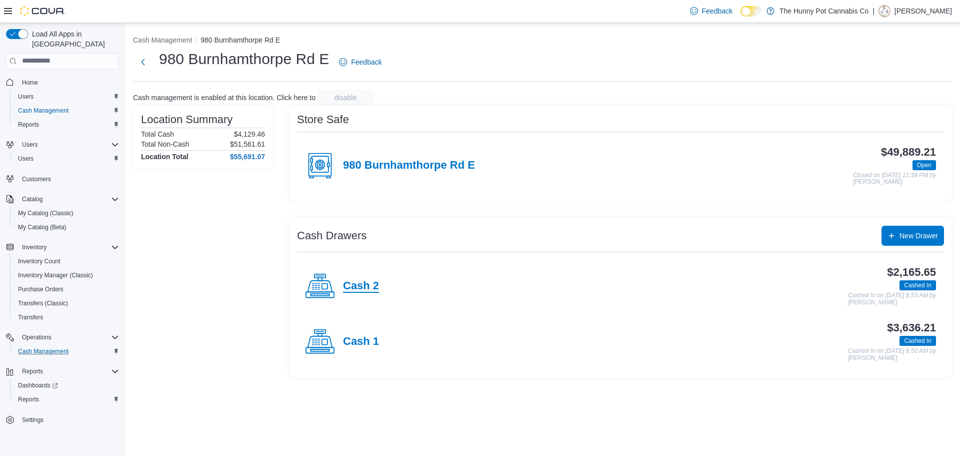
click at [345, 284] on h4 "Cash 2" at bounding box center [361, 286] width 36 height 13
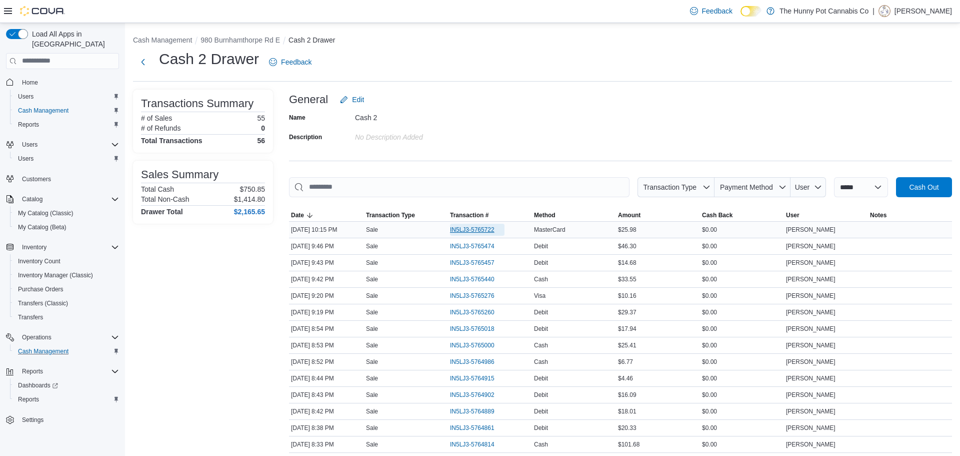
click at [476, 231] on span "IN5LJ3-5765722" at bounding box center [472, 230] width 45 height 8
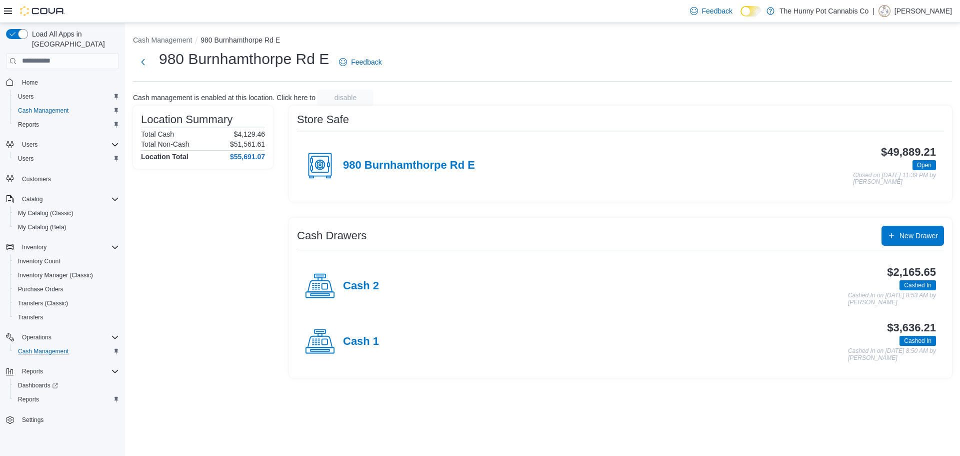
click at [369, 330] on div "Cash 1" at bounding box center [342, 342] width 74 height 30
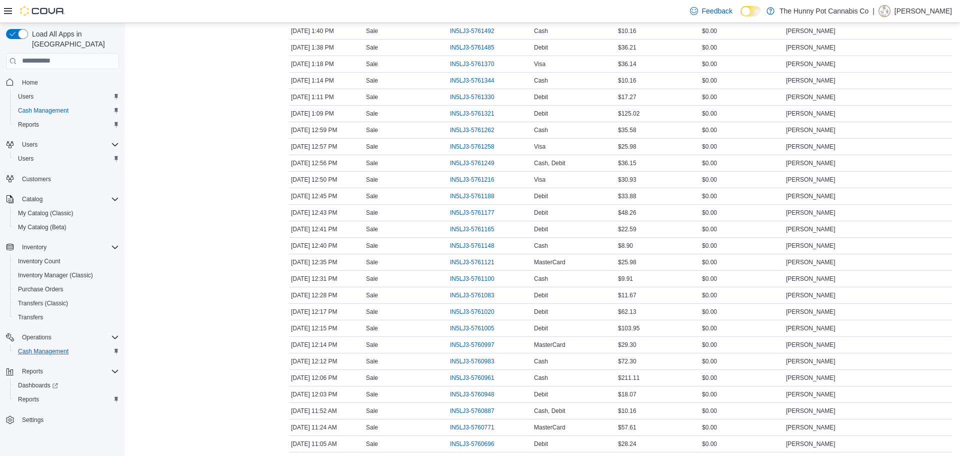
scroll to position [1154, 0]
click at [469, 295] on span "IN5LJ3-5761083" at bounding box center [472, 297] width 45 height 8
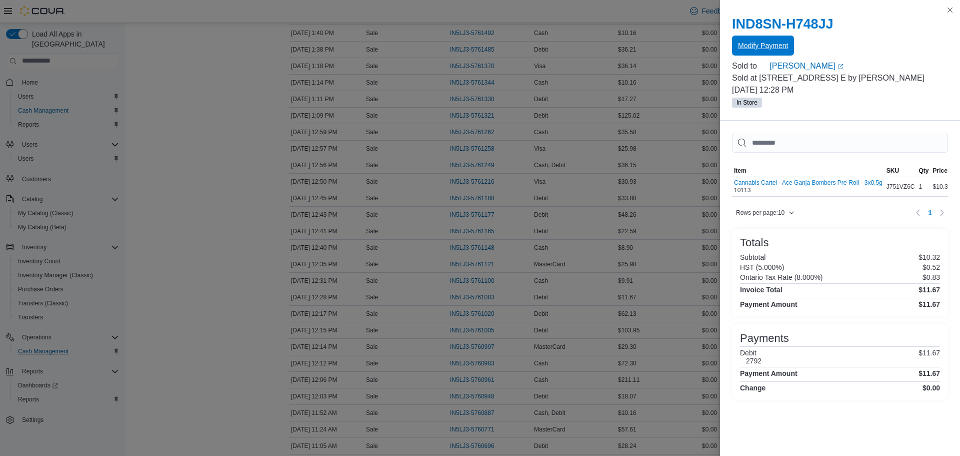
click at [761, 50] on span "Modify Payment" at bounding box center [763, 46] width 50 height 10
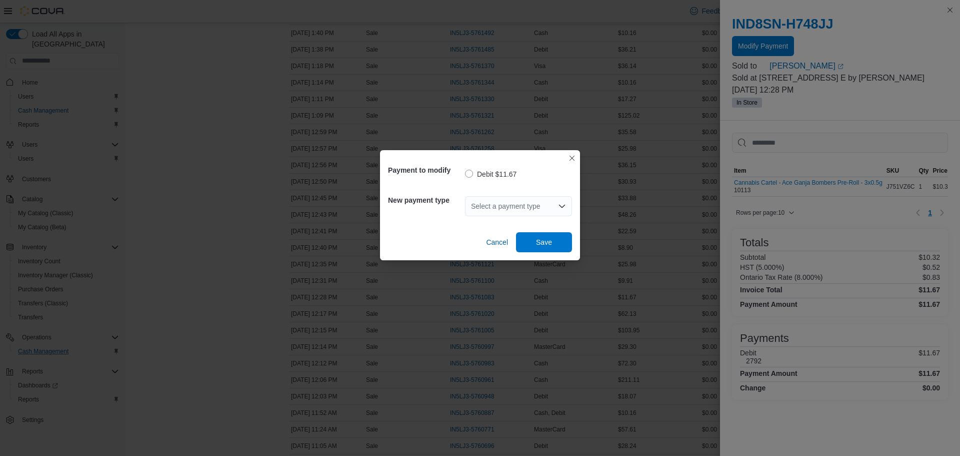
click at [519, 212] on div "Select a payment type" at bounding box center [518, 206] width 107 height 20
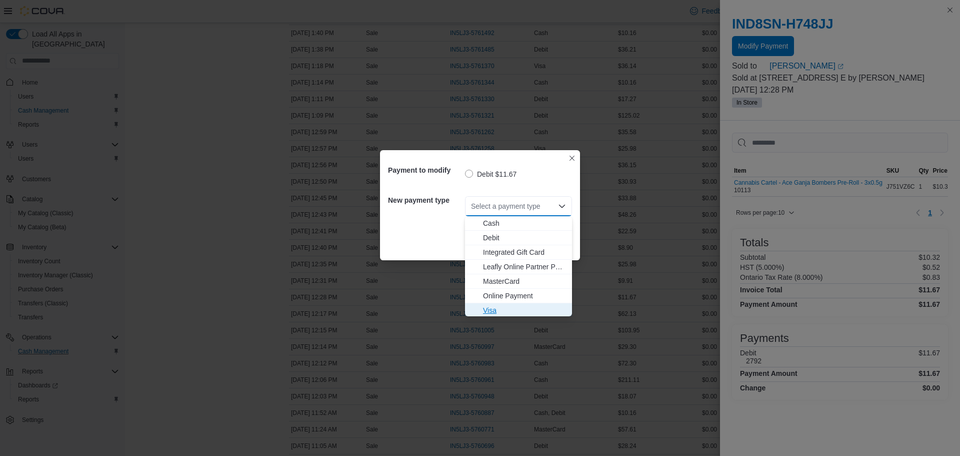
click at [505, 311] on span "Visa" at bounding box center [524, 310] width 83 height 10
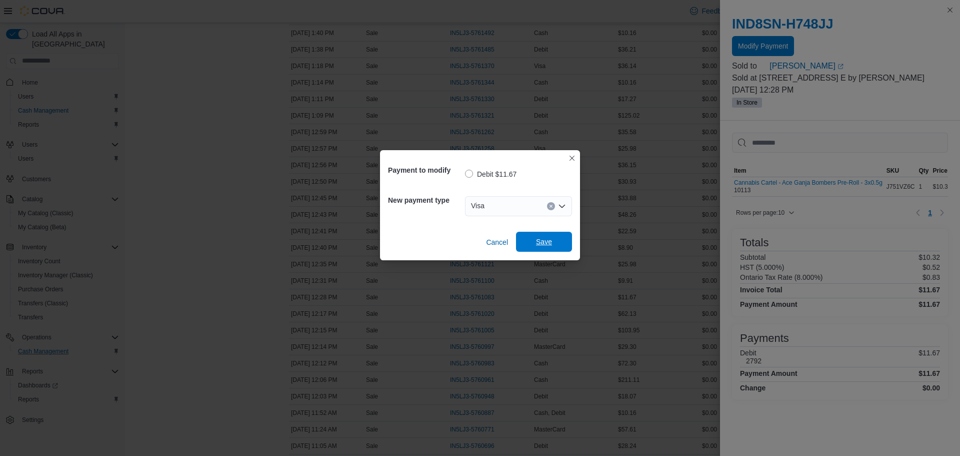
click at [560, 240] on span "Save" at bounding box center [544, 242] width 44 height 20
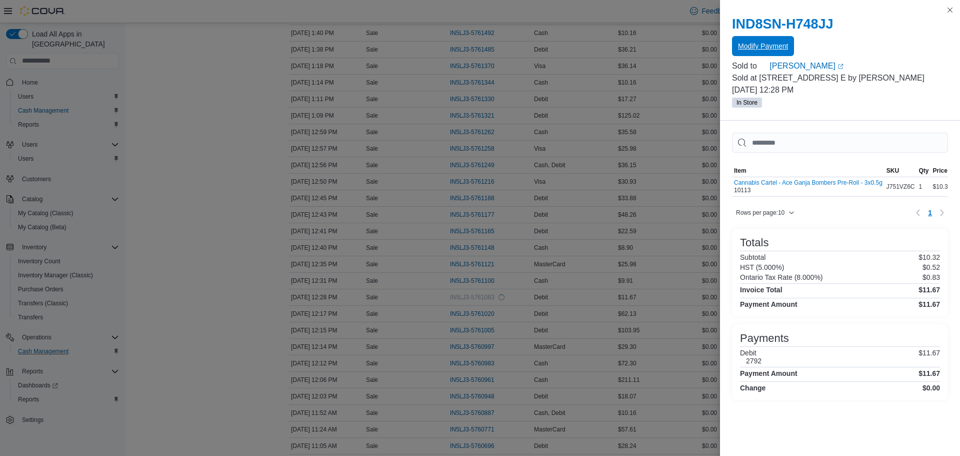
scroll to position [0, 0]
